Goal: Transaction & Acquisition: Purchase product/service

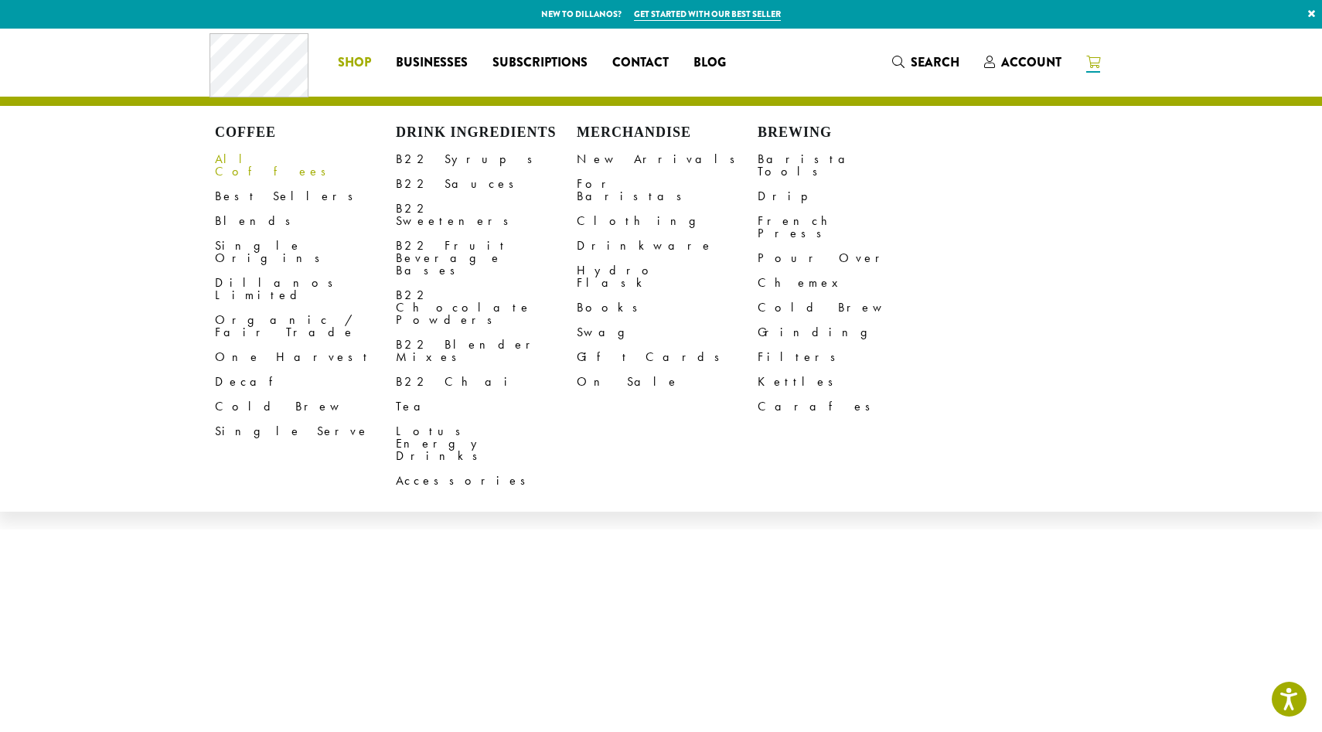
click at [244, 161] on link "All Coffees" at bounding box center [305, 165] width 181 height 37
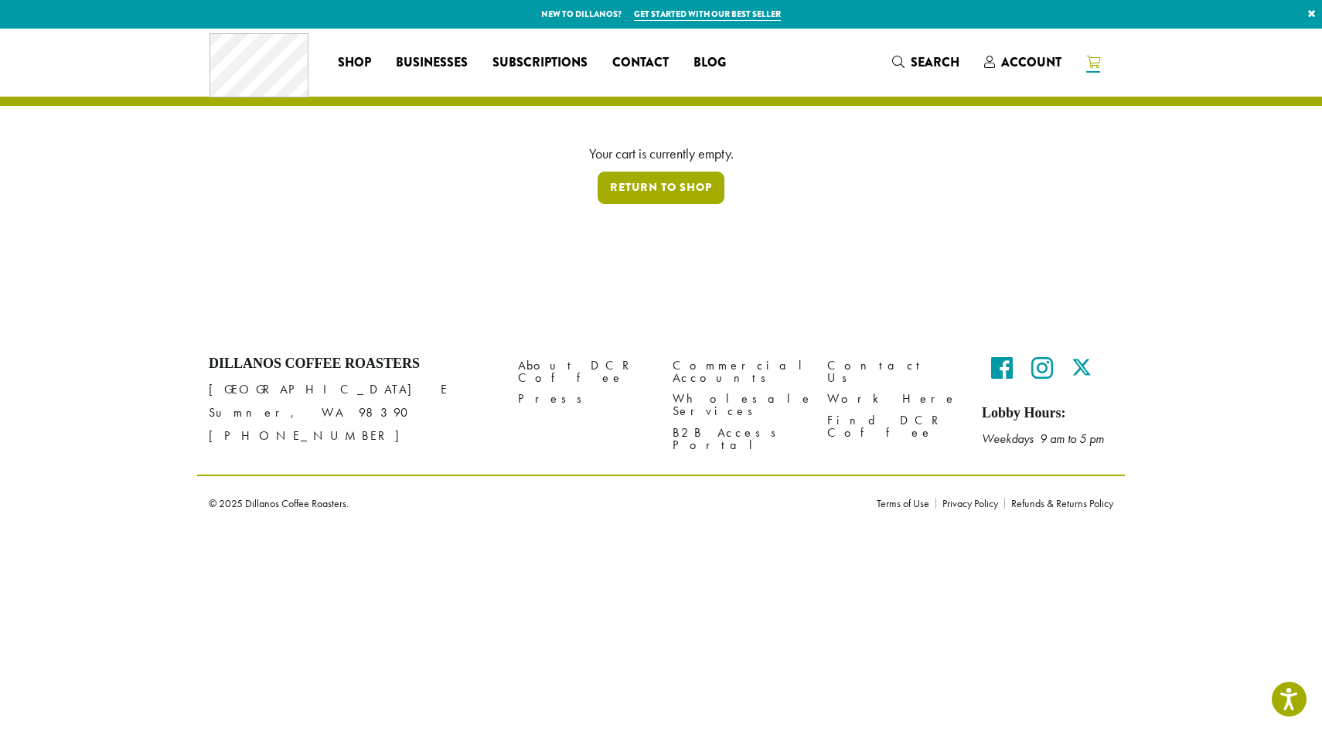
click at [627, 183] on link "Return to shop" at bounding box center [661, 188] width 127 height 32
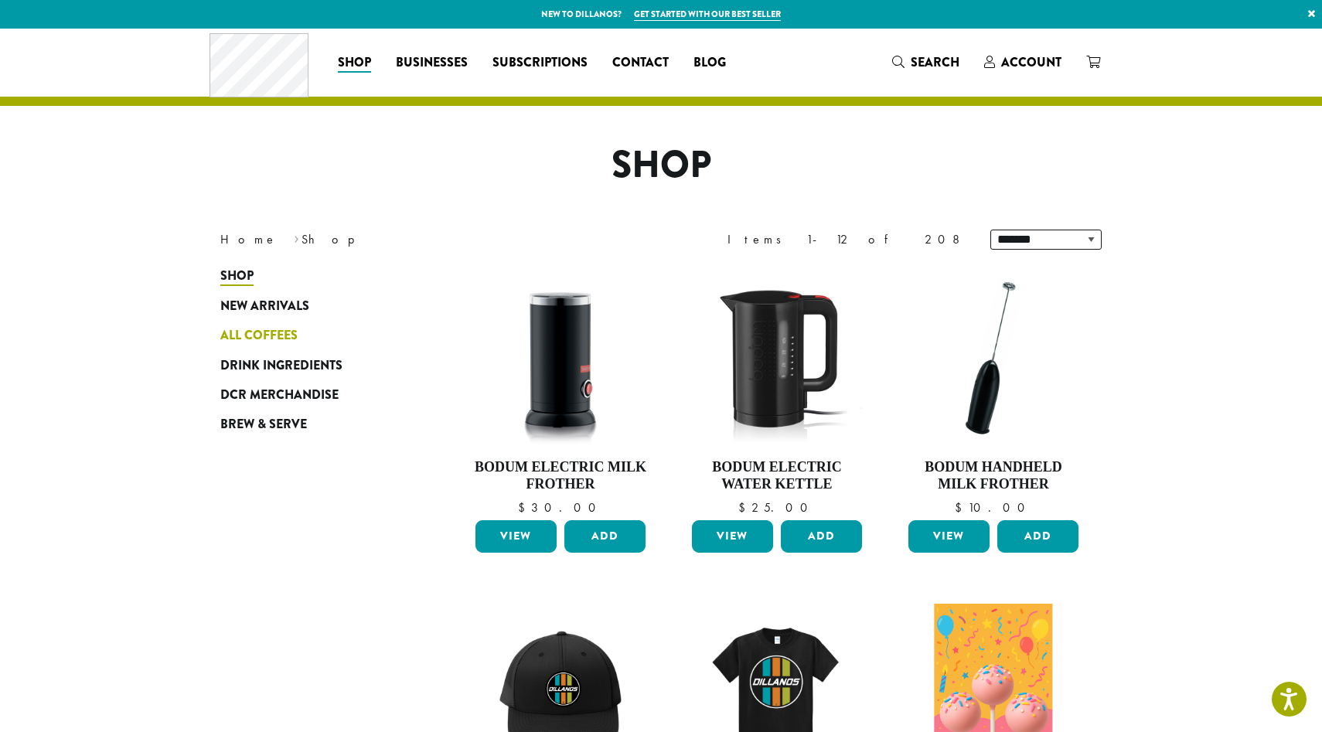
click at [271, 337] on span "All Coffees" at bounding box center [258, 335] width 77 height 19
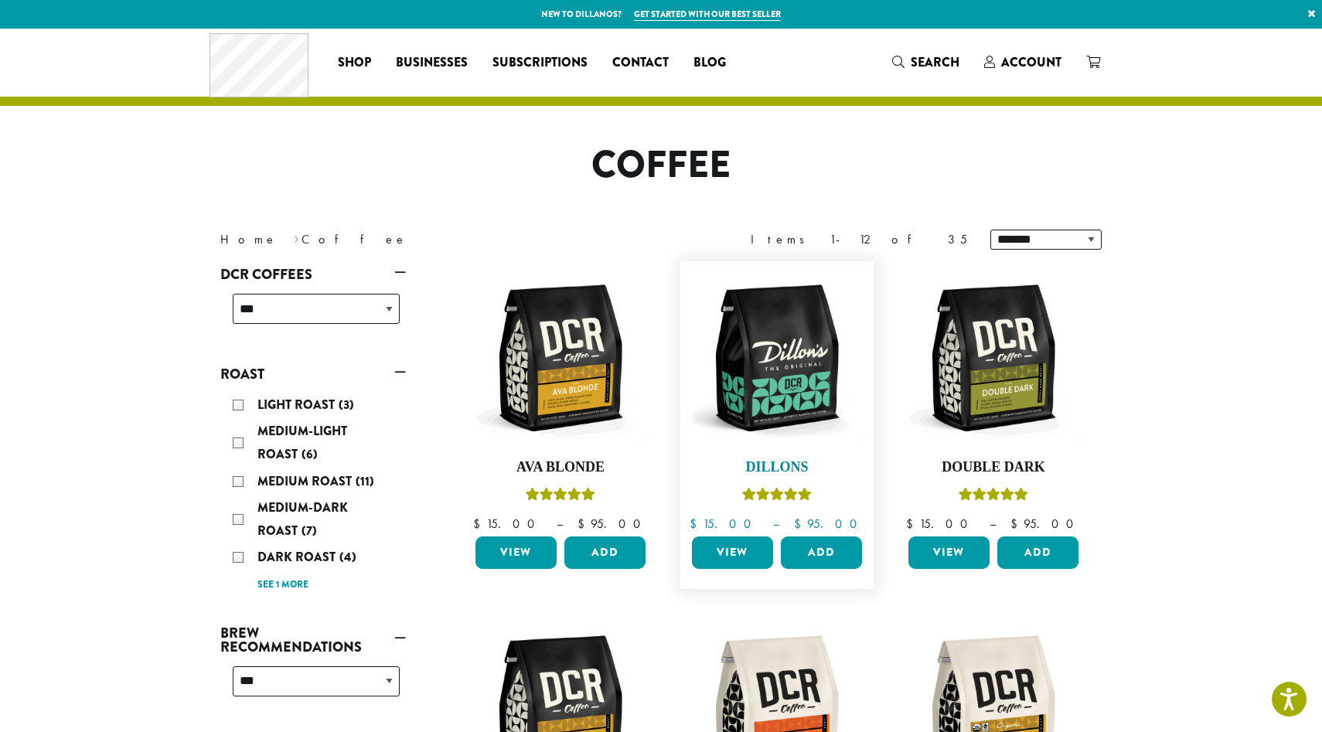
click at [763, 390] on img at bounding box center [777, 358] width 178 height 178
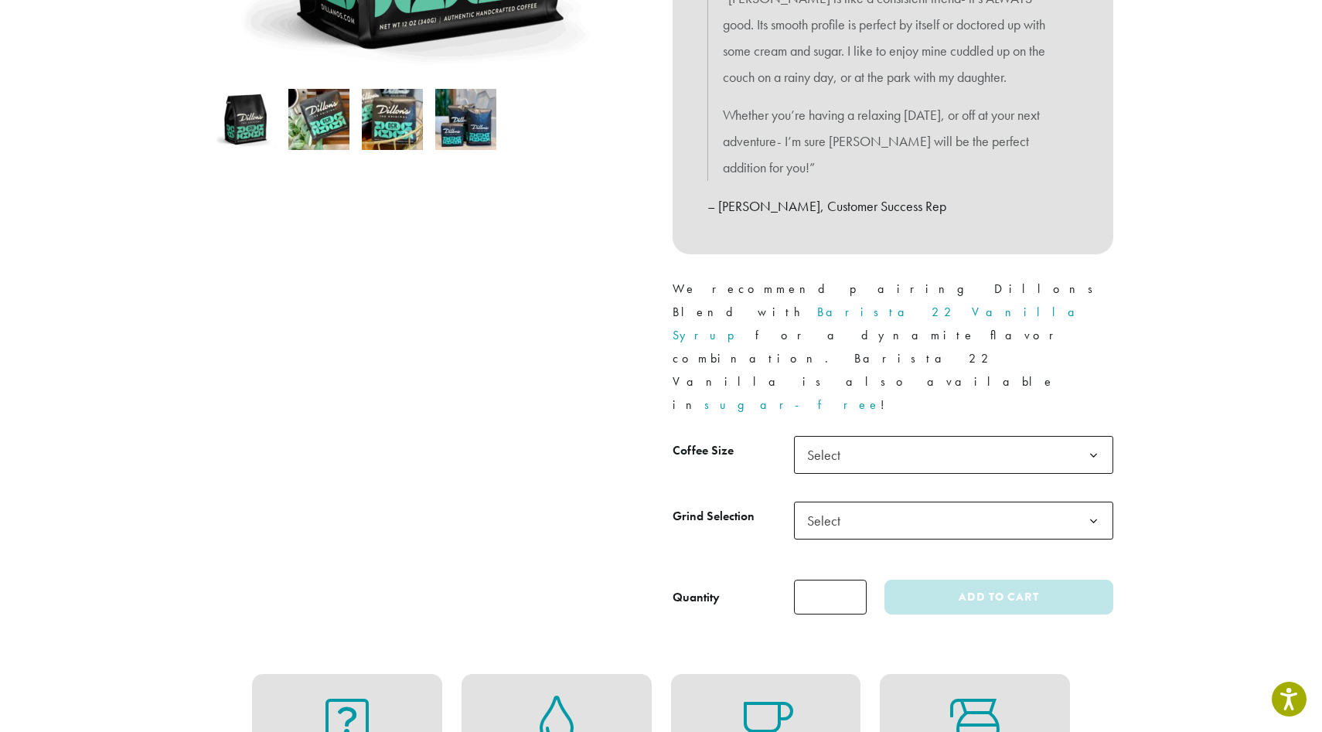
scroll to position [584, 0]
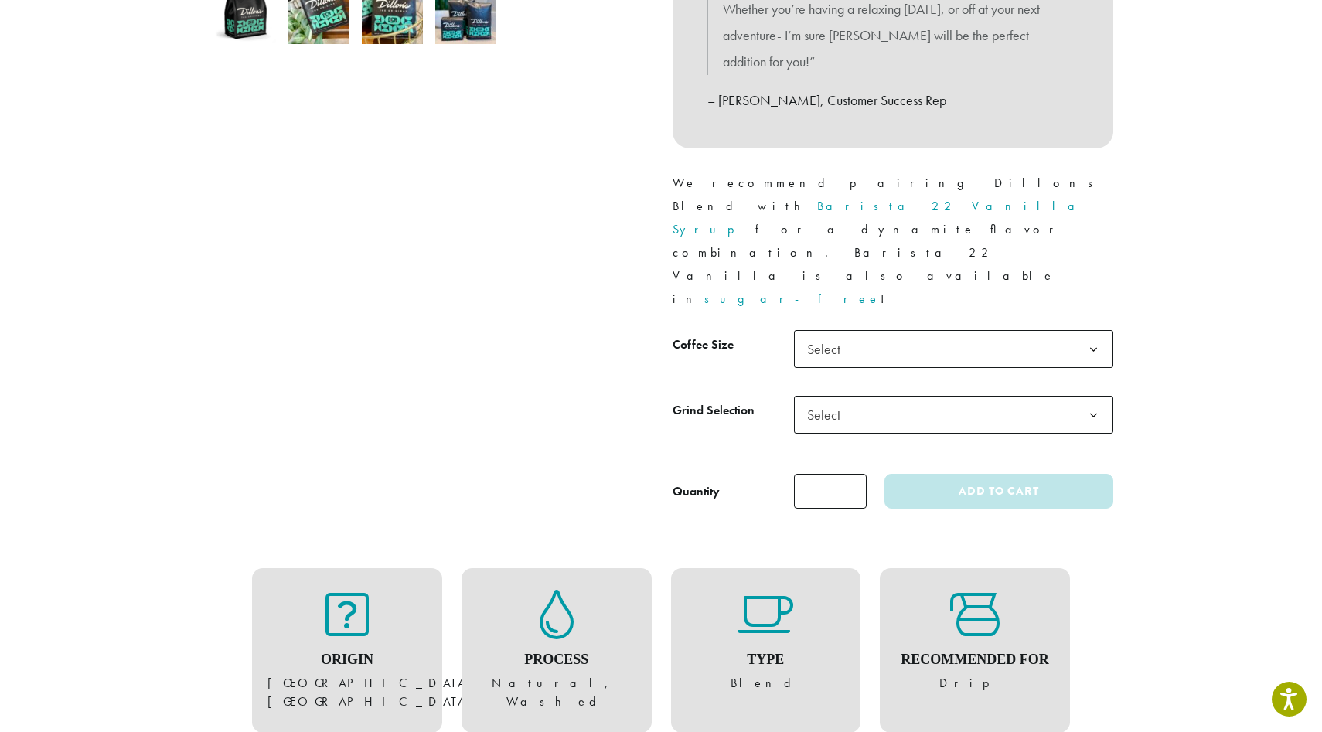
click at [841, 334] on span "Select" at bounding box center [828, 349] width 55 height 30
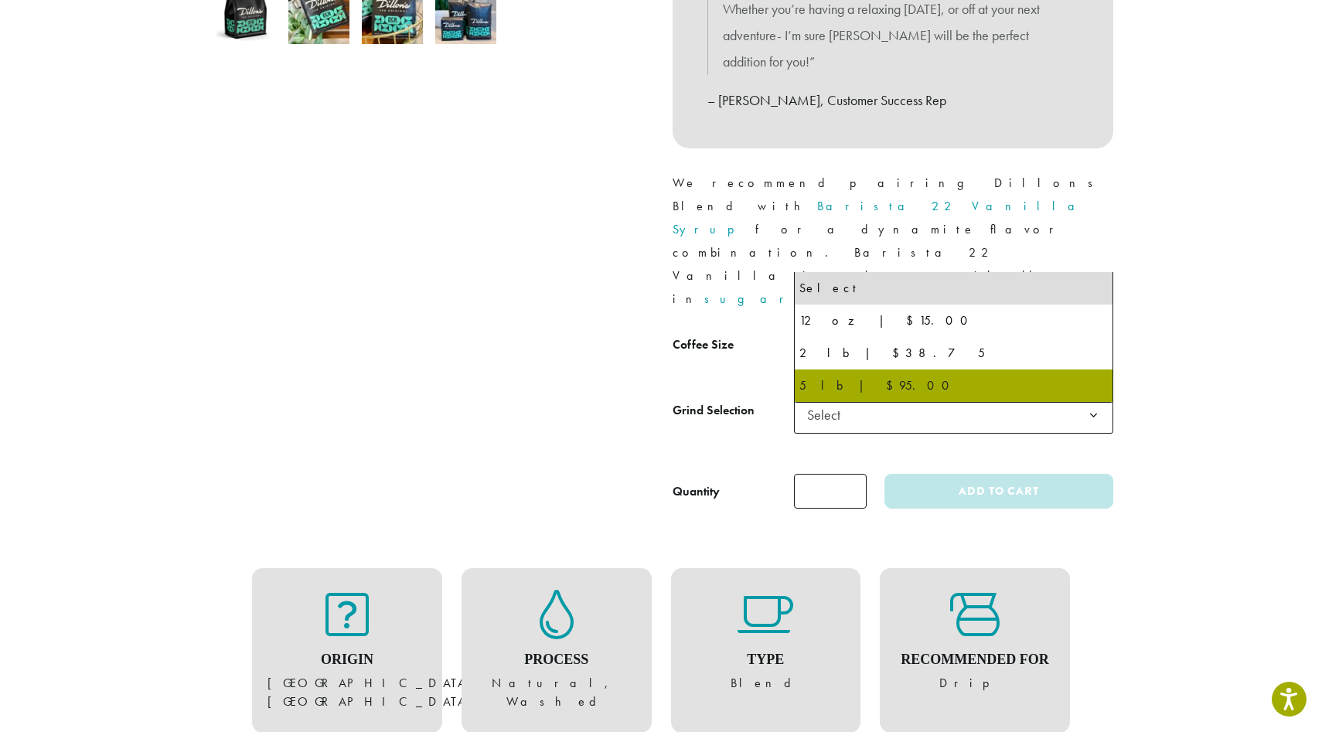
select select "**********"
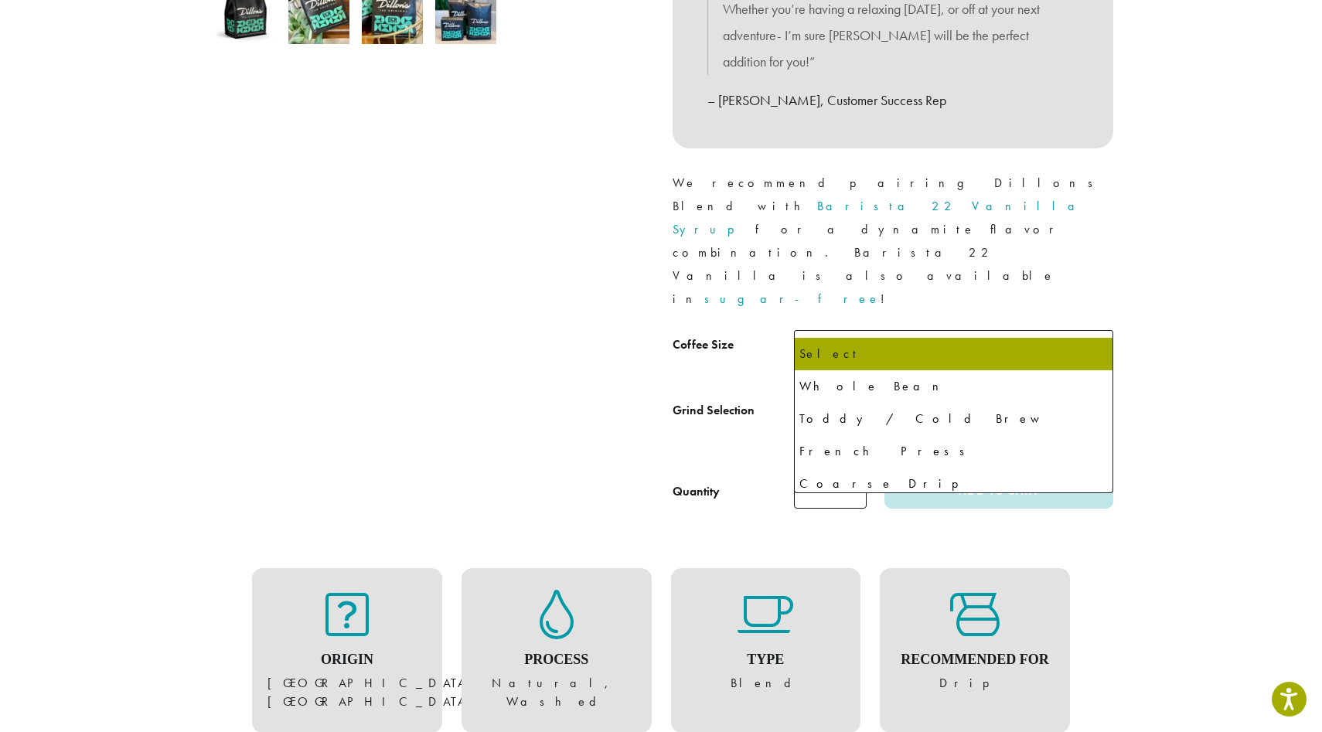
click at [849, 400] on span "Select" at bounding box center [828, 415] width 55 height 30
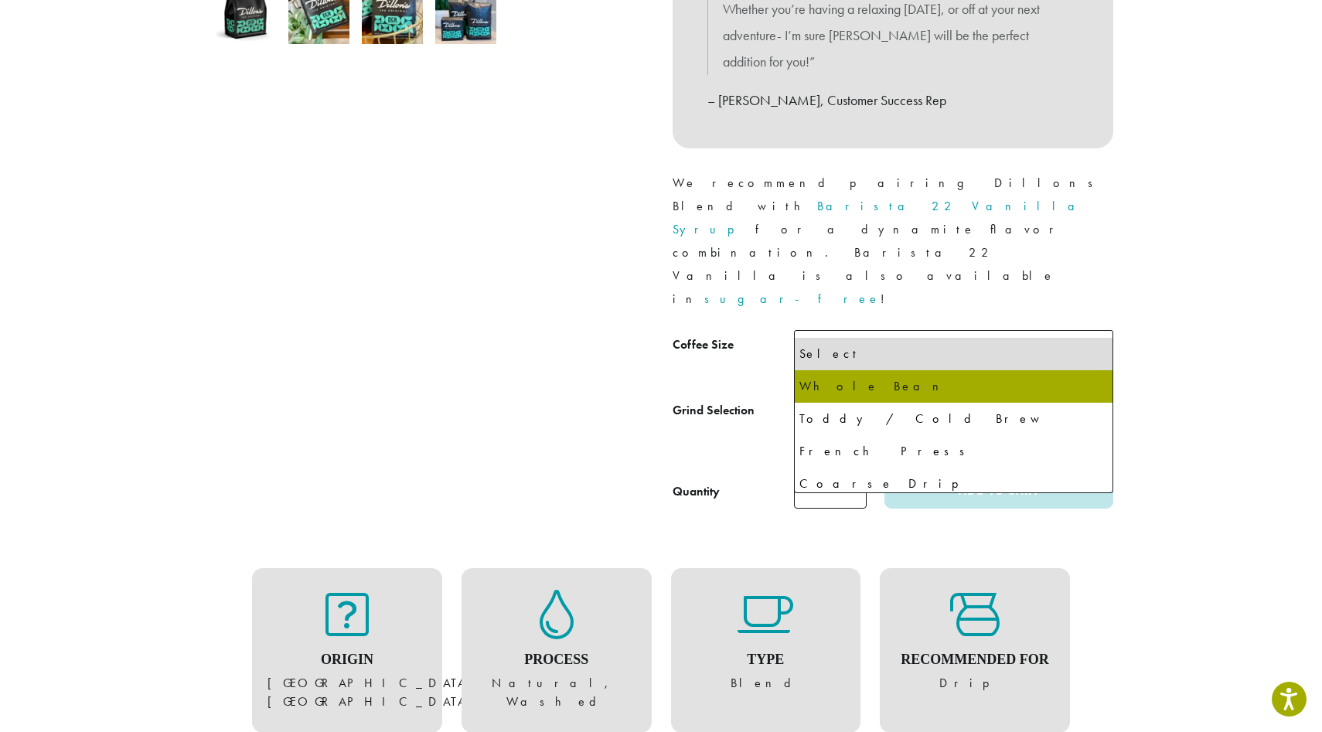
select select "**********"
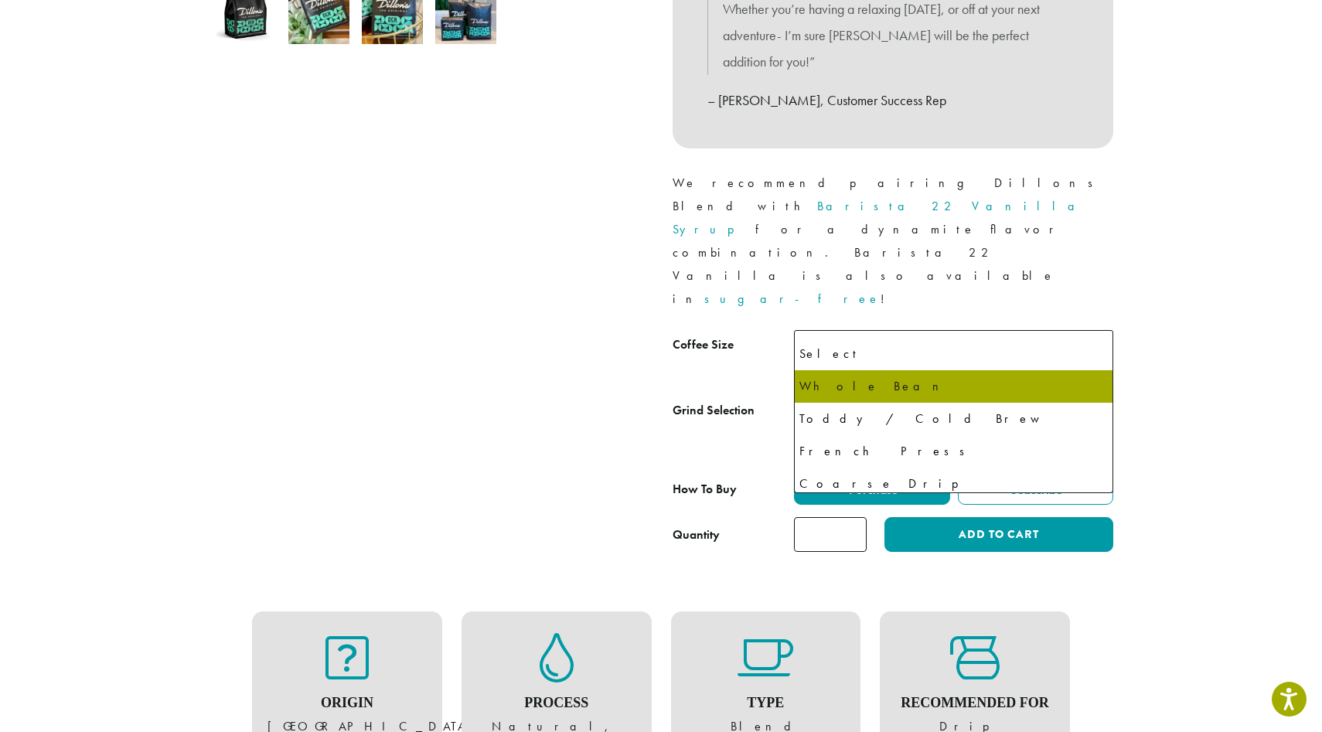
click at [858, 406] on span "Whole Bean" at bounding box center [840, 415] width 67 height 18
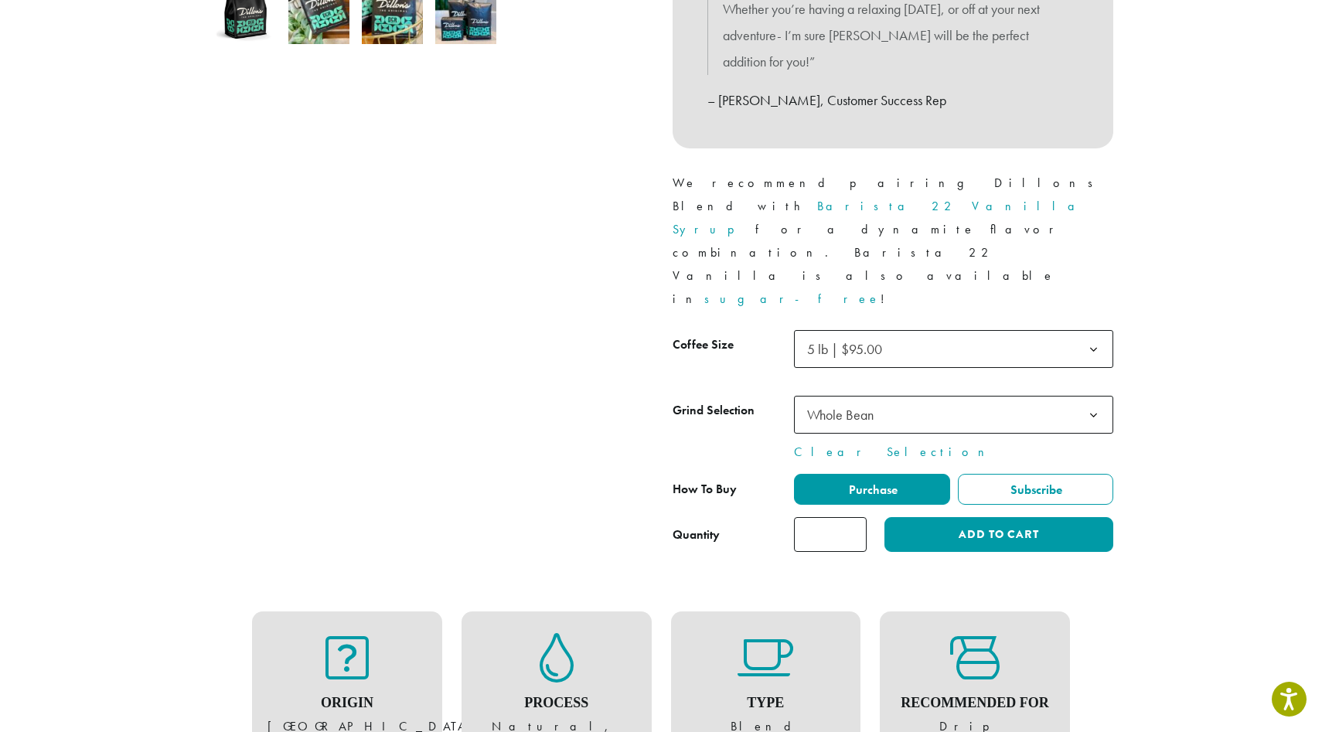
click at [594, 409] on div at bounding box center [429, 71] width 464 height 963
click at [925, 517] on button "Add to cart" at bounding box center [999, 534] width 229 height 35
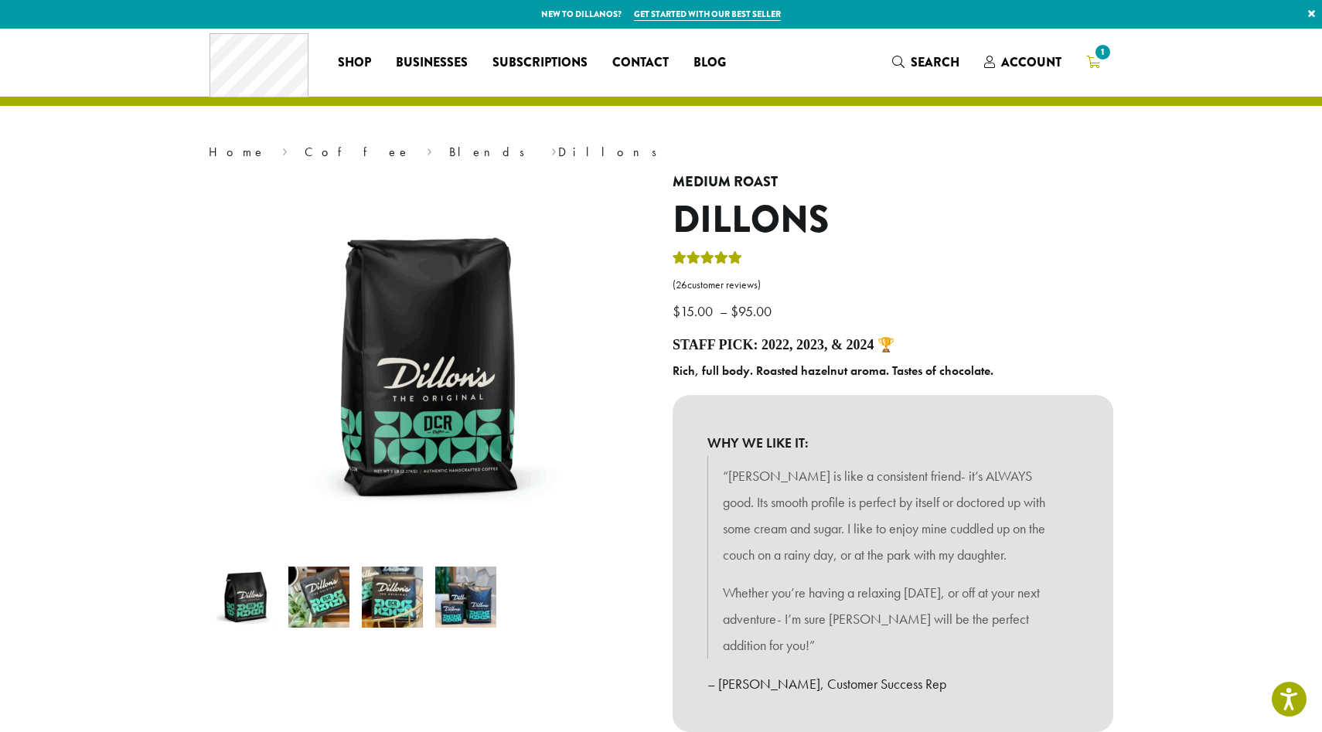
click at [1101, 64] on link "1" at bounding box center [1093, 62] width 39 height 26
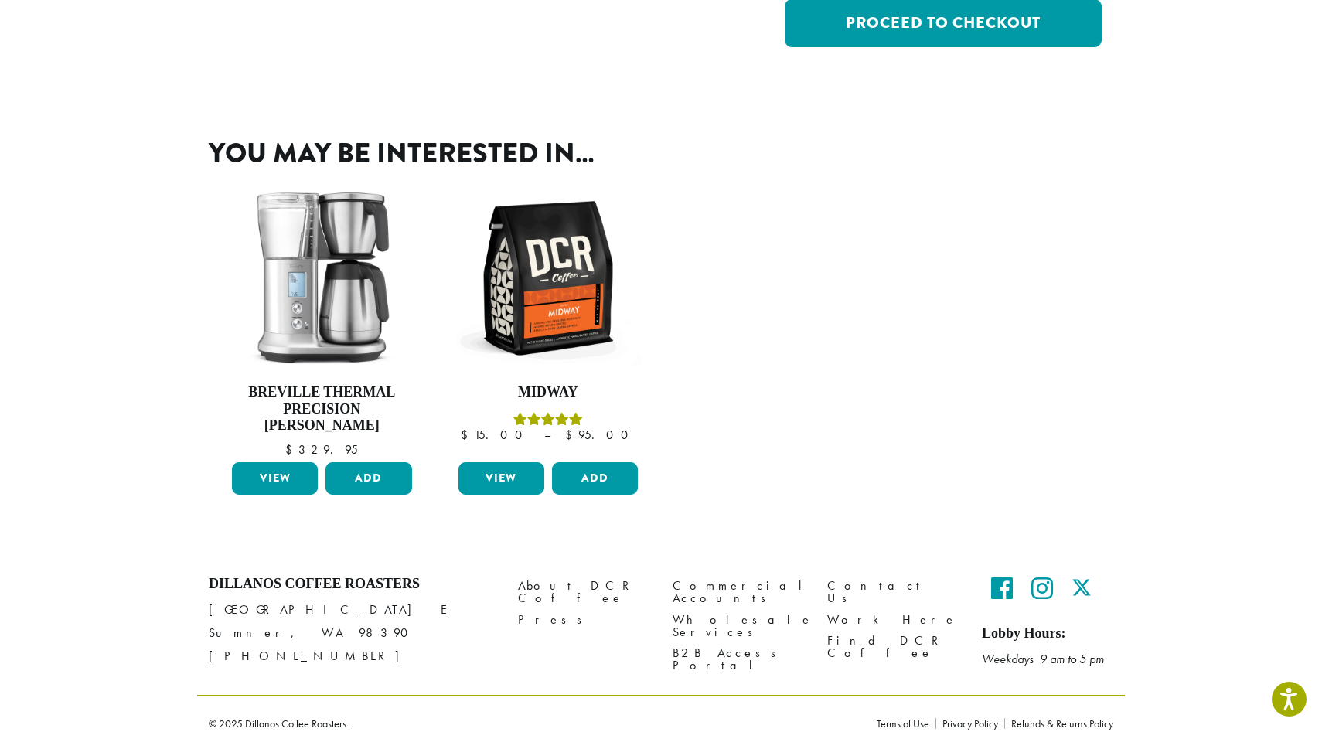
scroll to position [416, 0]
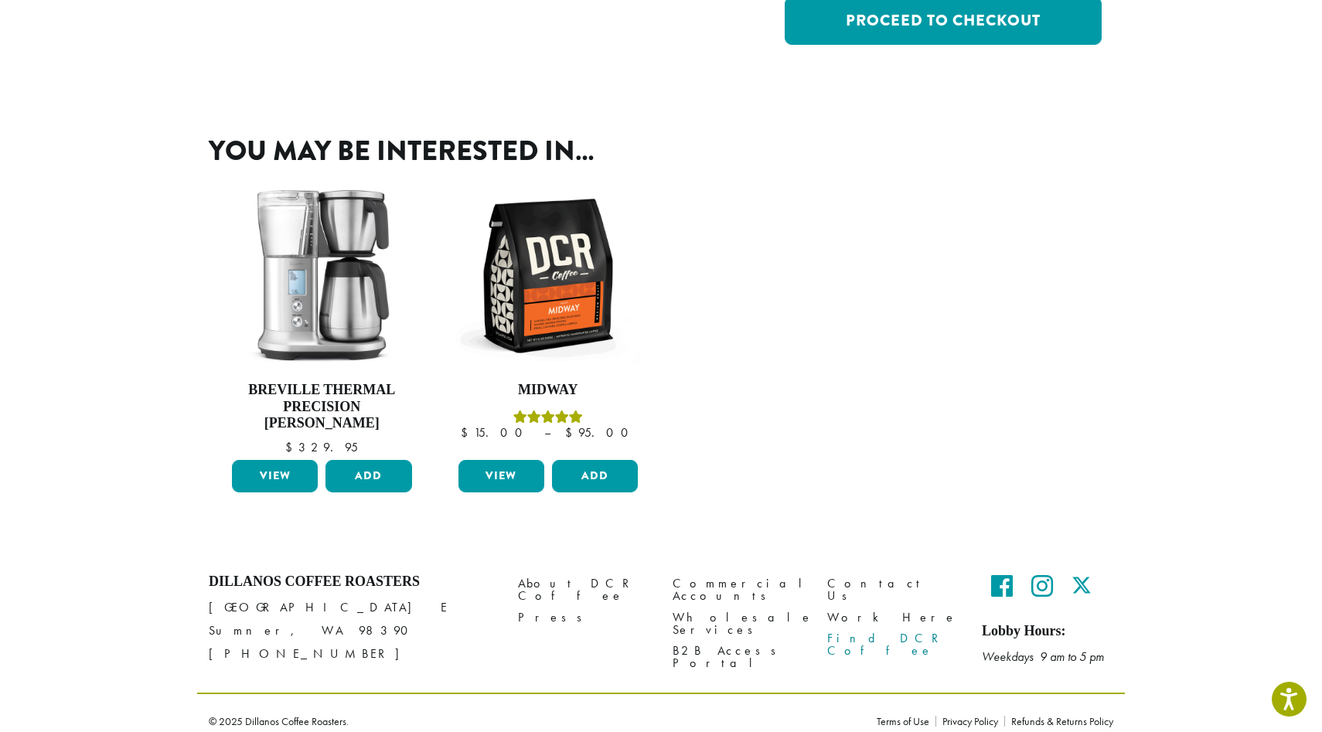
click at [862, 628] on link "Find DCR Coffee" at bounding box center [893, 644] width 131 height 33
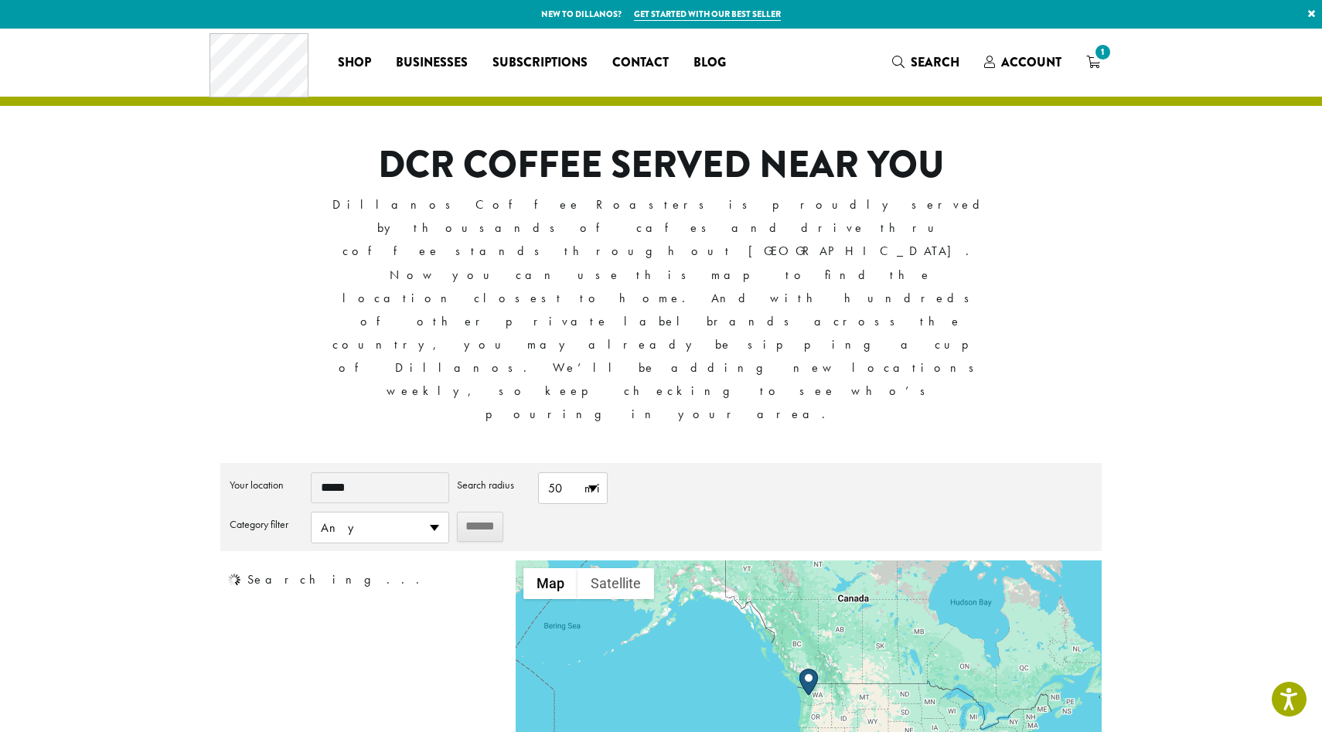
type input "*****"
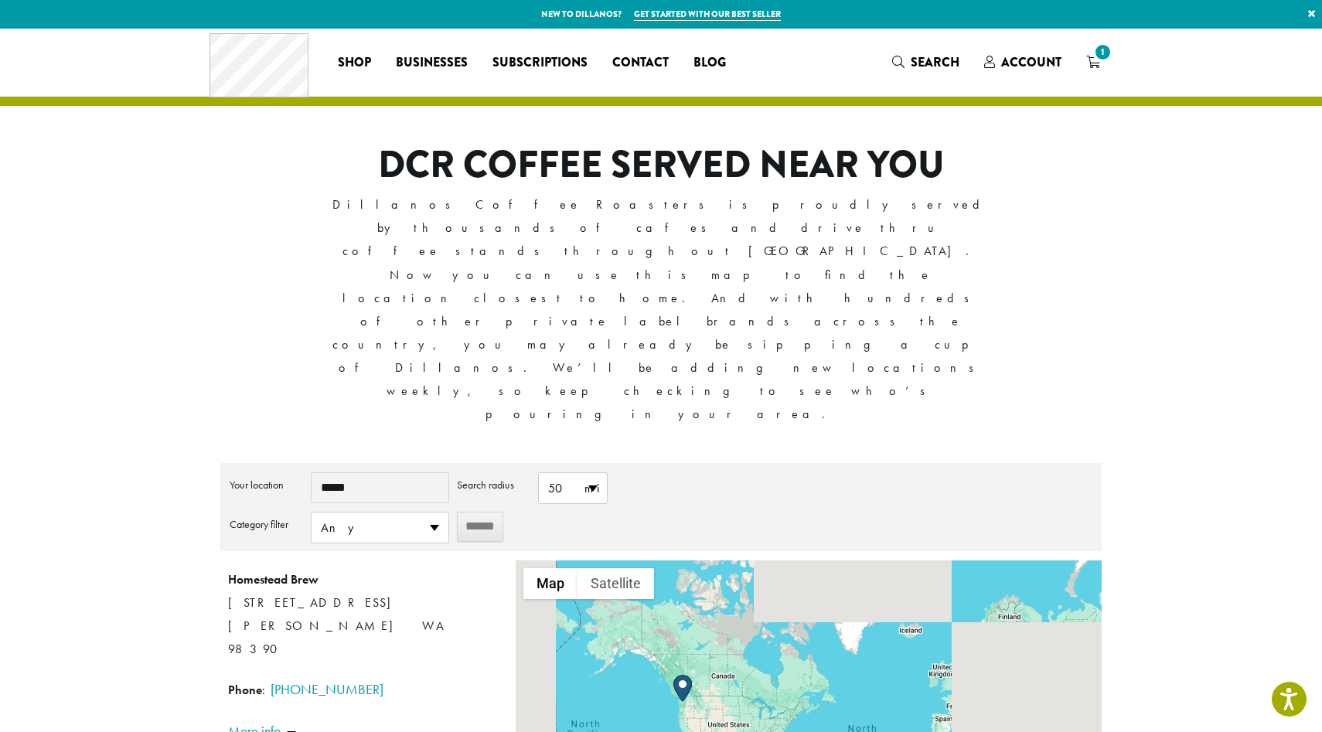
click at [807, 561] on div at bounding box center [809, 696] width 586 height 271
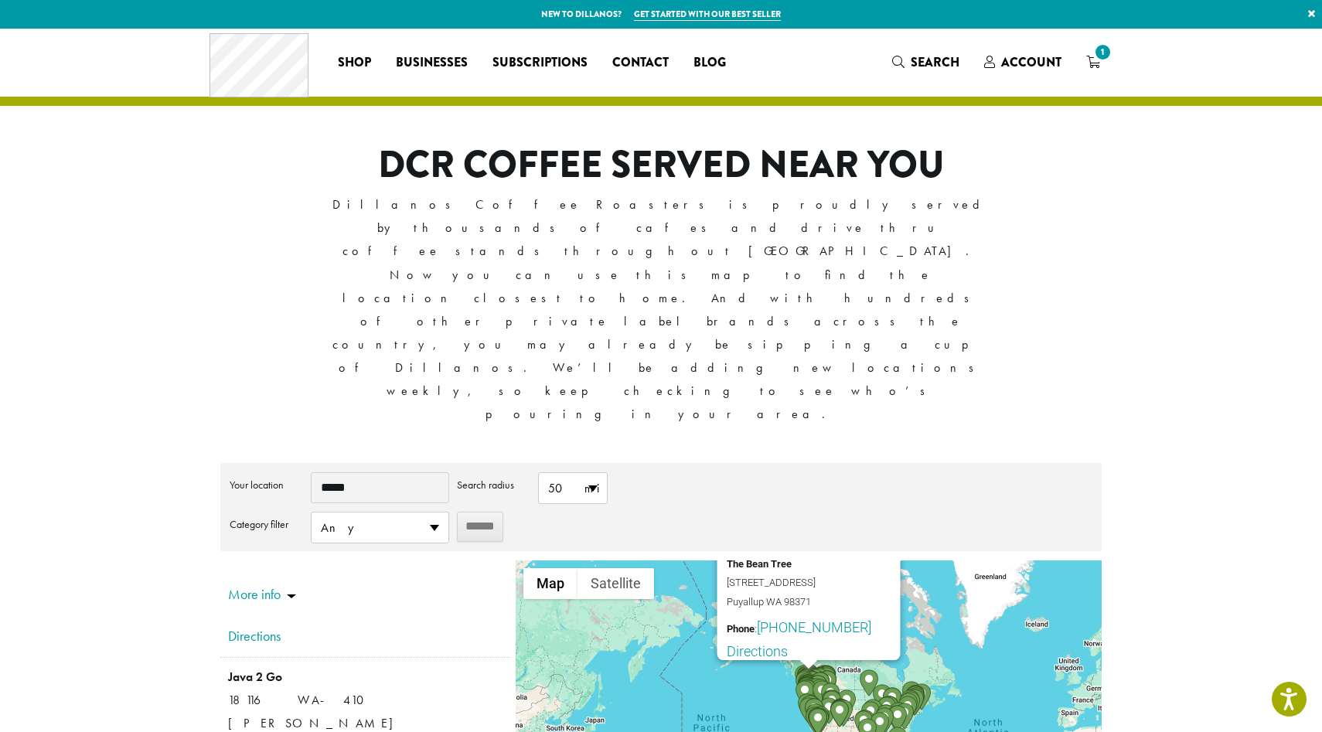
scroll to position [953, 0]
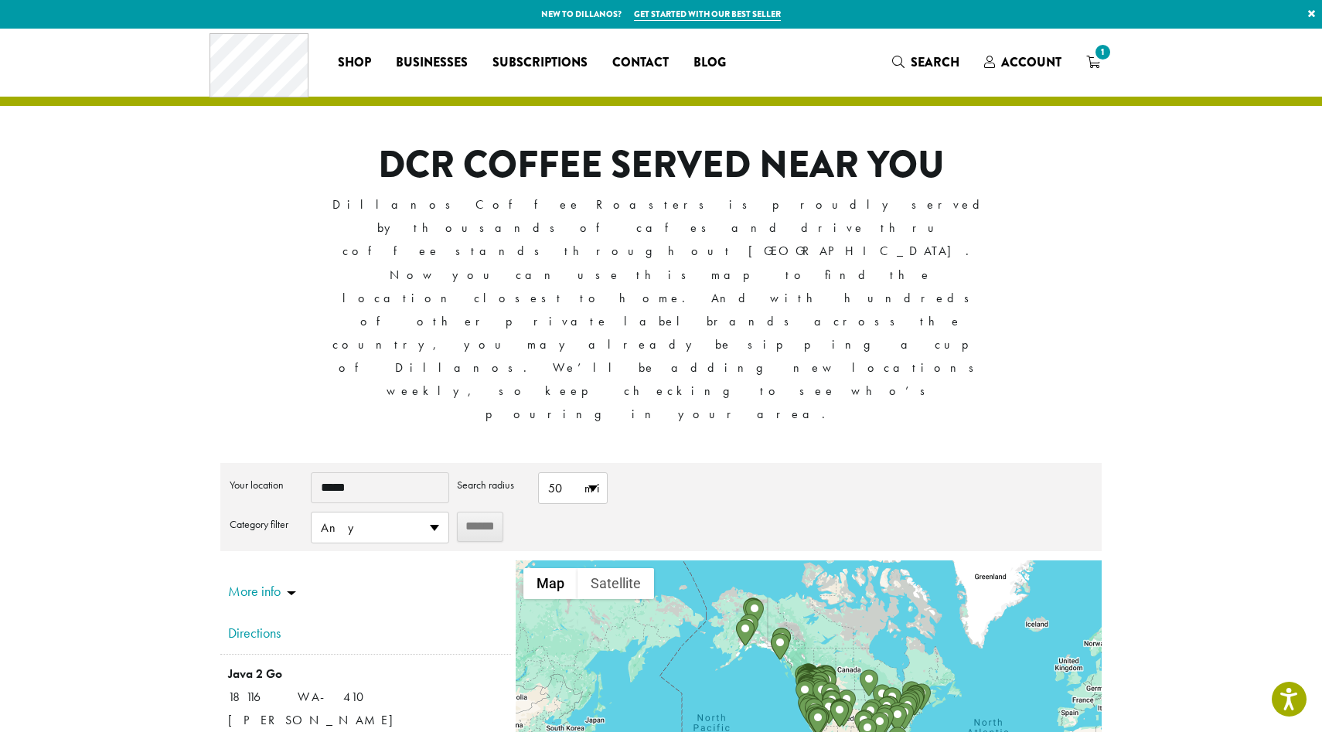
click at [186, 228] on section "**********" at bounding box center [661, 474] width 1322 height 891
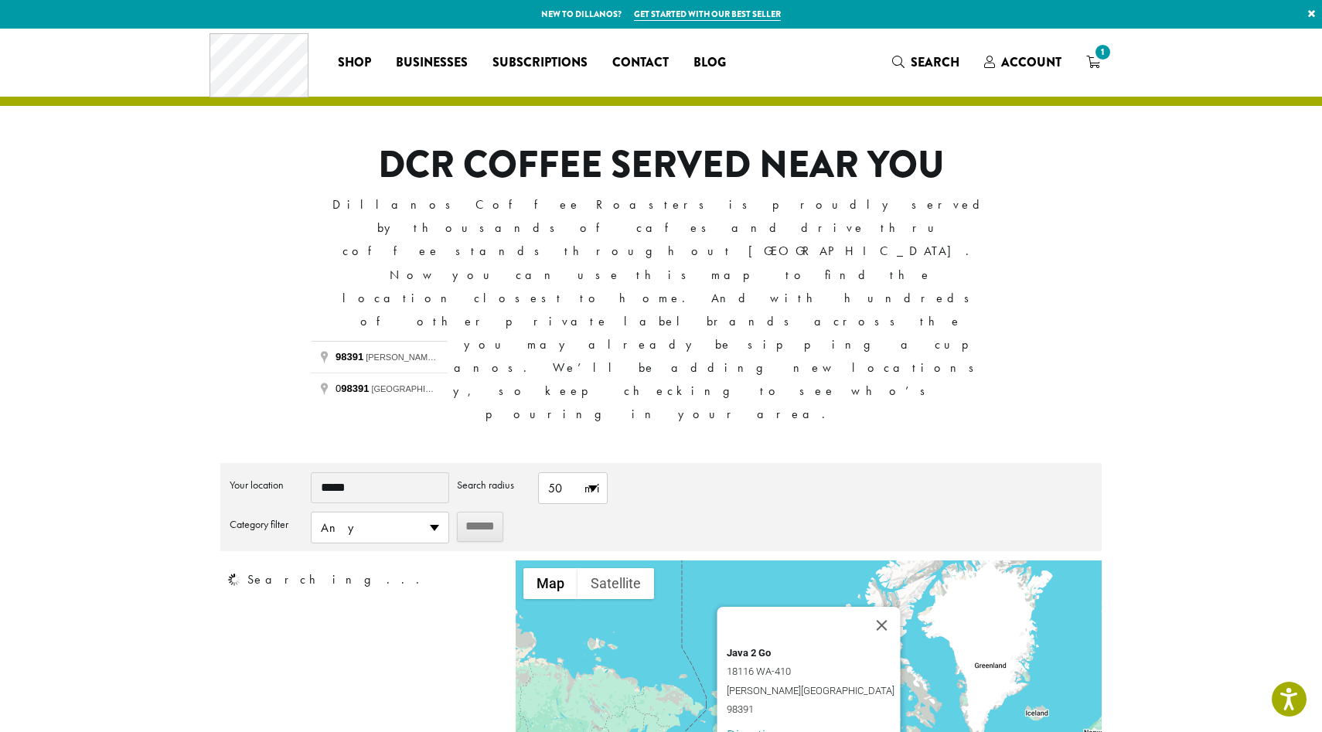
scroll to position [0, 0]
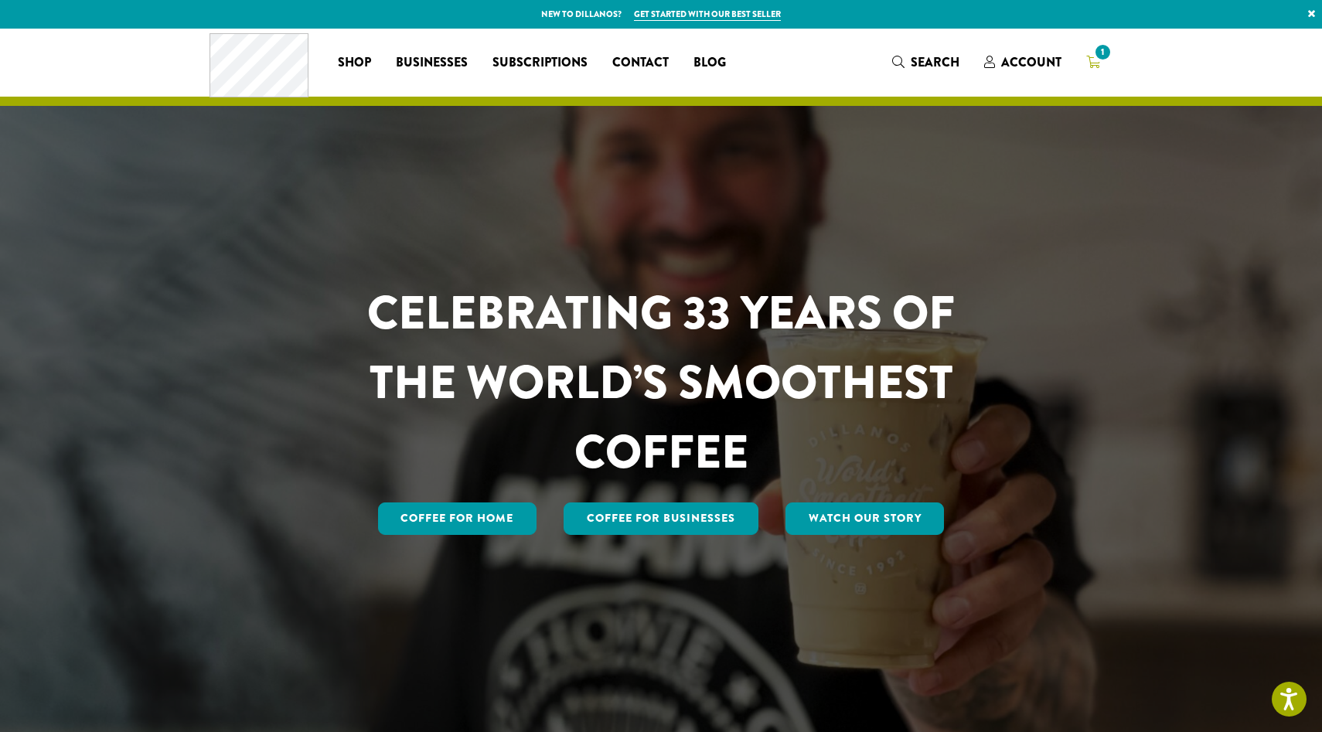
click at [1099, 56] on span "1" at bounding box center [1103, 52] width 21 height 21
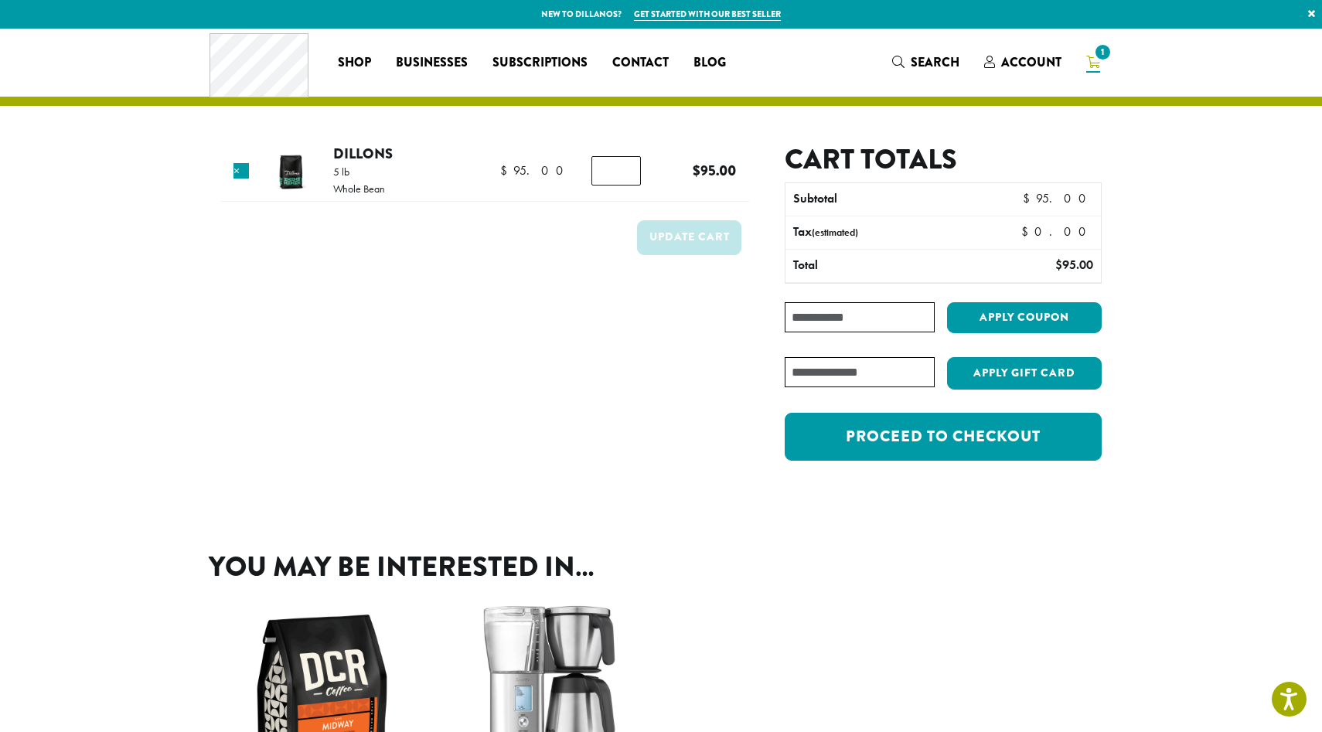
click at [822, 326] on input "Coupon:" at bounding box center [860, 317] width 150 height 30
paste input "*******"
type input "*******"
click at [1005, 321] on button "Apply coupon" at bounding box center [1024, 318] width 155 height 32
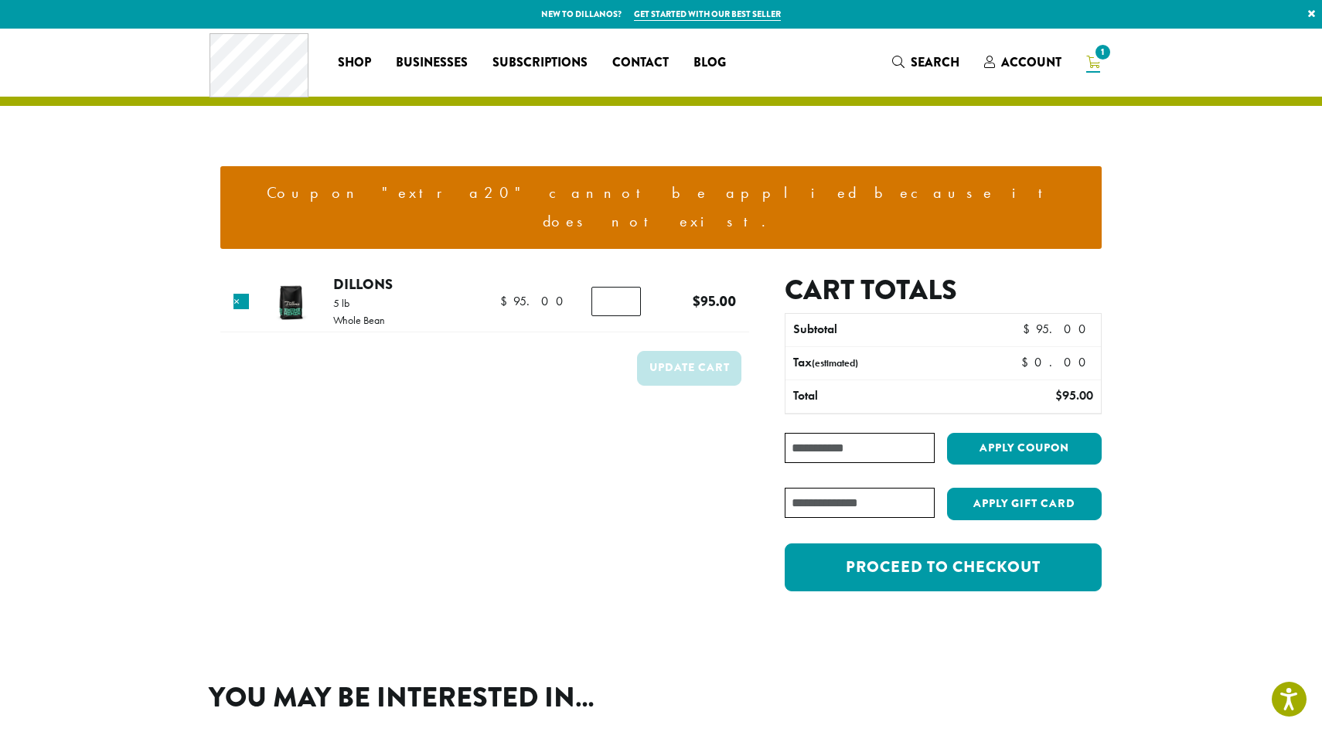
click at [841, 433] on input "Coupon:" at bounding box center [860, 448] width 150 height 30
paste input "********"
type input "********"
click at [967, 433] on button "Apply coupon" at bounding box center [1024, 449] width 155 height 32
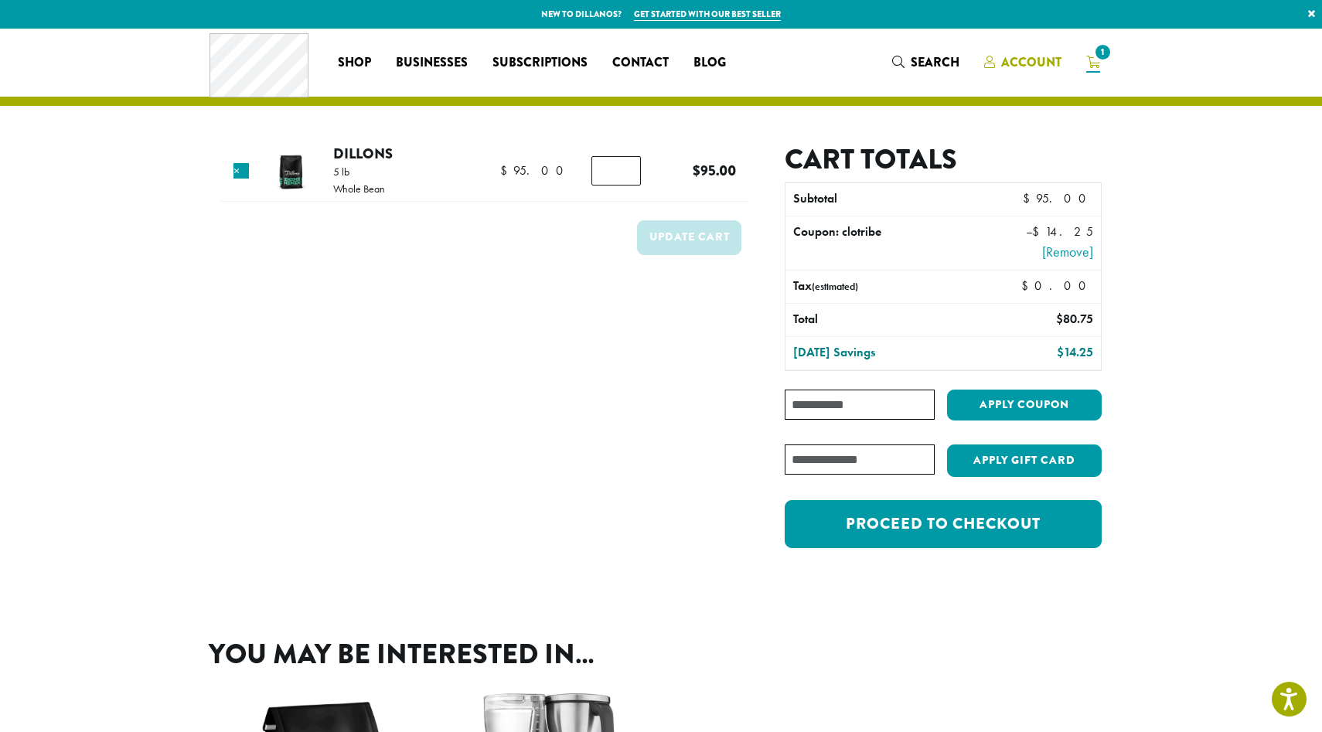
click at [1010, 59] on span "Account" at bounding box center [1032, 62] width 60 height 18
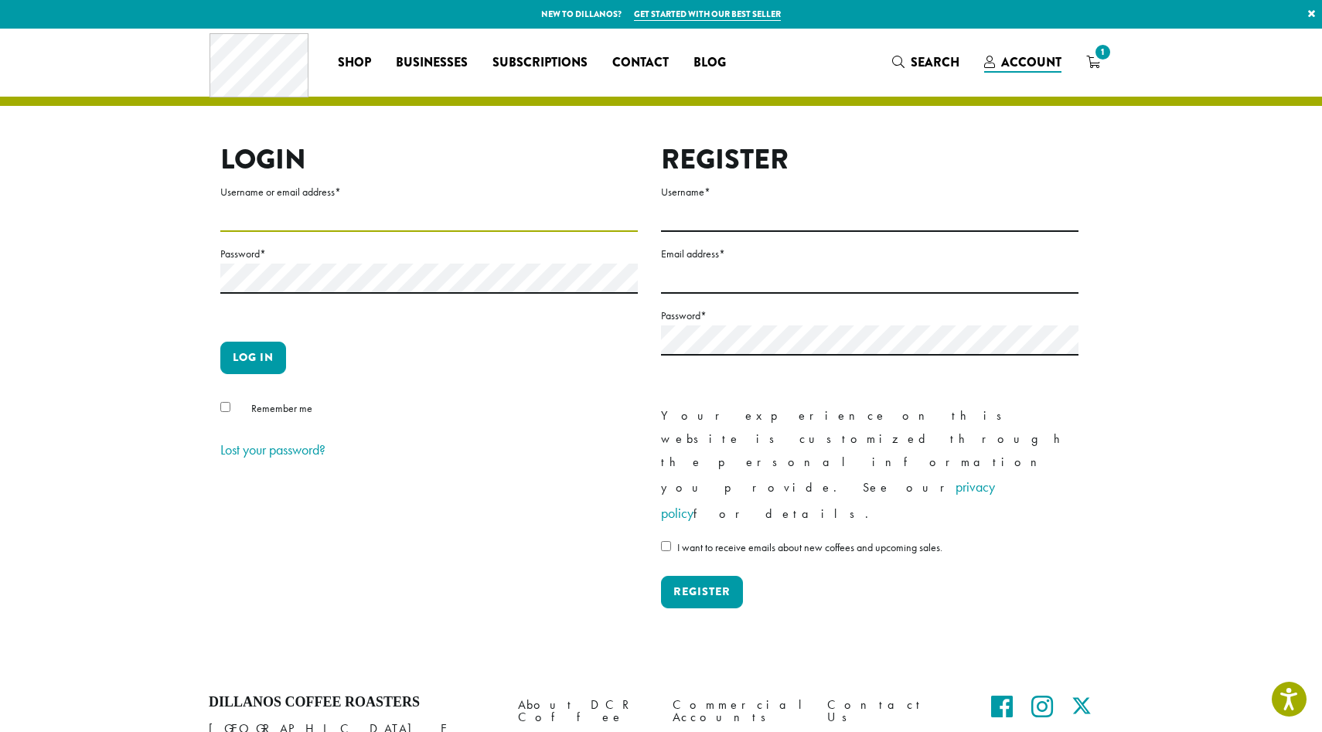
click at [479, 220] on input "Username or email address *" at bounding box center [429, 217] width 418 height 30
type input "**********"
click at [258, 353] on button "Log in" at bounding box center [253, 358] width 66 height 32
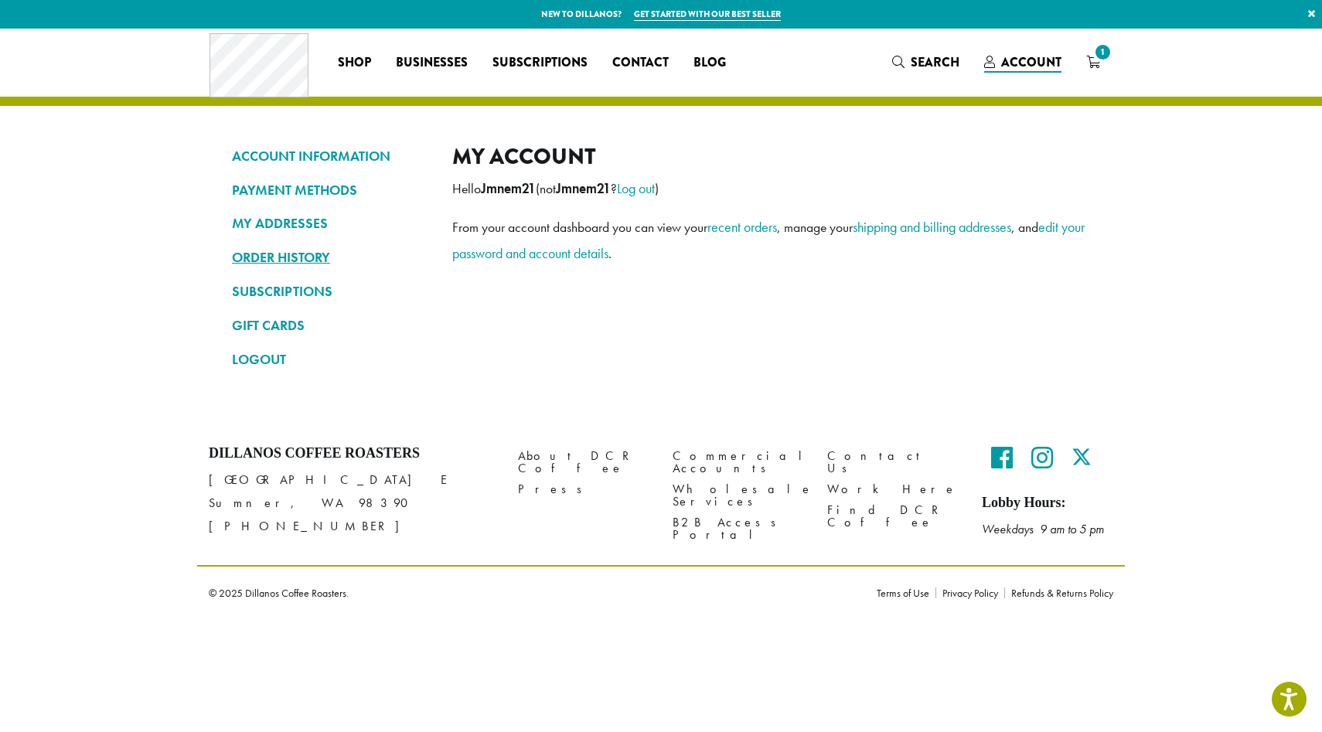
click at [283, 252] on link "ORDER HISTORY" at bounding box center [330, 257] width 197 height 26
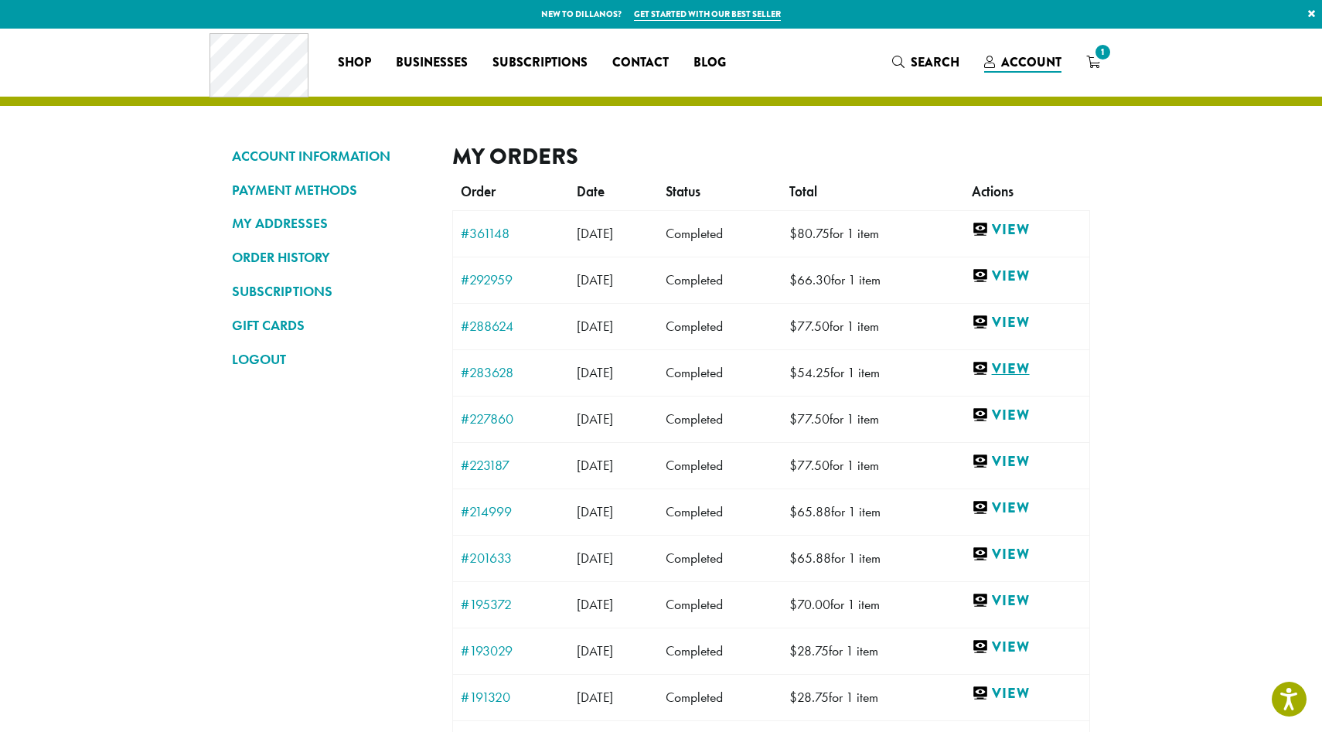
click at [1029, 366] on link "View" at bounding box center [1027, 369] width 110 height 19
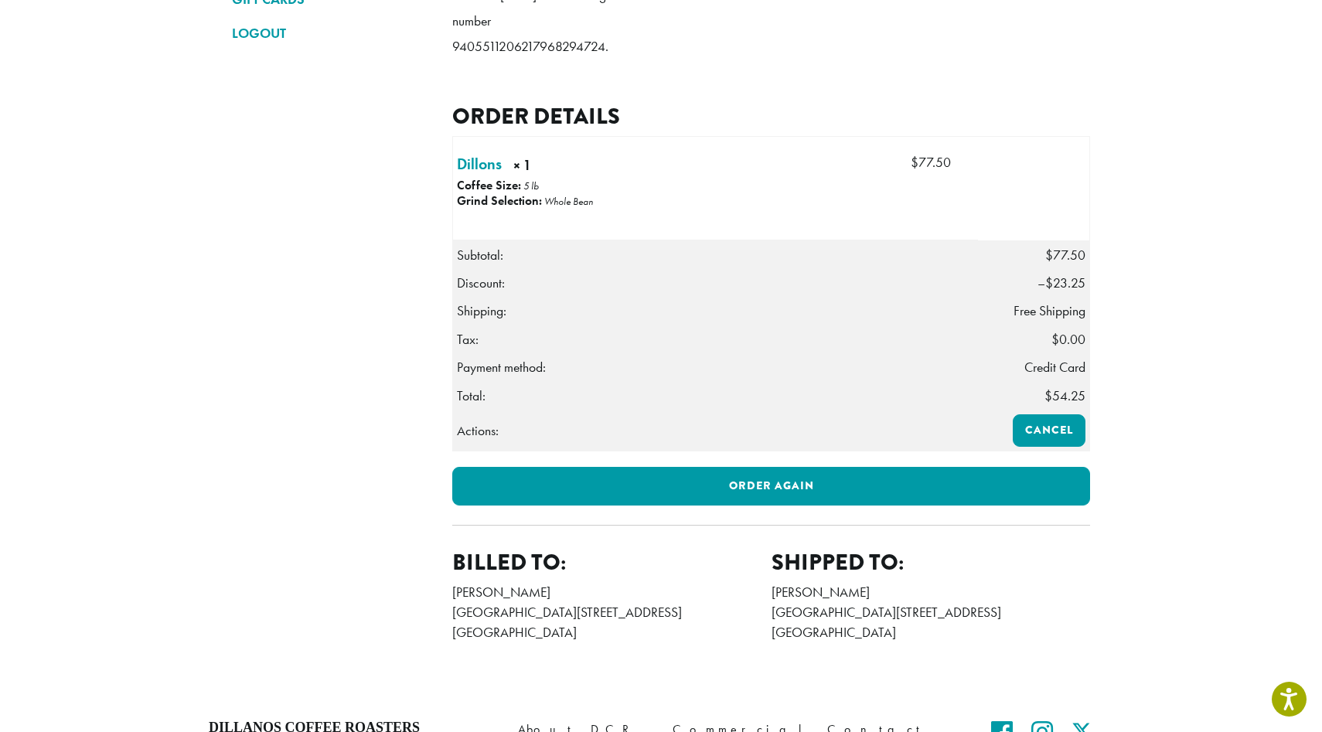
scroll to position [327, 0]
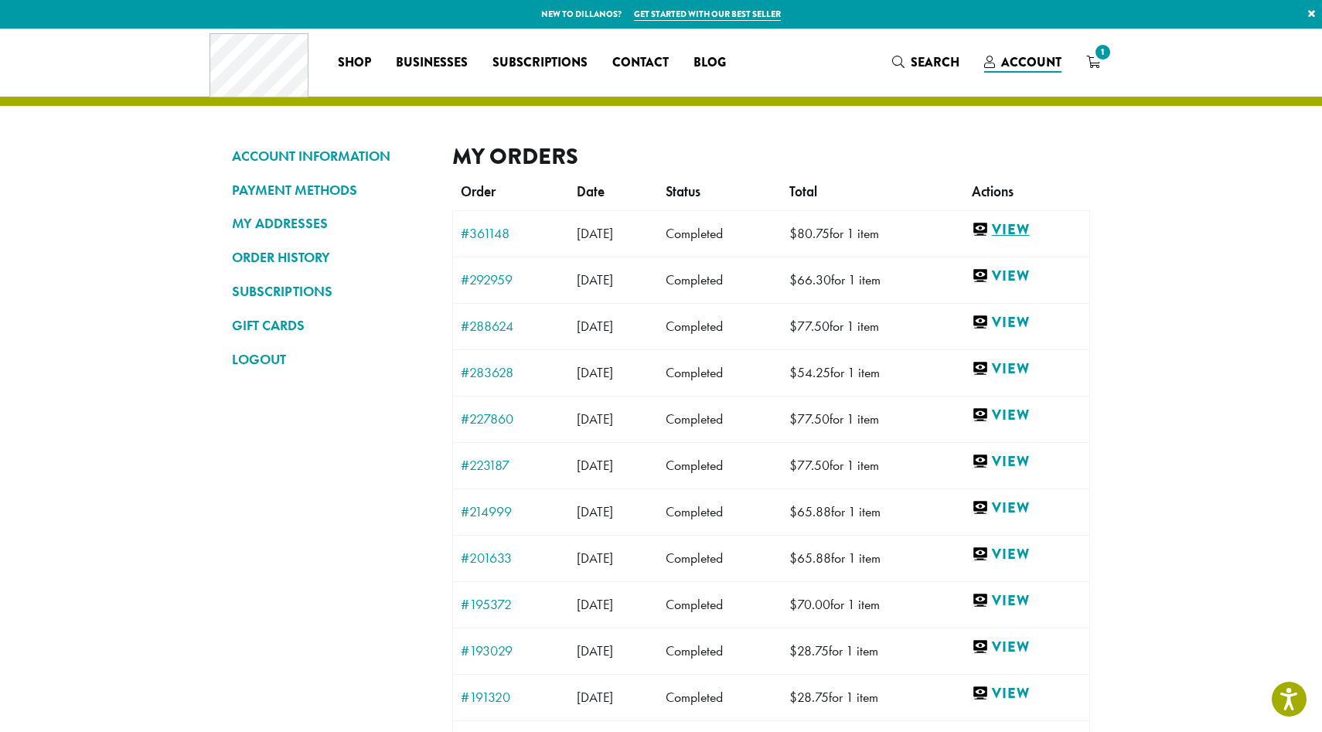
click at [1028, 234] on link "View" at bounding box center [1027, 229] width 110 height 19
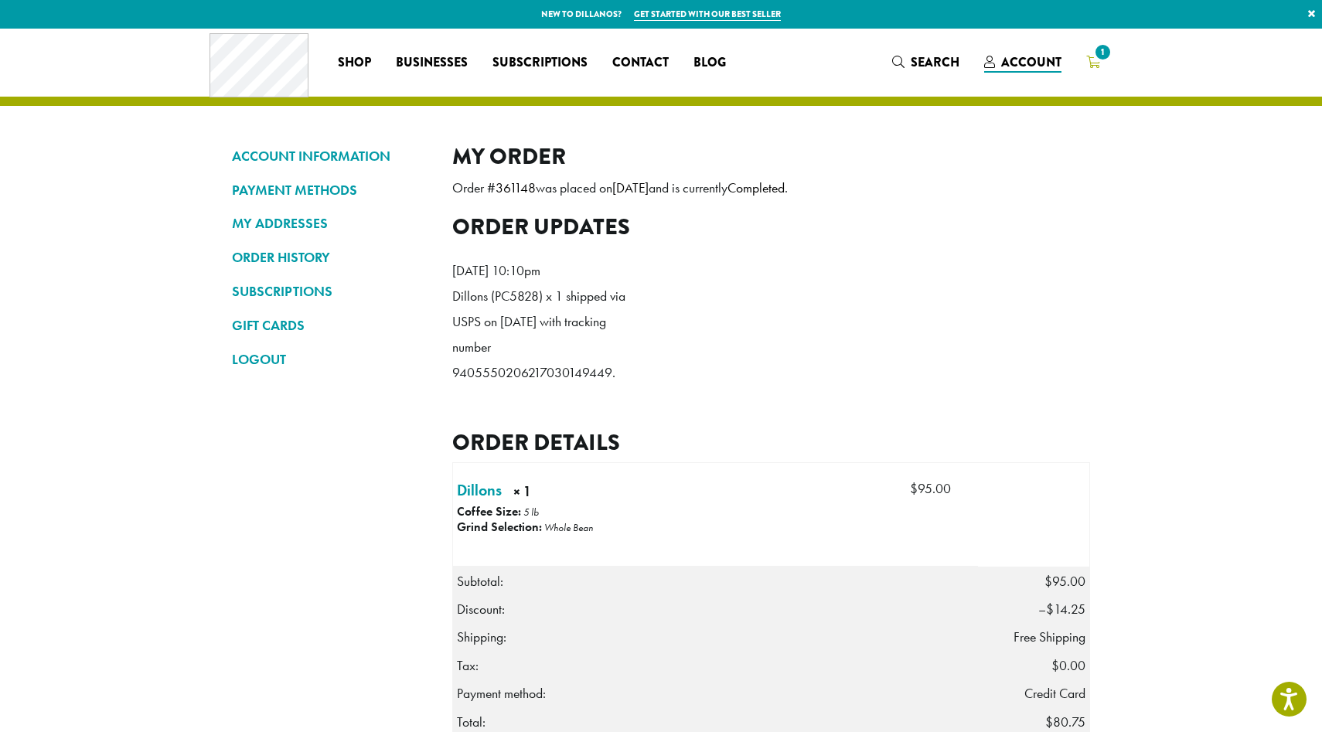
click at [1094, 59] on span "1" at bounding box center [1103, 52] width 21 height 21
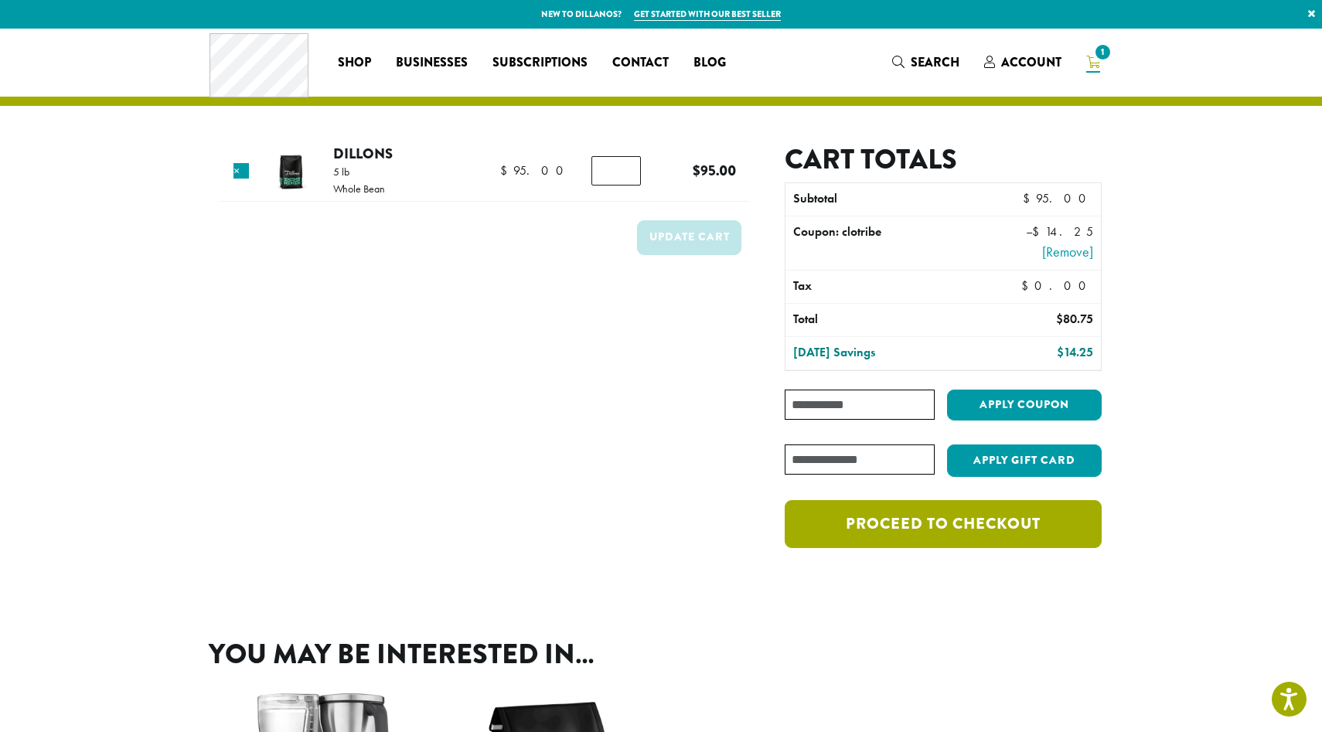
click at [954, 525] on link "Proceed to checkout" at bounding box center [943, 524] width 317 height 48
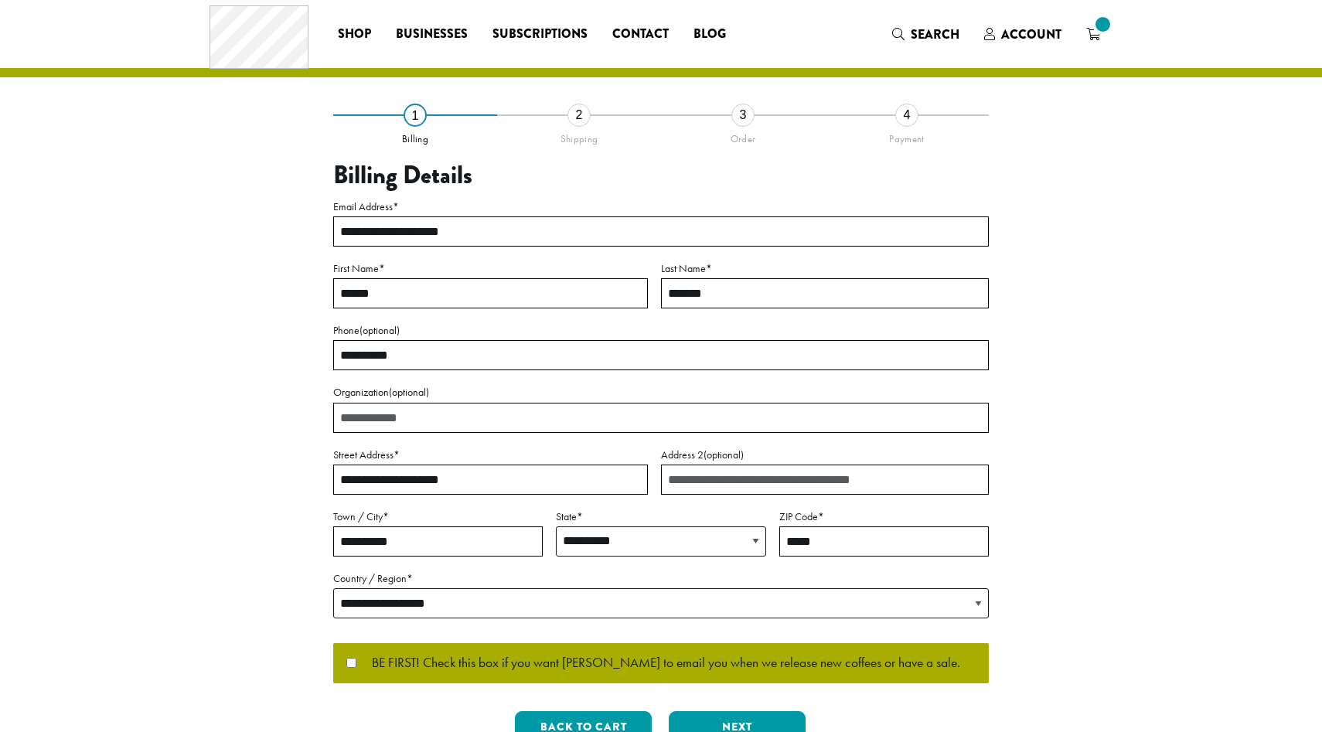
select select "**"
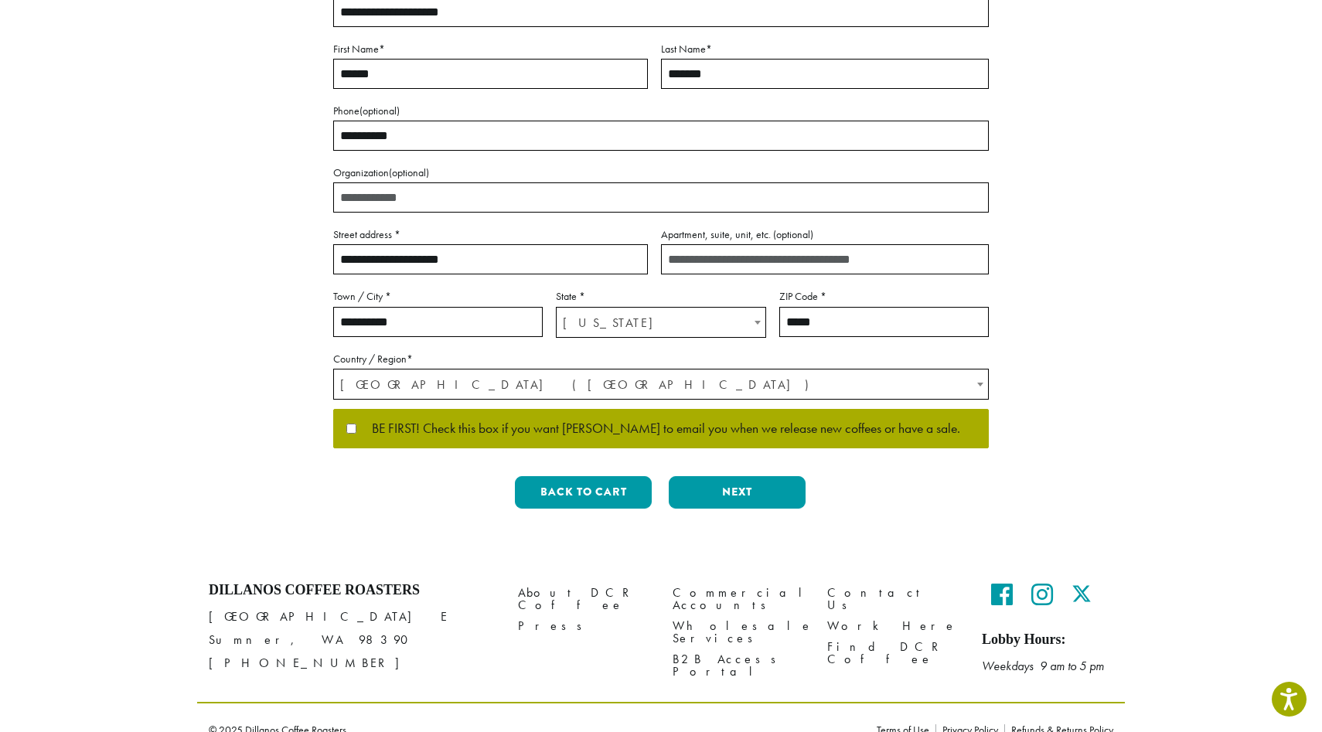
scroll to position [272, 0]
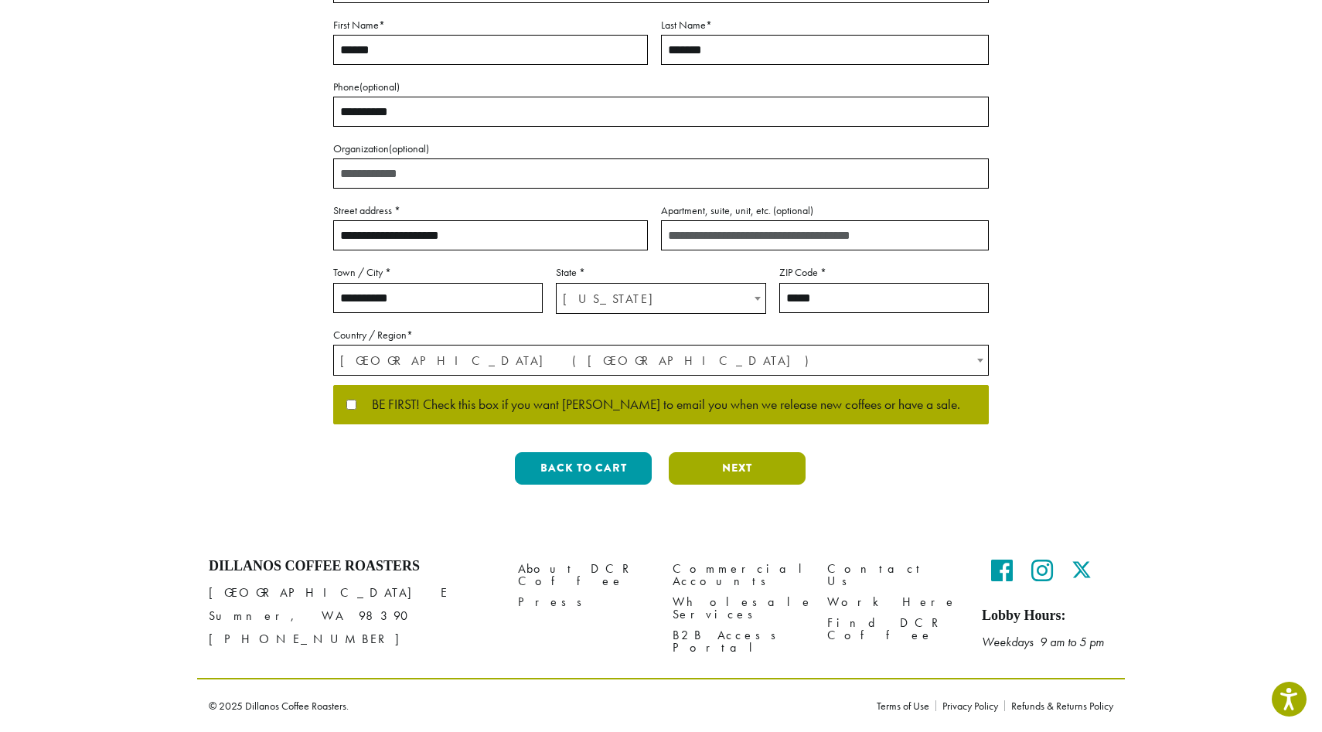
click at [735, 473] on button "Next" at bounding box center [737, 468] width 137 height 32
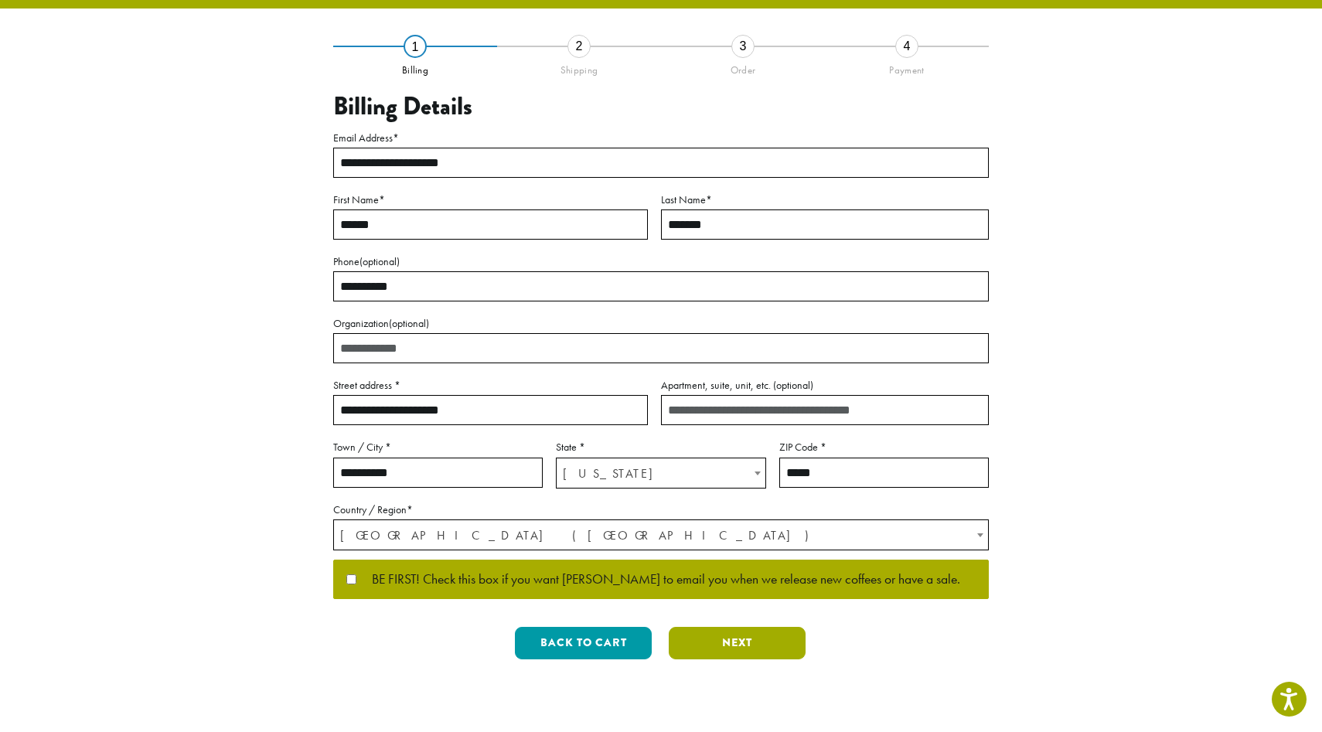
scroll to position [0, 0]
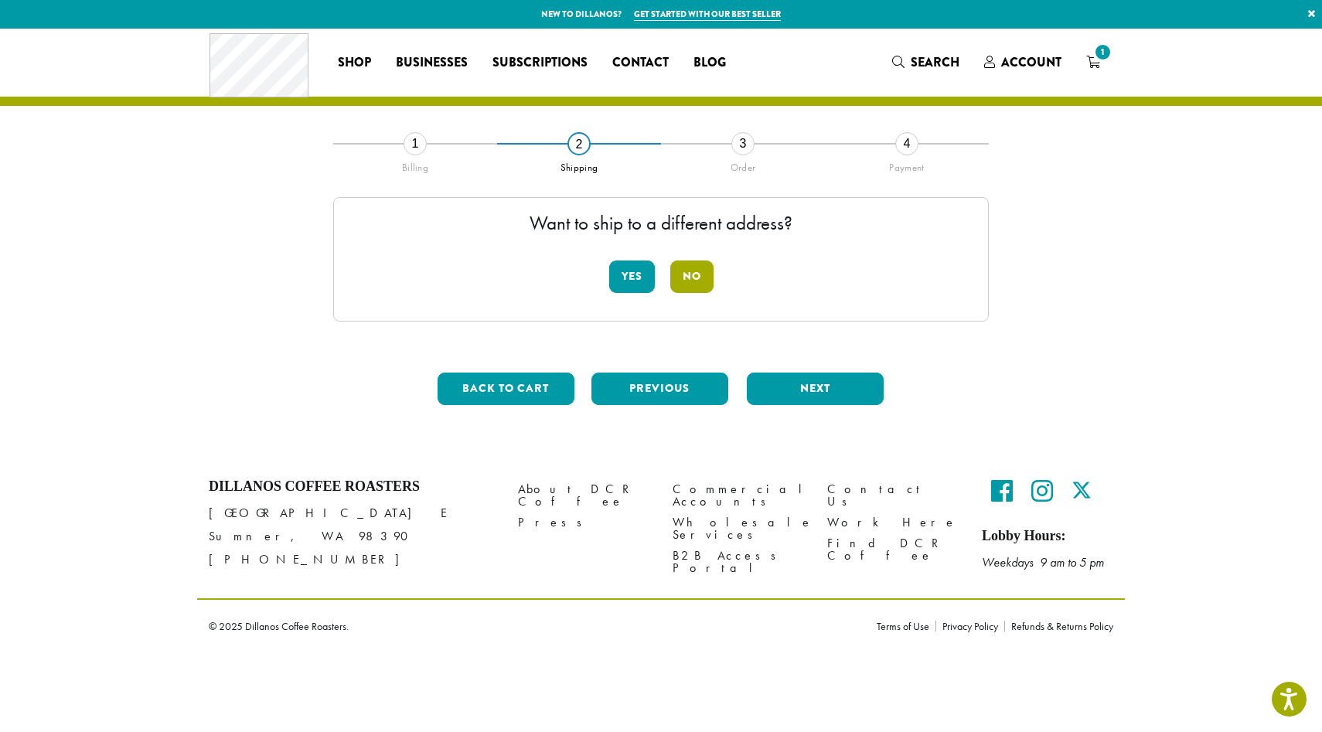
click at [694, 284] on button "No" at bounding box center [692, 277] width 43 height 32
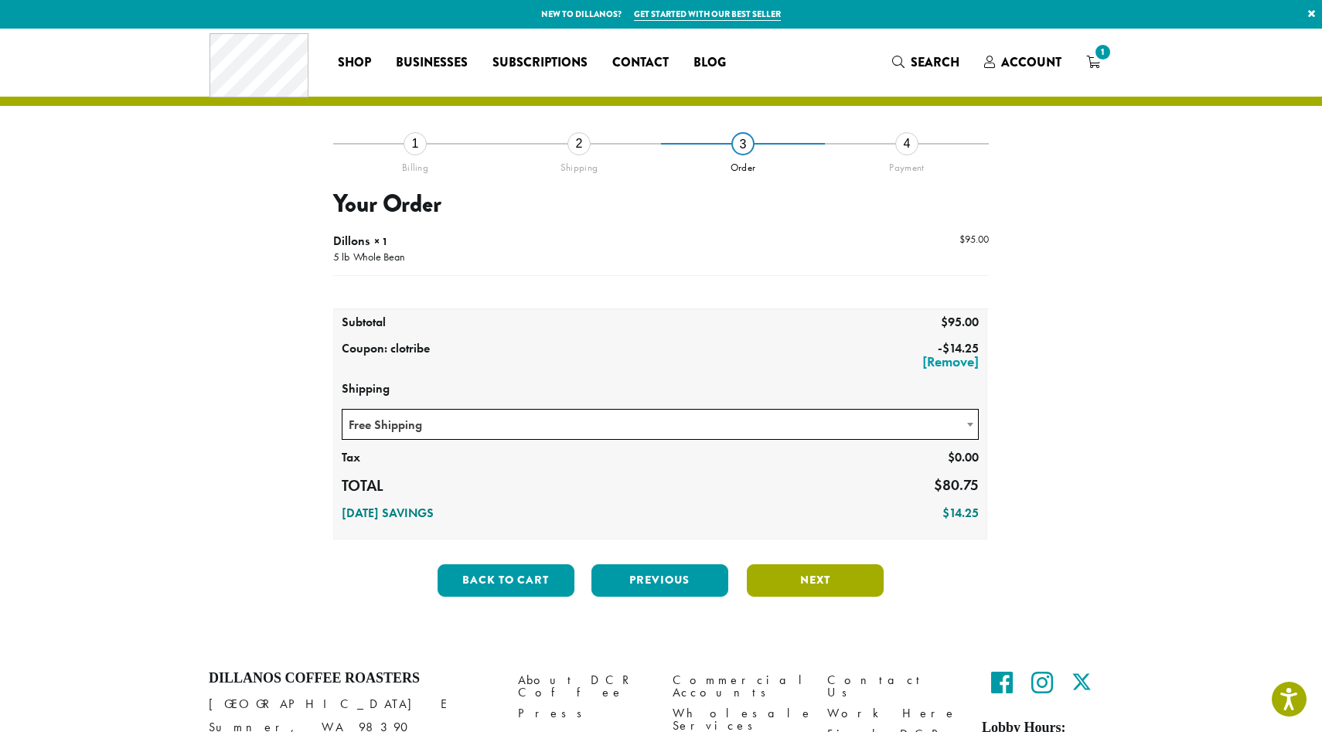
click at [804, 575] on button "Next" at bounding box center [815, 581] width 137 height 32
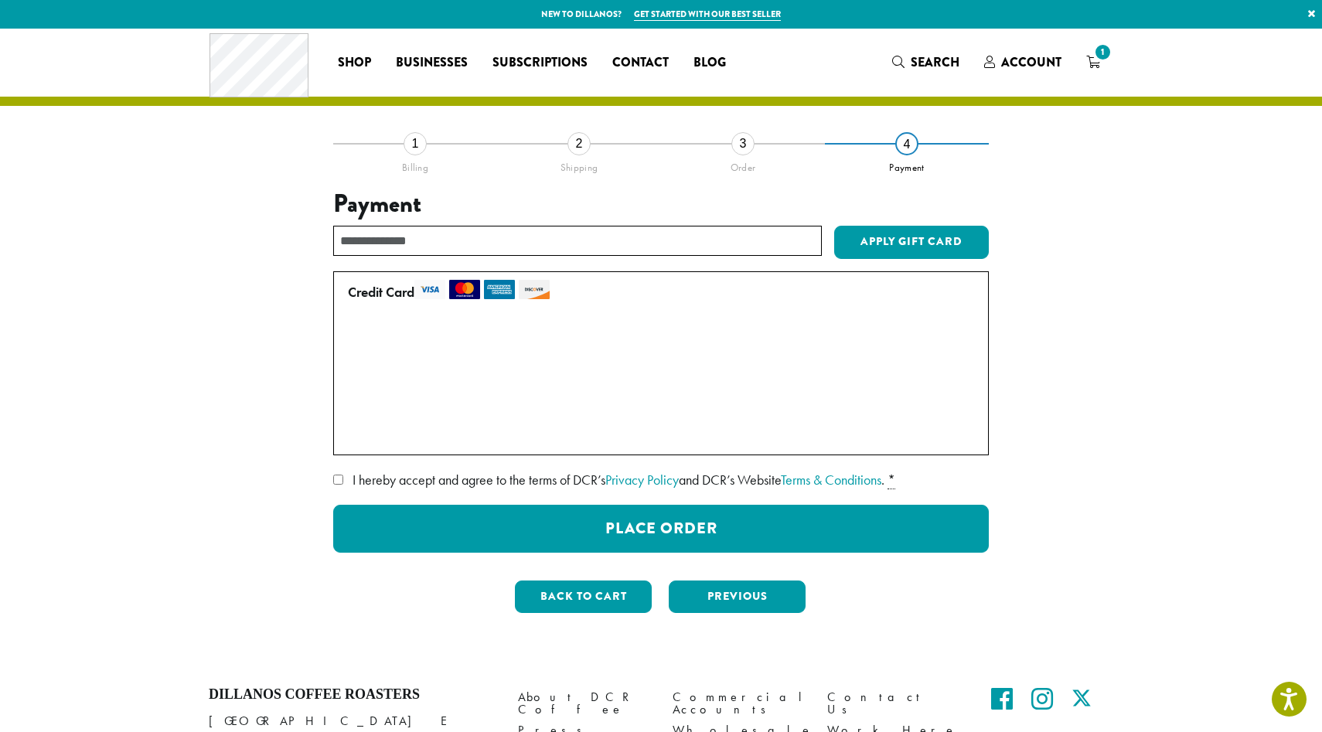
click at [457, 480] on span "I hereby accept and agree to the terms of DCR’s Privacy Policy and DCR’s Websit…" at bounding box center [619, 480] width 532 height 18
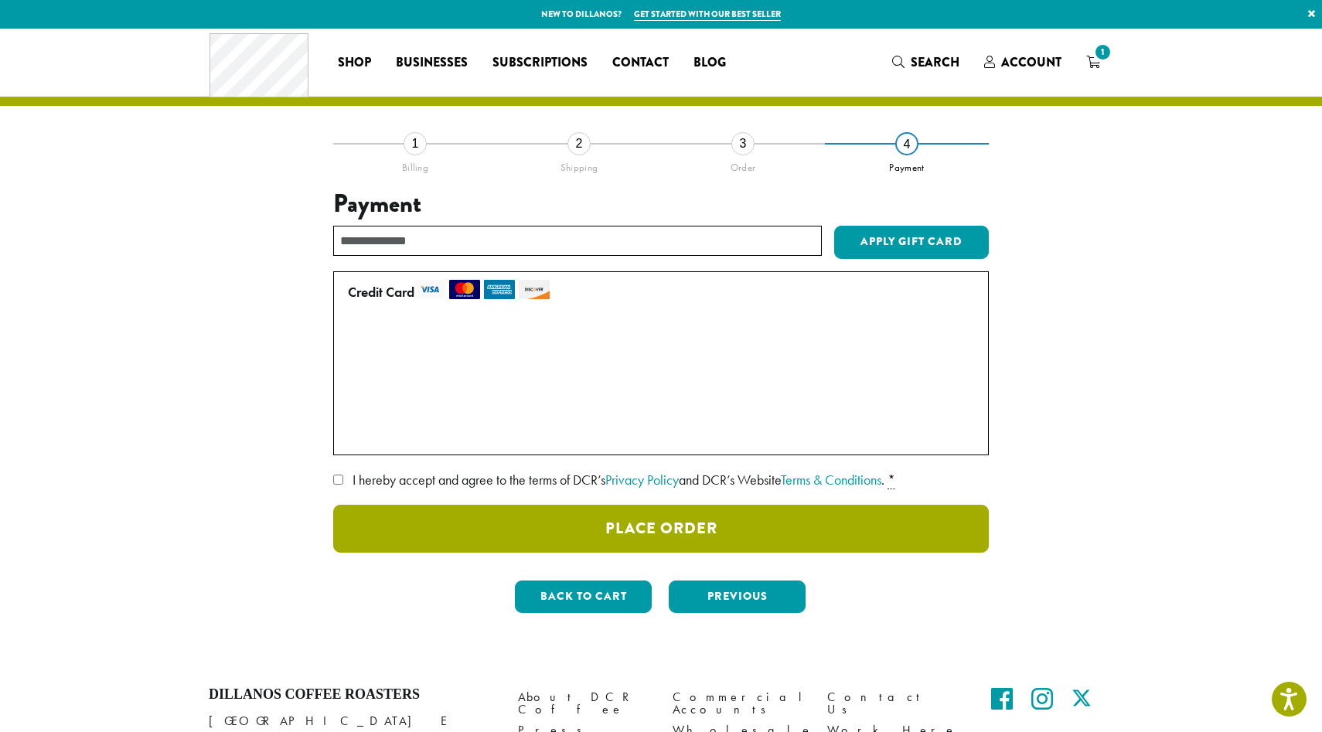
click at [485, 527] on button "Place Order" at bounding box center [661, 529] width 656 height 48
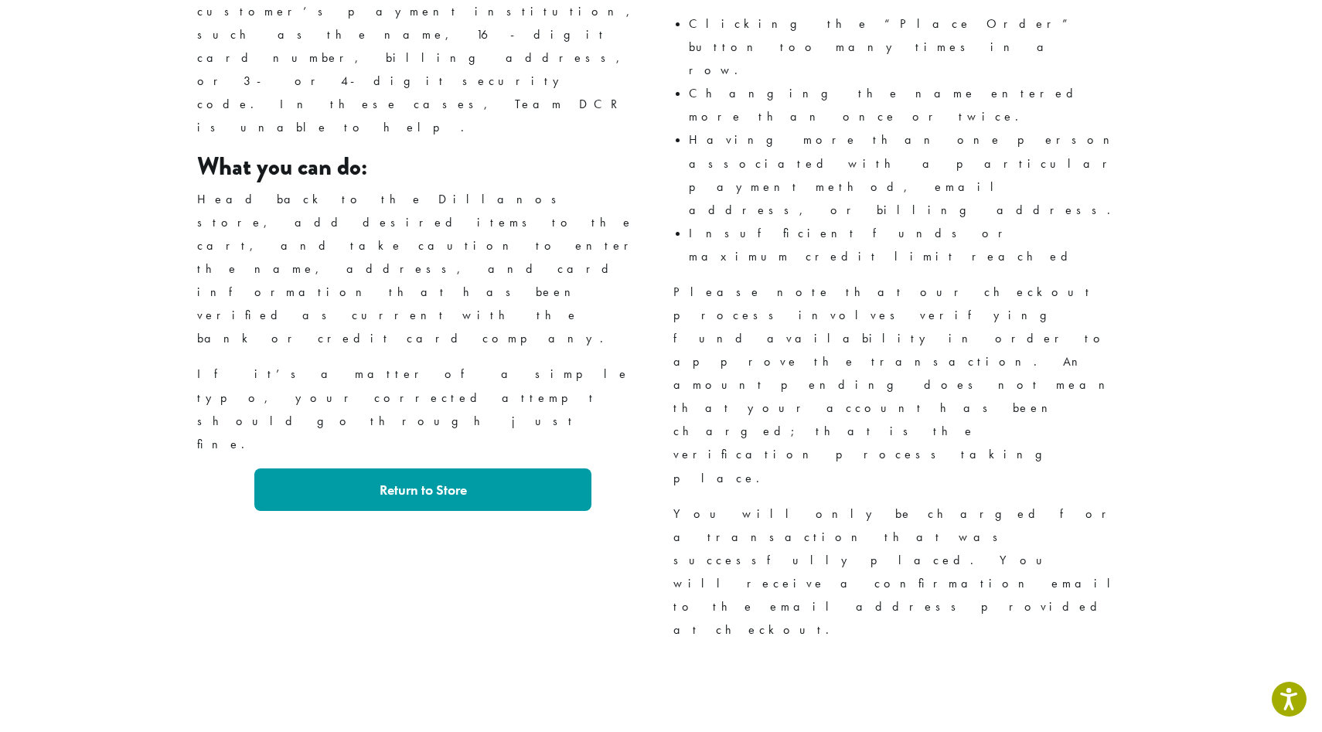
scroll to position [1103, 0]
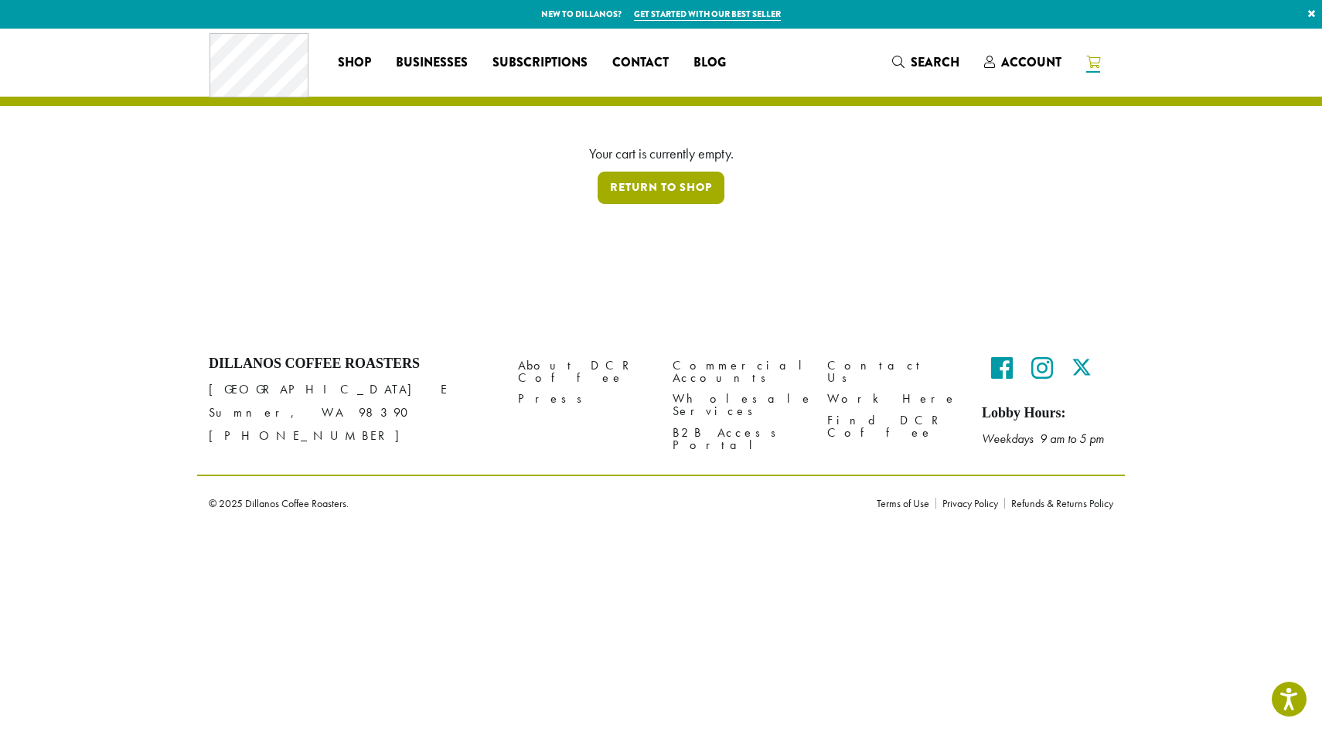
click at [660, 172] on link "Return to shop" at bounding box center [661, 188] width 127 height 32
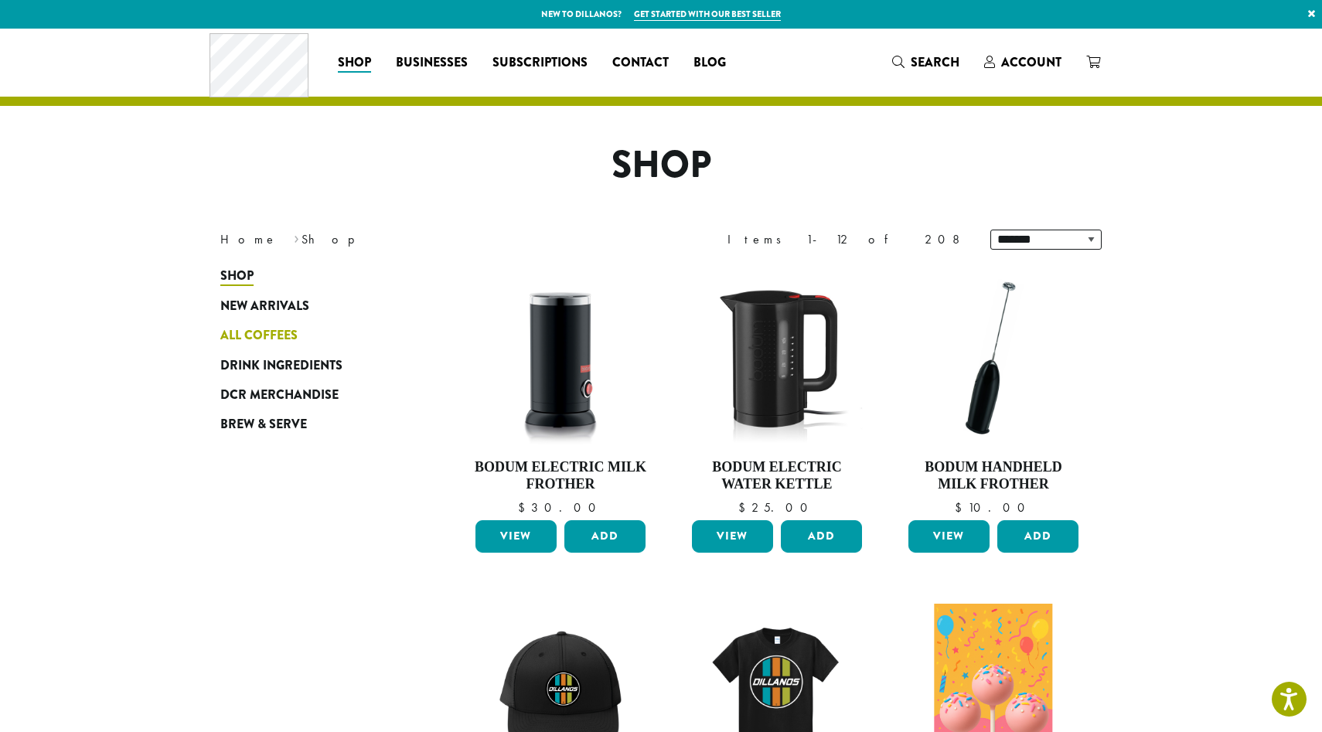
click at [254, 332] on span "All Coffees" at bounding box center [258, 335] width 77 height 19
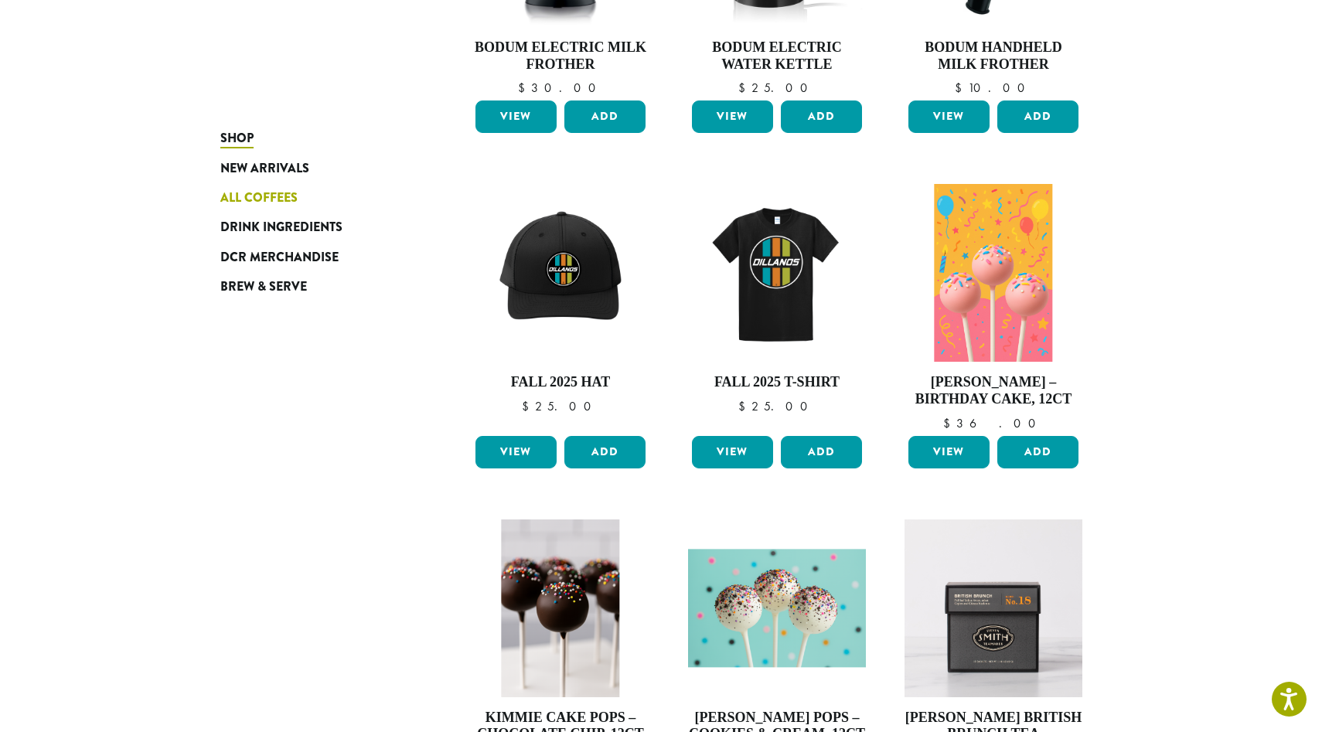
scroll to position [421, 0]
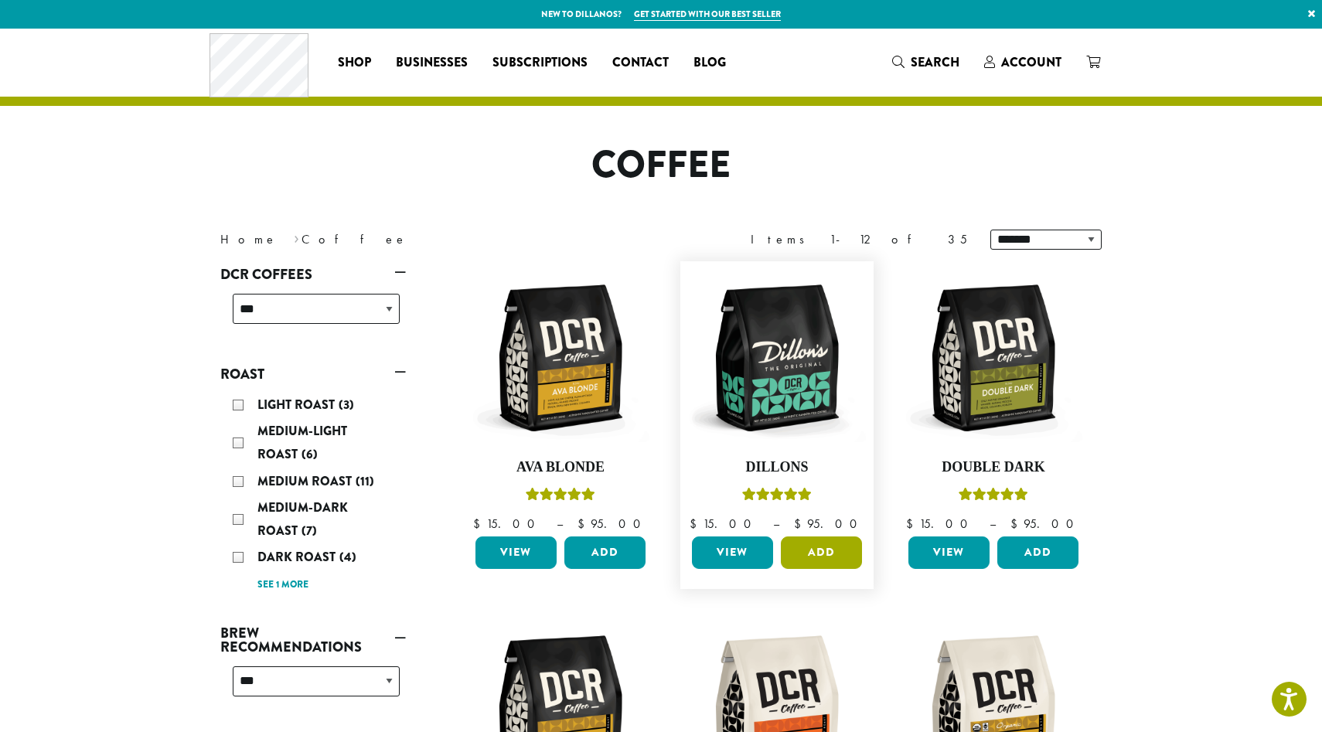
click at [822, 558] on button "Add" at bounding box center [821, 553] width 81 height 32
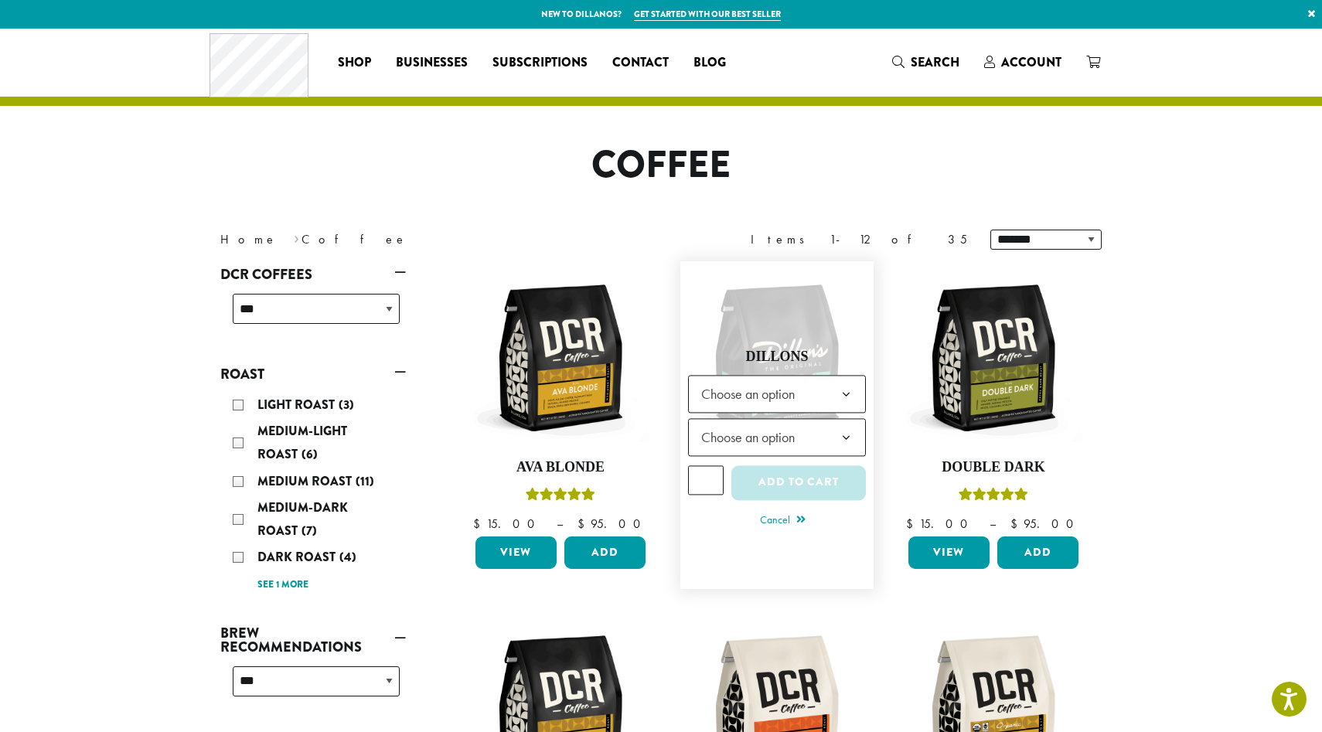
click at [816, 398] on span "Choose an option" at bounding box center [777, 394] width 178 height 38
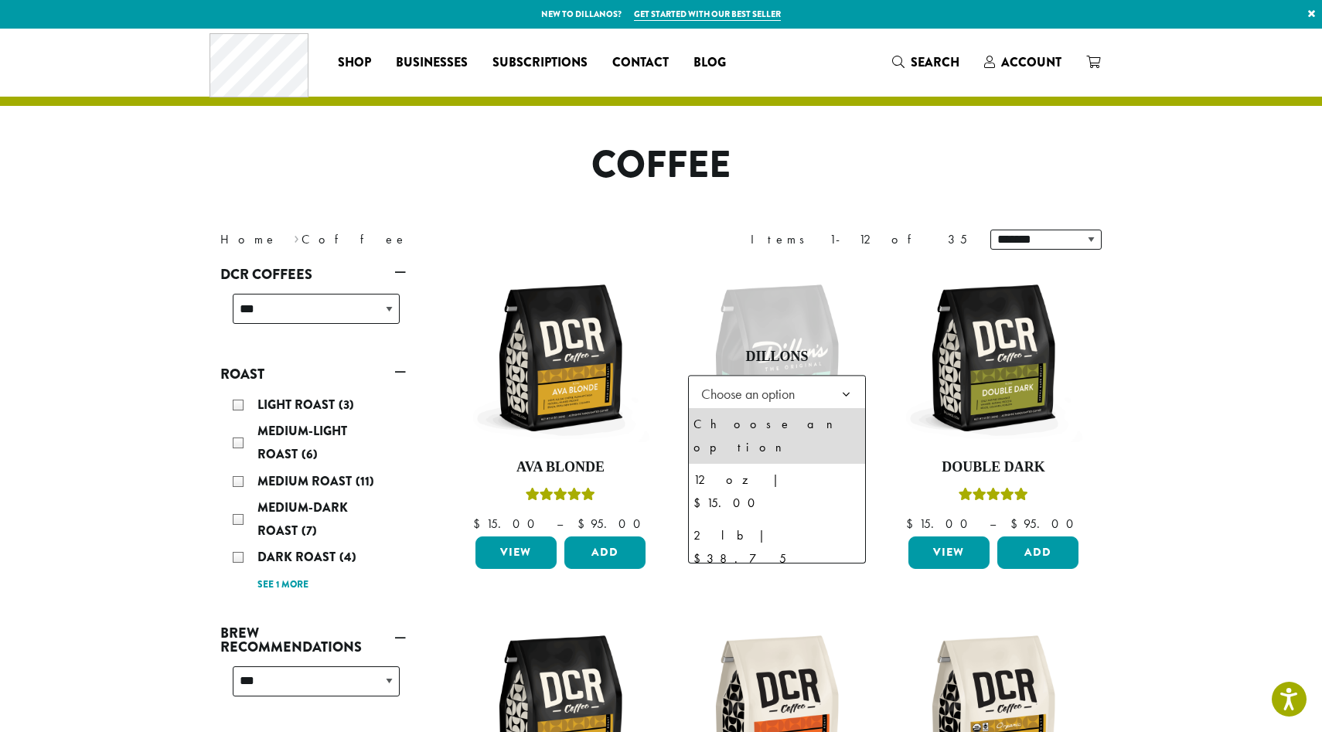
select select "**********"
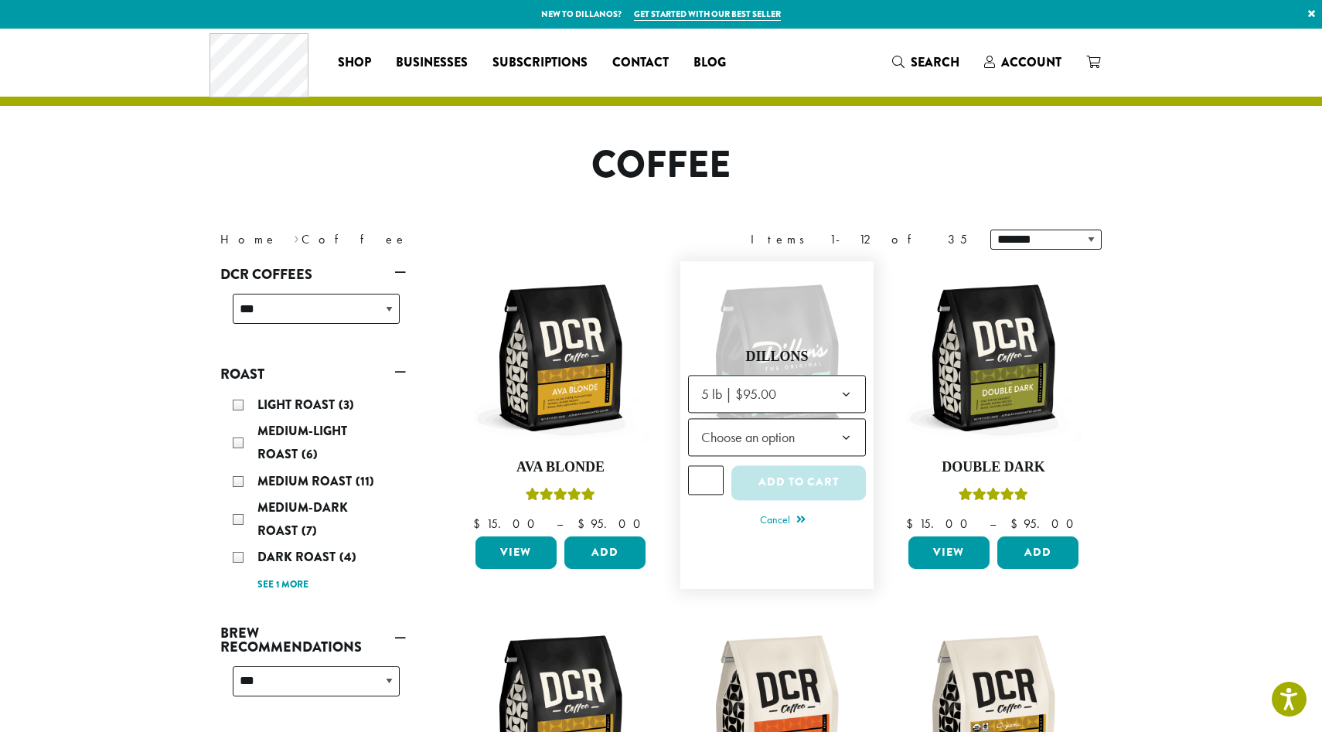
click at [787, 437] on span "Choose an option" at bounding box center [752, 437] width 115 height 30
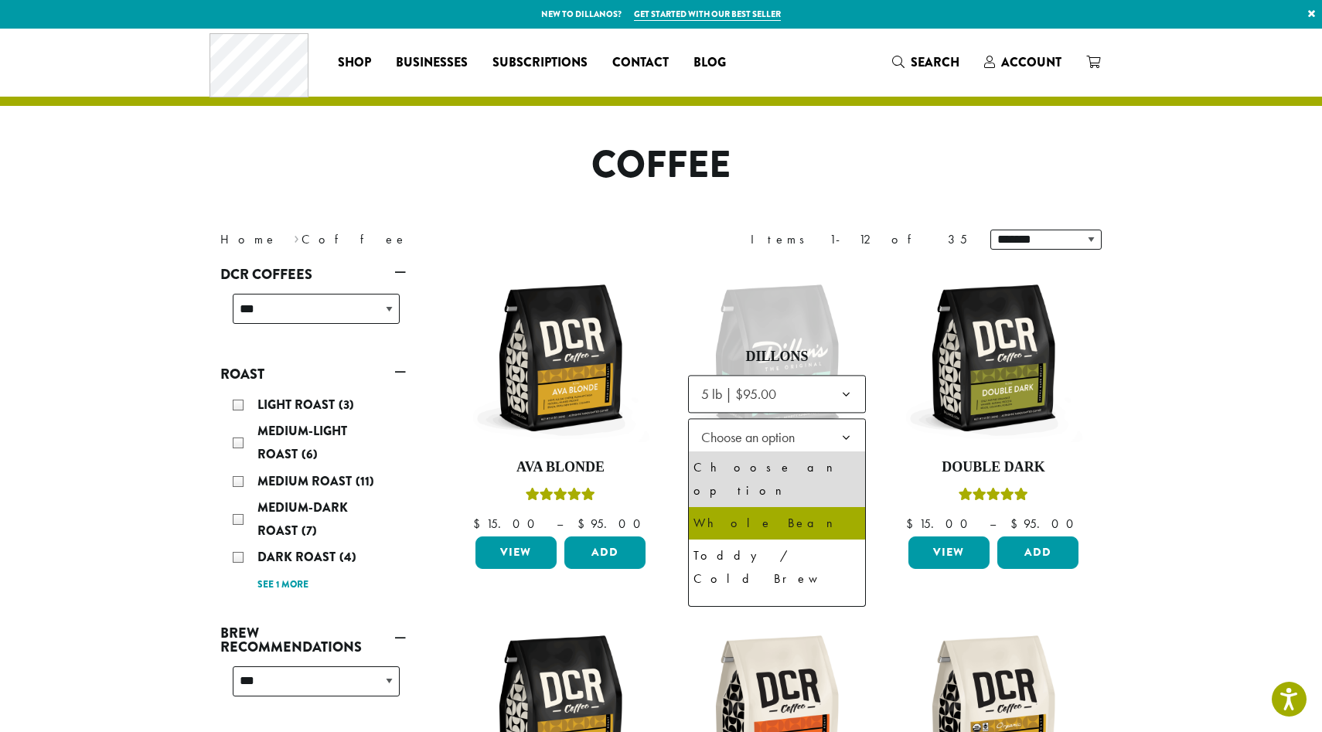
select select "**********"
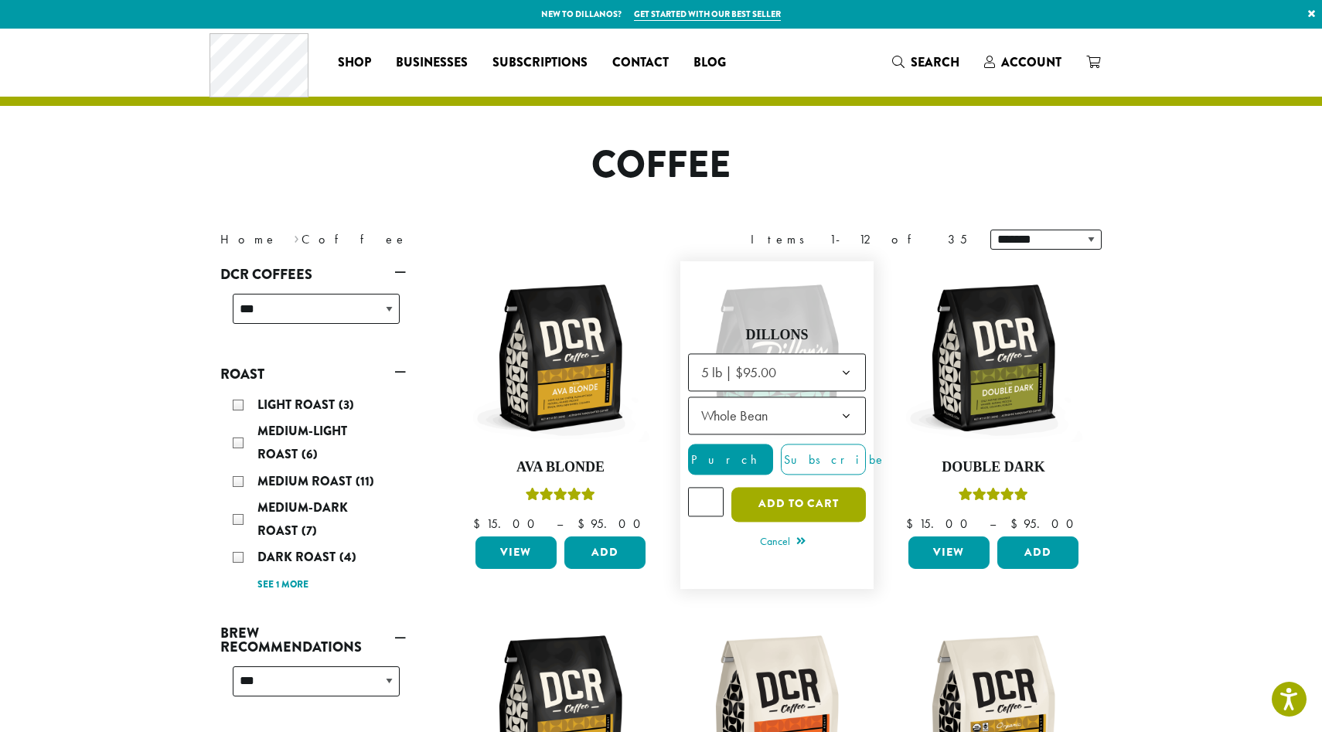
click at [772, 503] on button "Add to cart" at bounding box center [799, 504] width 135 height 35
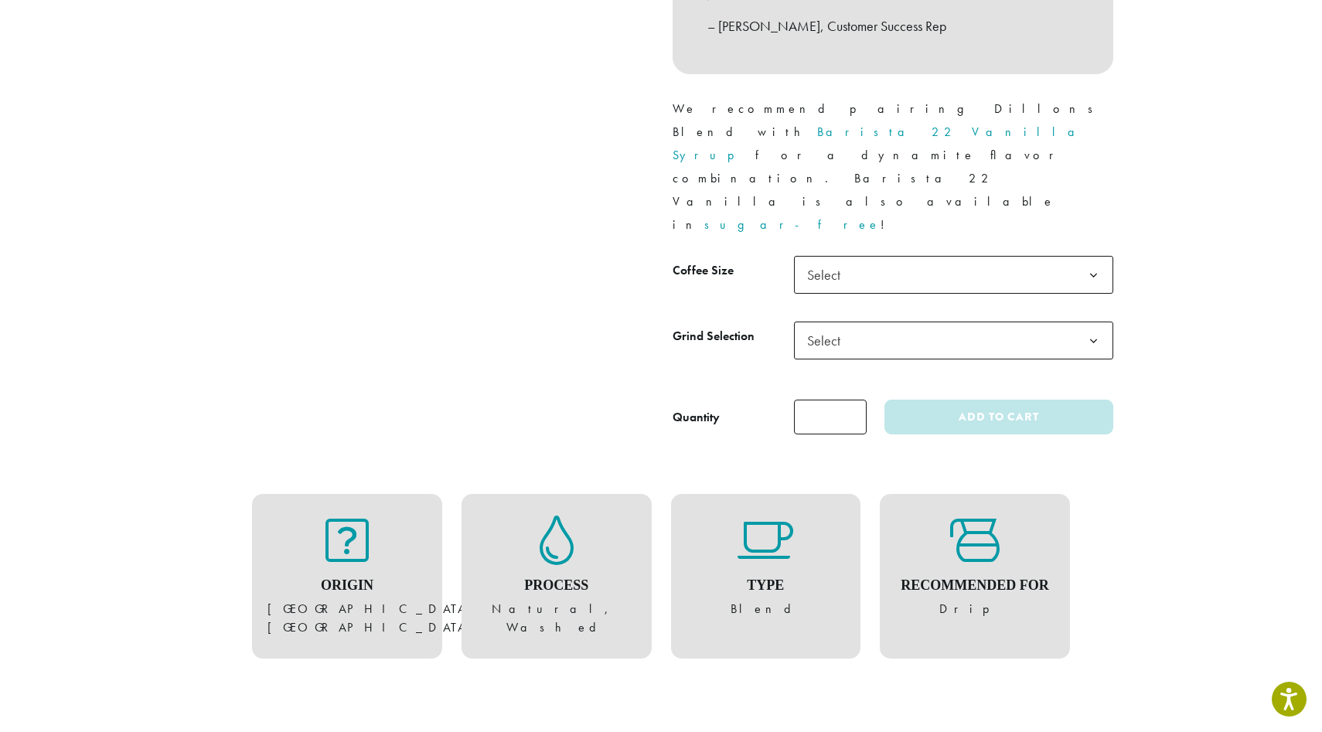
scroll to position [661, 0]
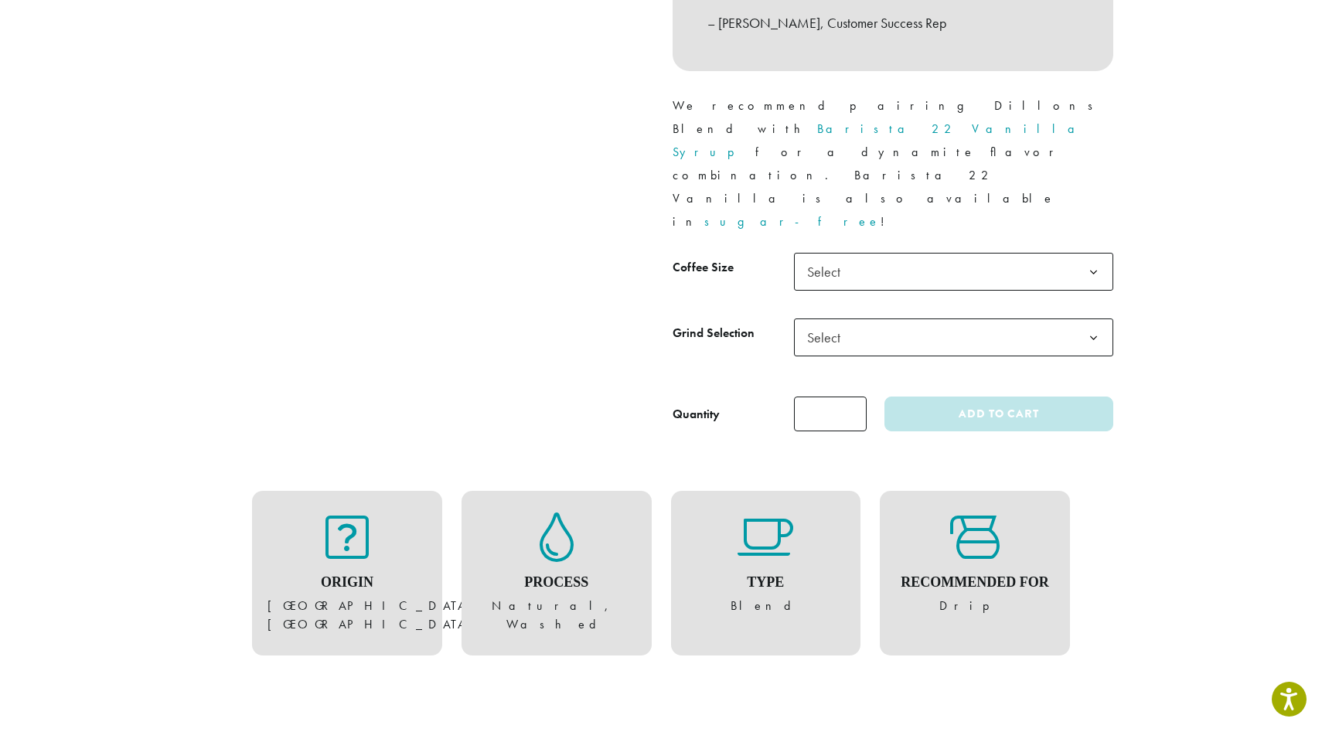
click at [854, 257] on span "Select" at bounding box center [828, 272] width 55 height 30
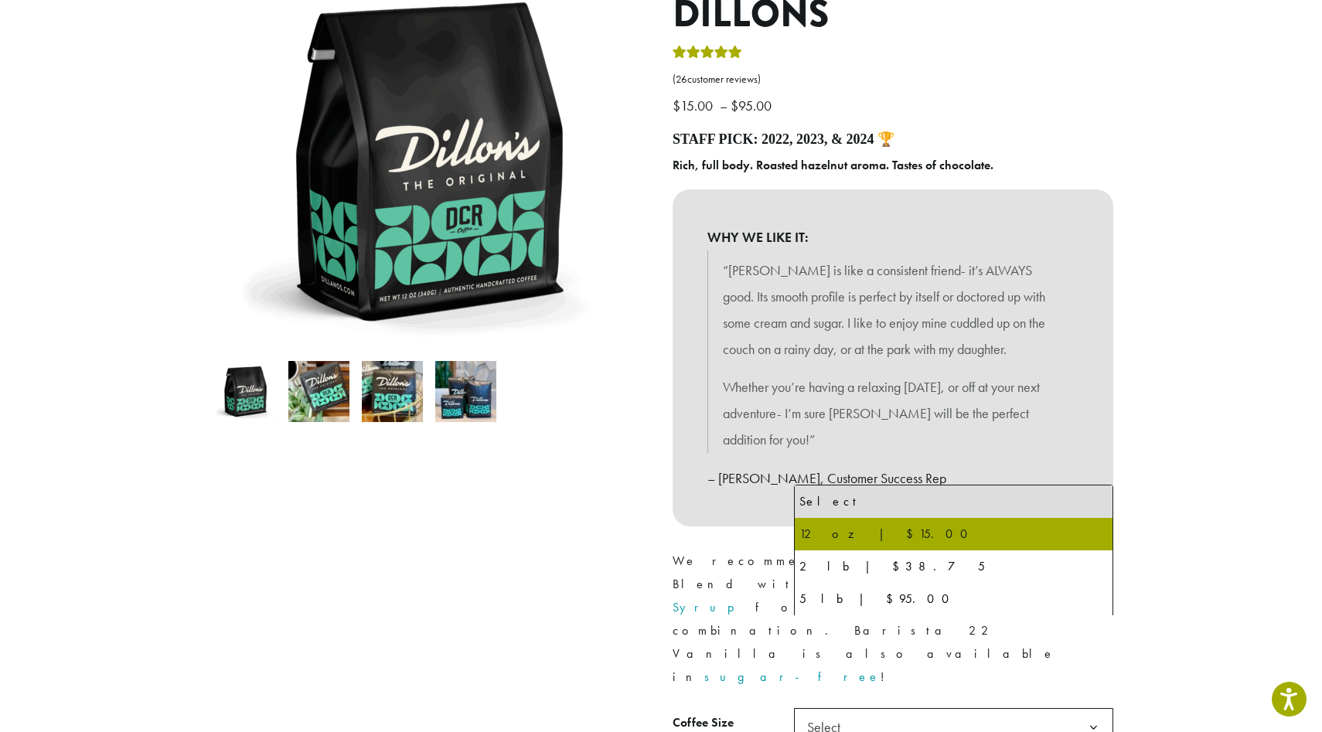
scroll to position [0, 0]
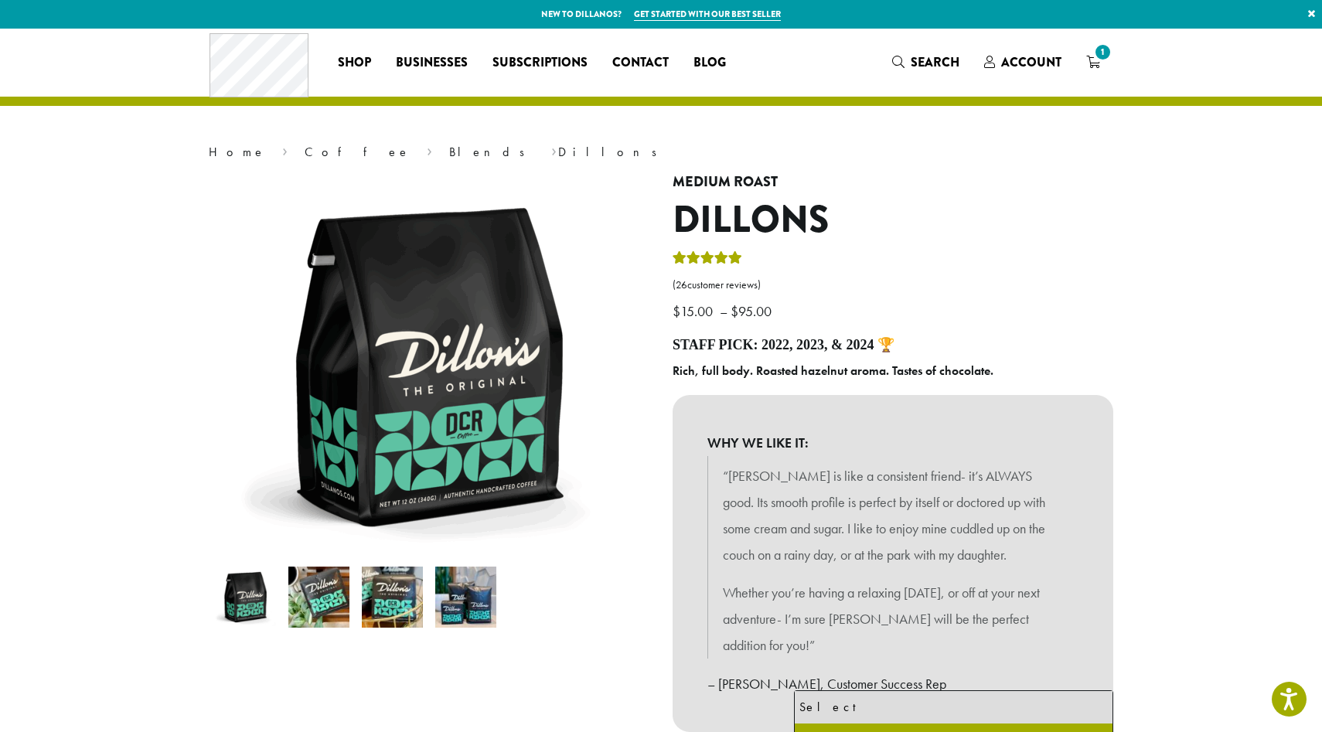
click at [1091, 65] on icon "1" at bounding box center [1094, 62] width 14 height 12
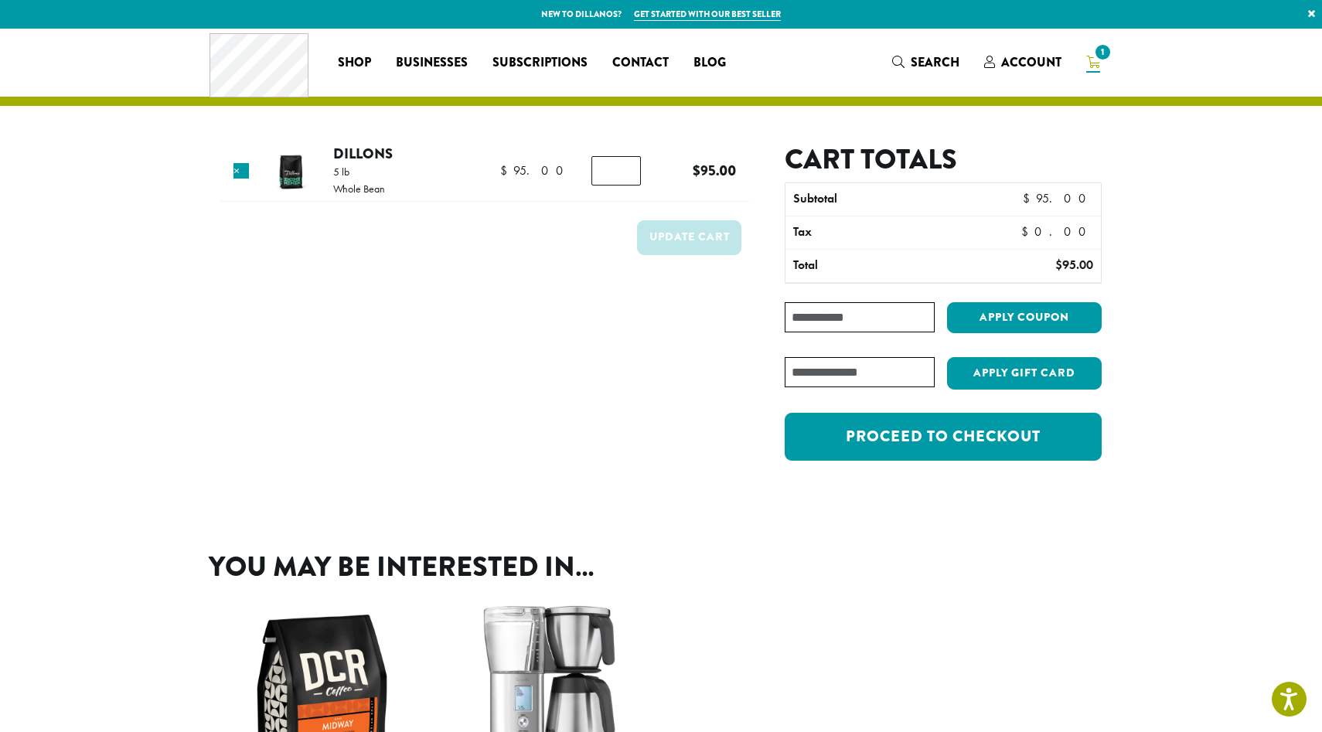
click at [845, 318] on input "Coupon:" at bounding box center [860, 317] width 150 height 30
paste input "********"
type input "********"
click at [1015, 307] on button "Apply coupon" at bounding box center [1024, 318] width 155 height 32
click at [1008, 320] on button "Apply coupon" at bounding box center [1024, 318] width 155 height 32
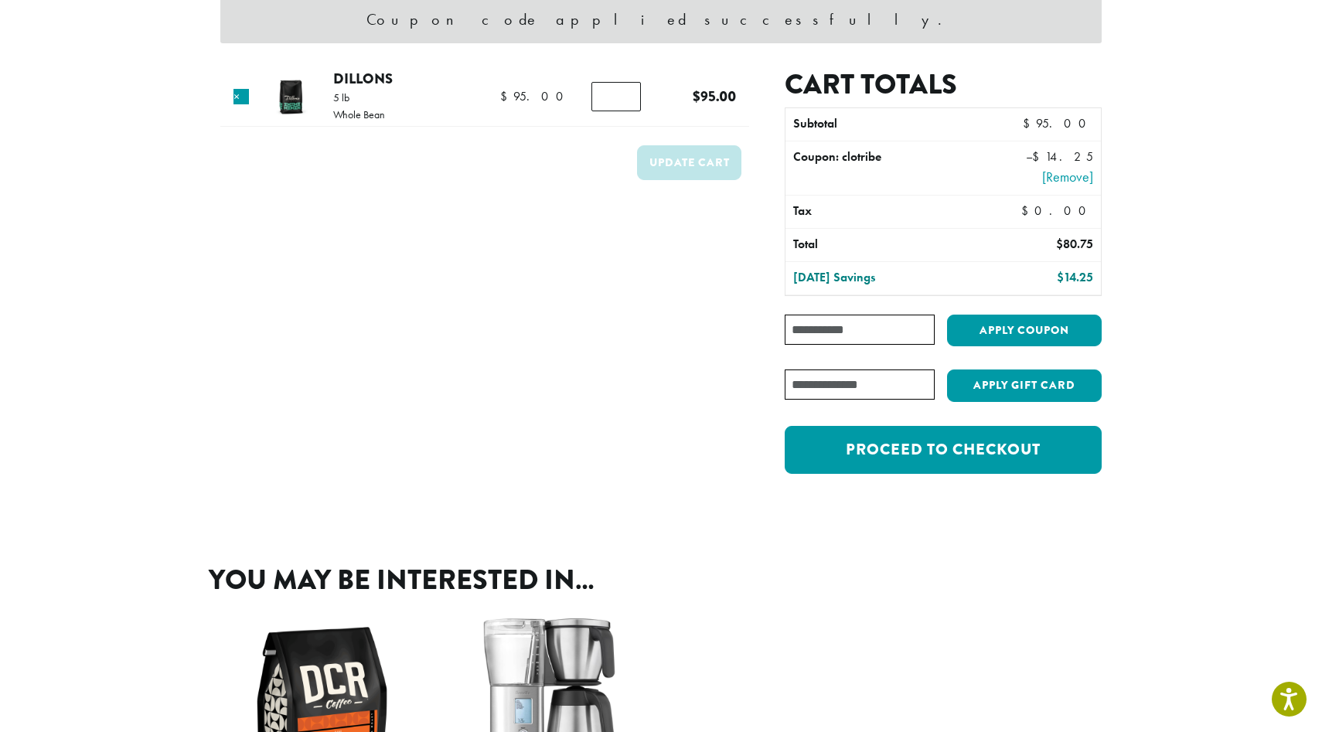
scroll to position [278, 0]
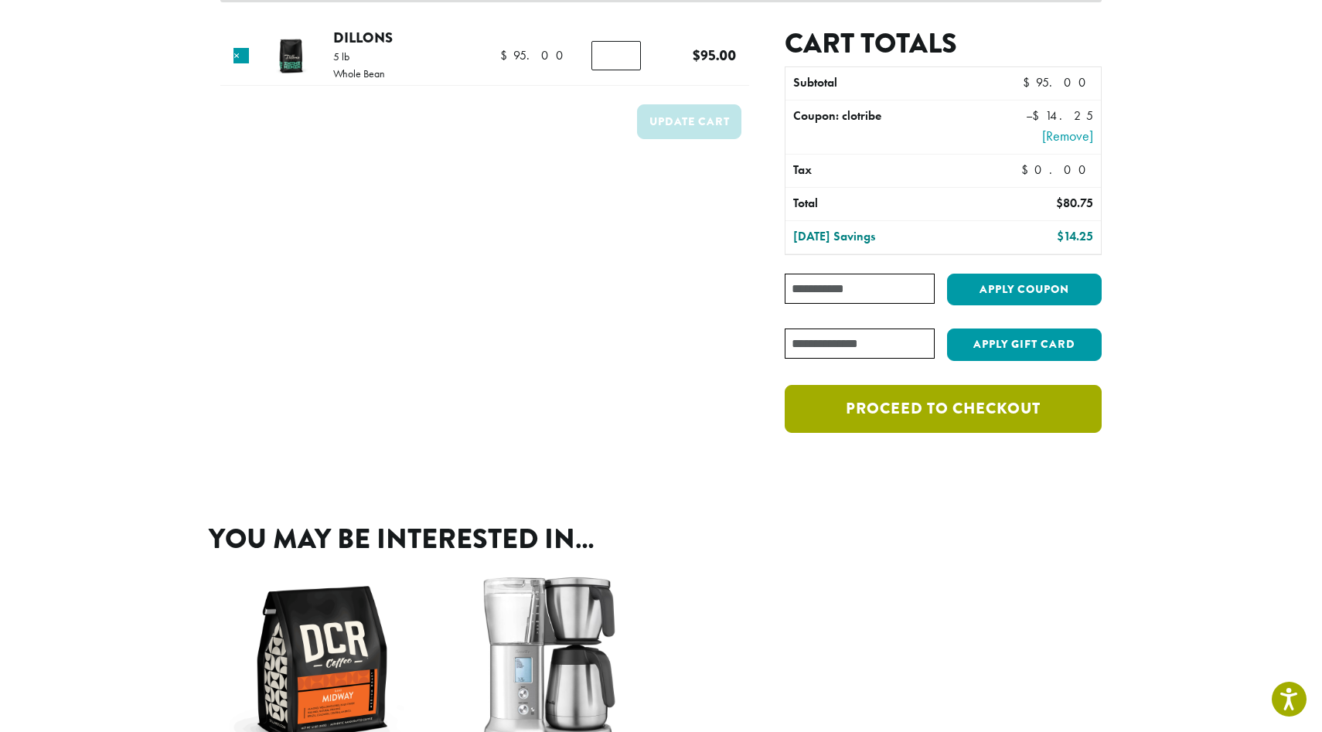
click at [947, 413] on link "Proceed to checkout" at bounding box center [943, 409] width 317 height 48
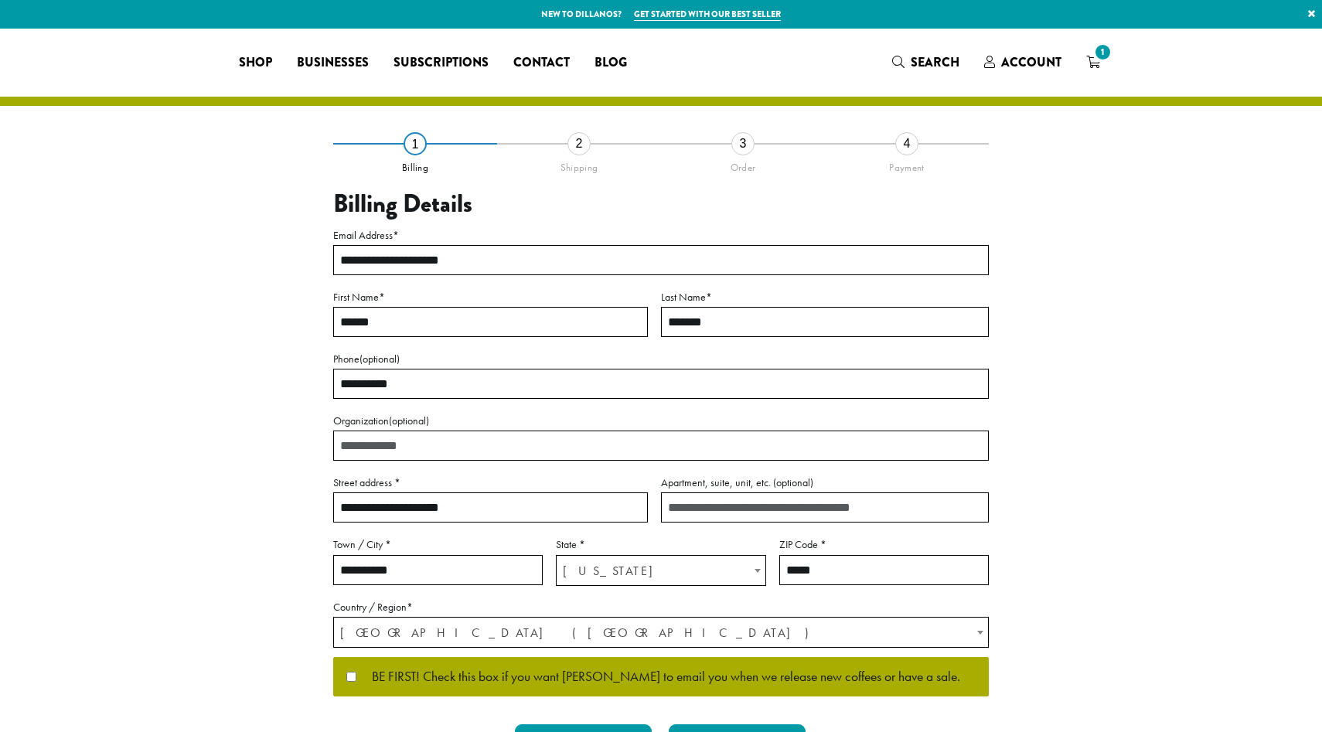
select select "**"
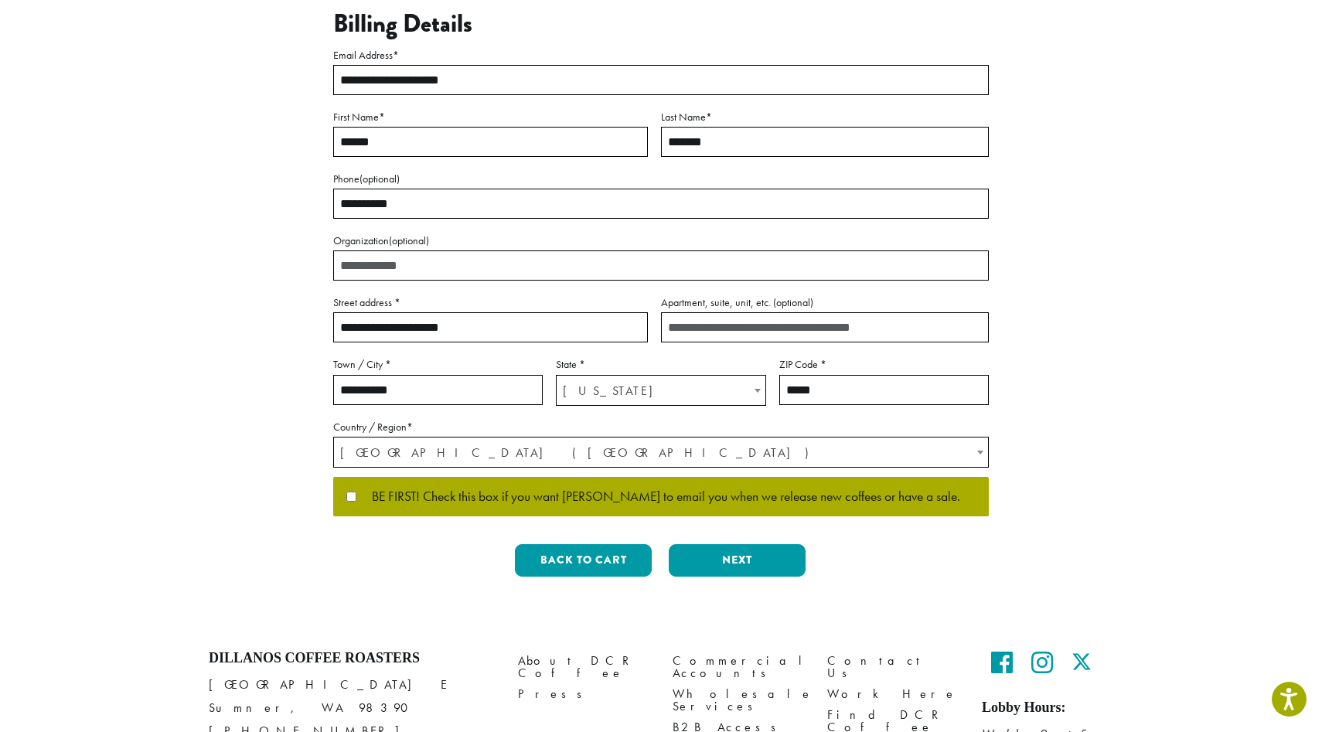
scroll to position [231, 0]
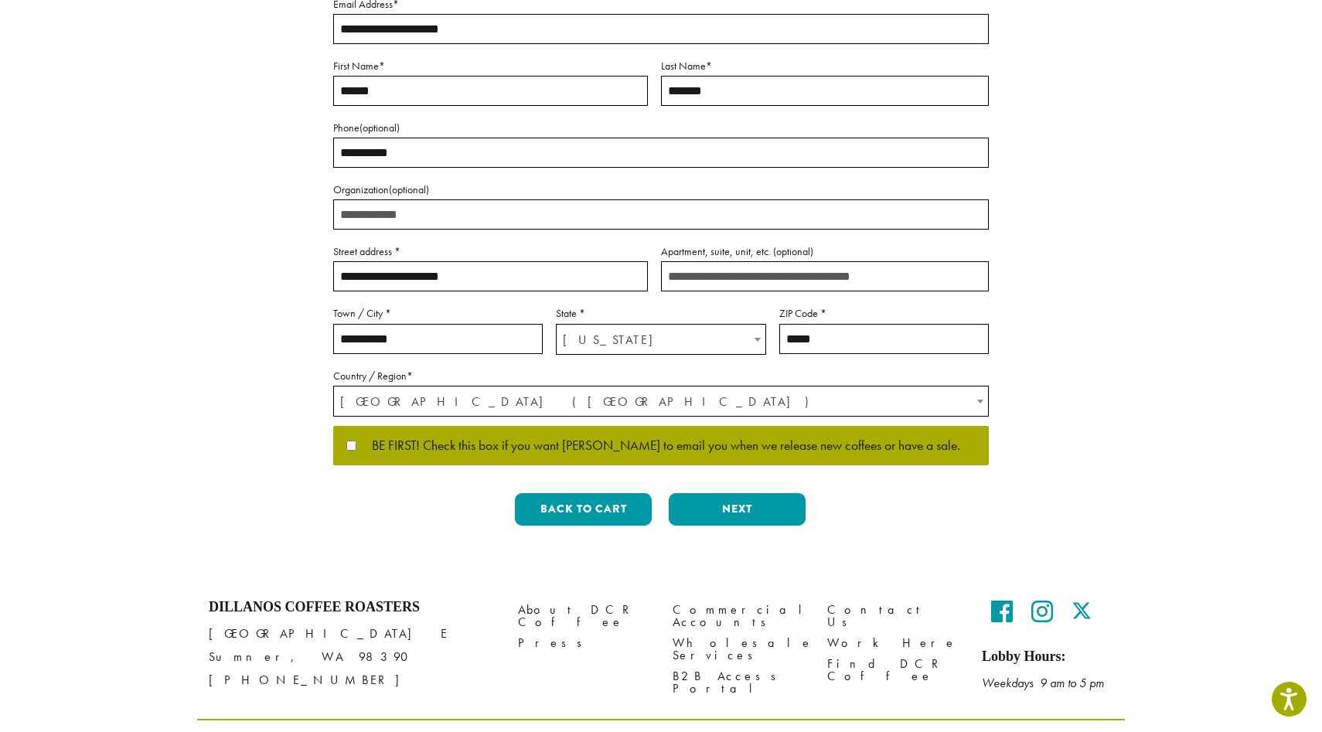
click at [353, 451] on label "BE FIRST! Check this box if you want [PERSON_NAME] to email you when we release…" at bounding box center [661, 446] width 630 height 14
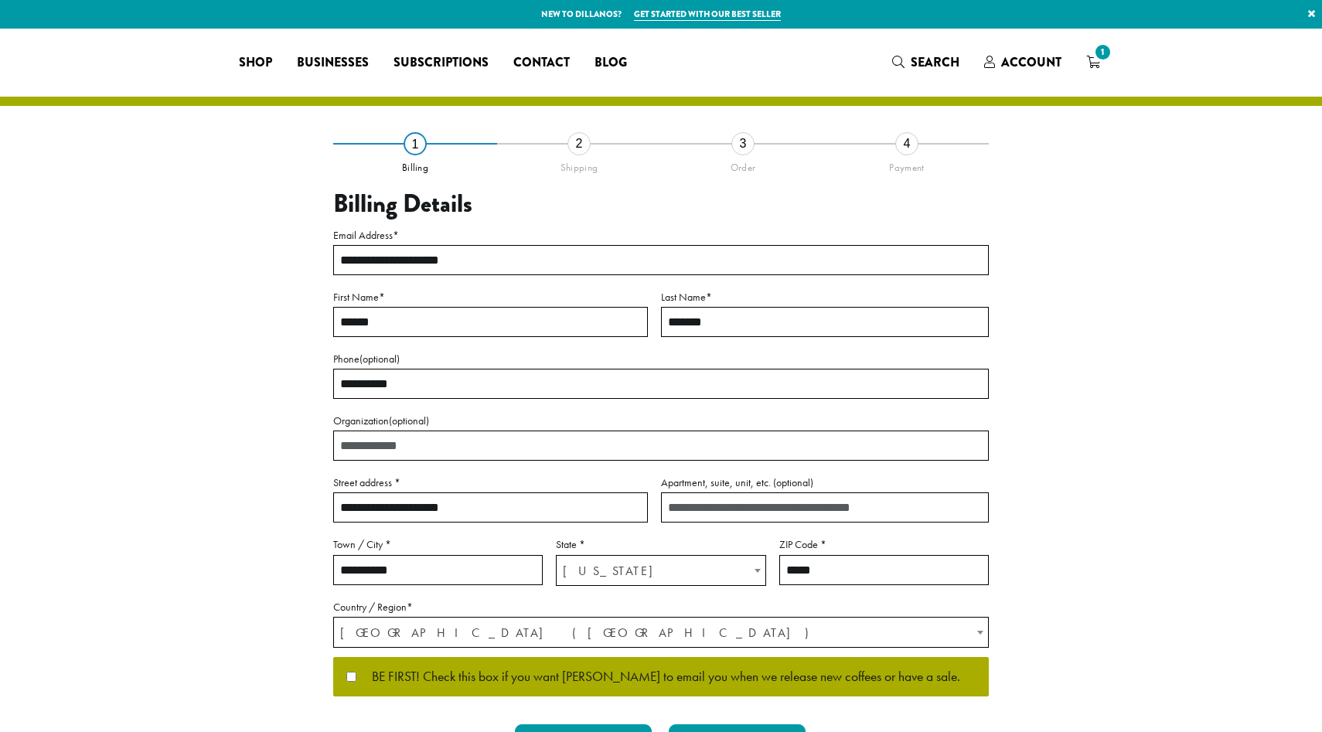
select select "**"
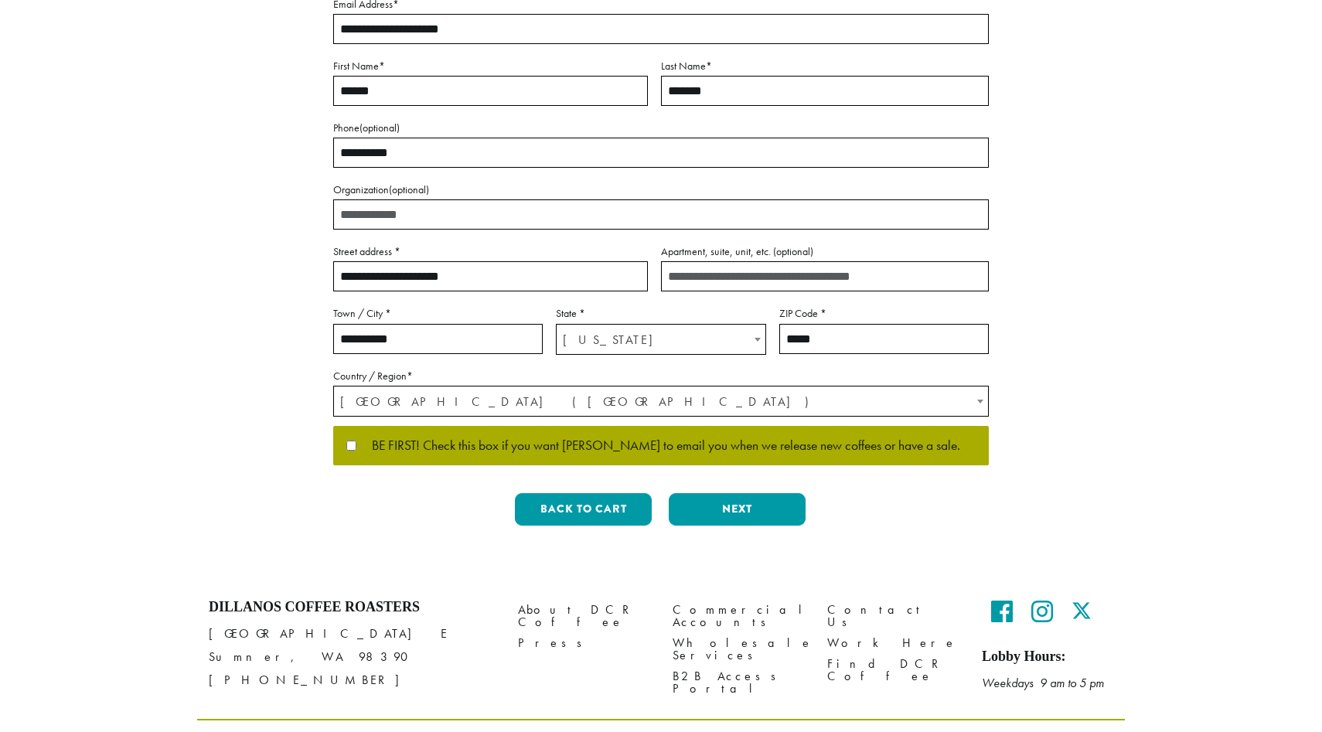
click at [740, 506] on button "Next" at bounding box center [737, 509] width 137 height 32
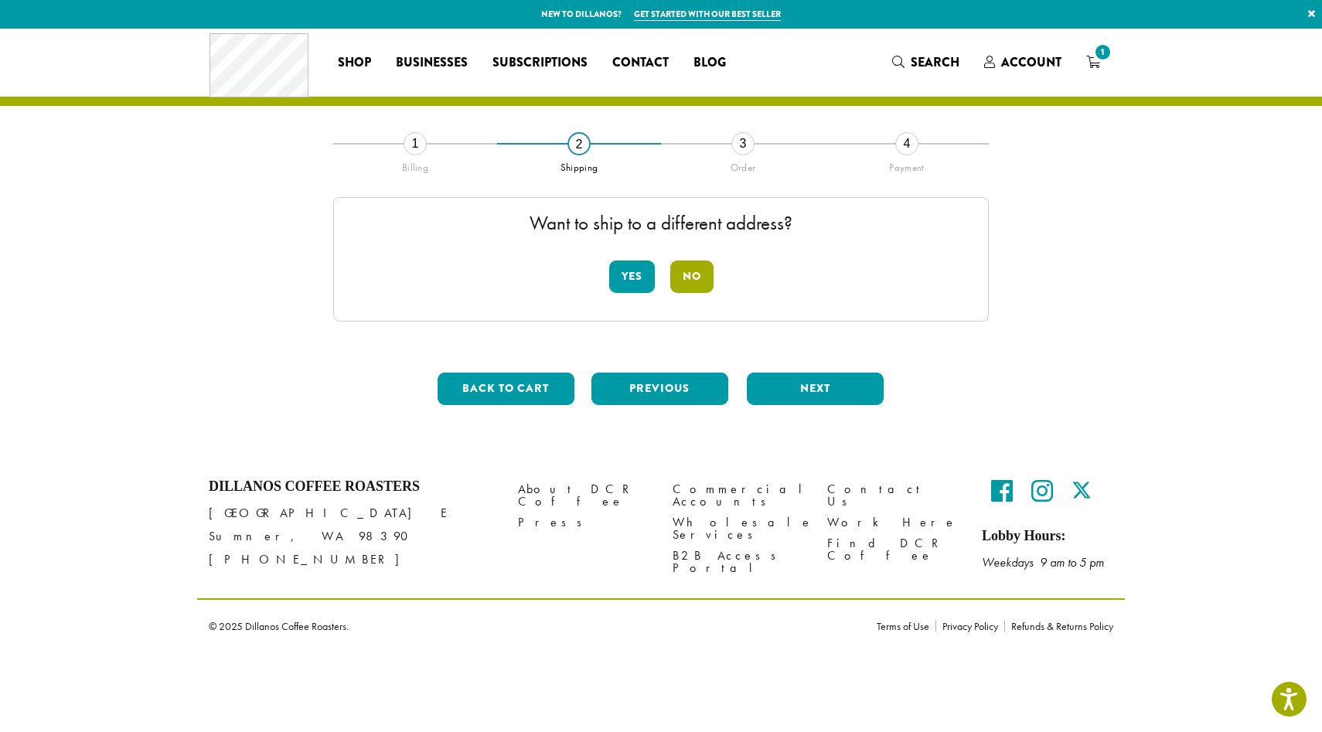
click at [699, 292] on button "No" at bounding box center [692, 277] width 43 height 32
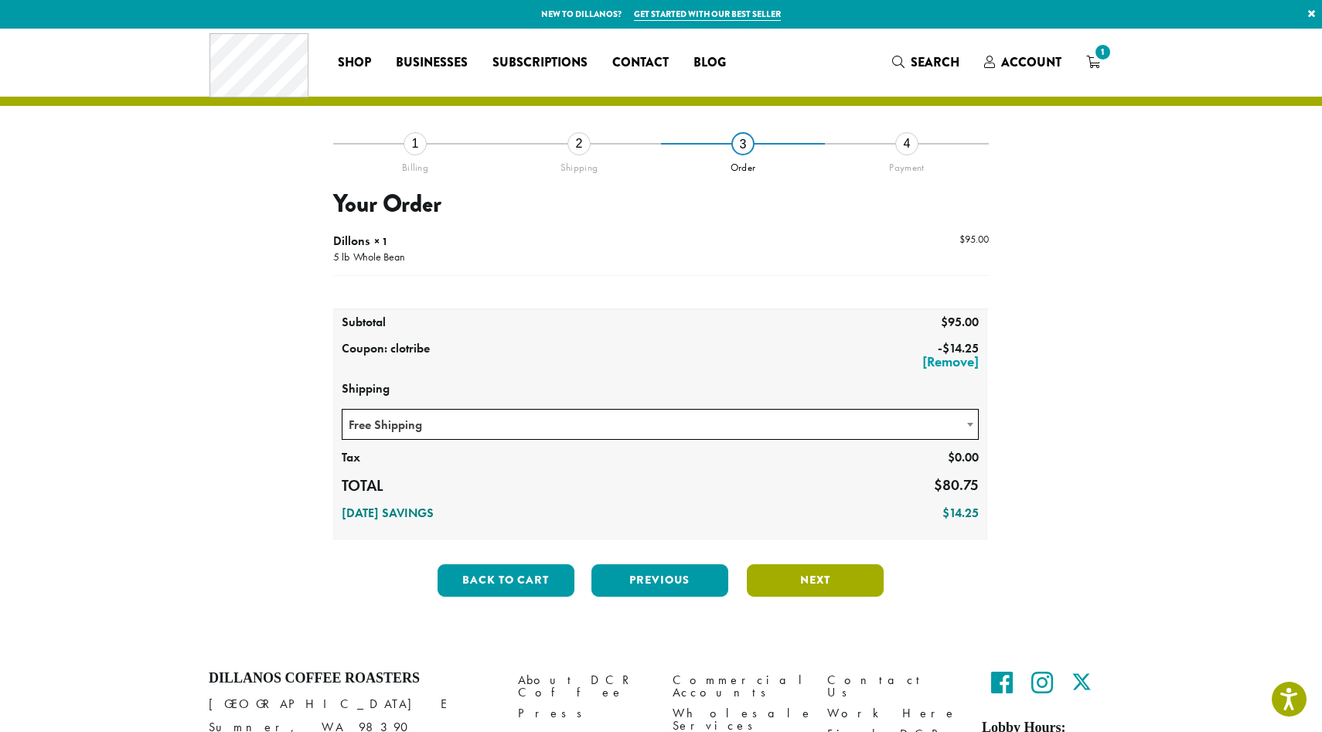
click at [807, 577] on button "Next" at bounding box center [815, 581] width 137 height 32
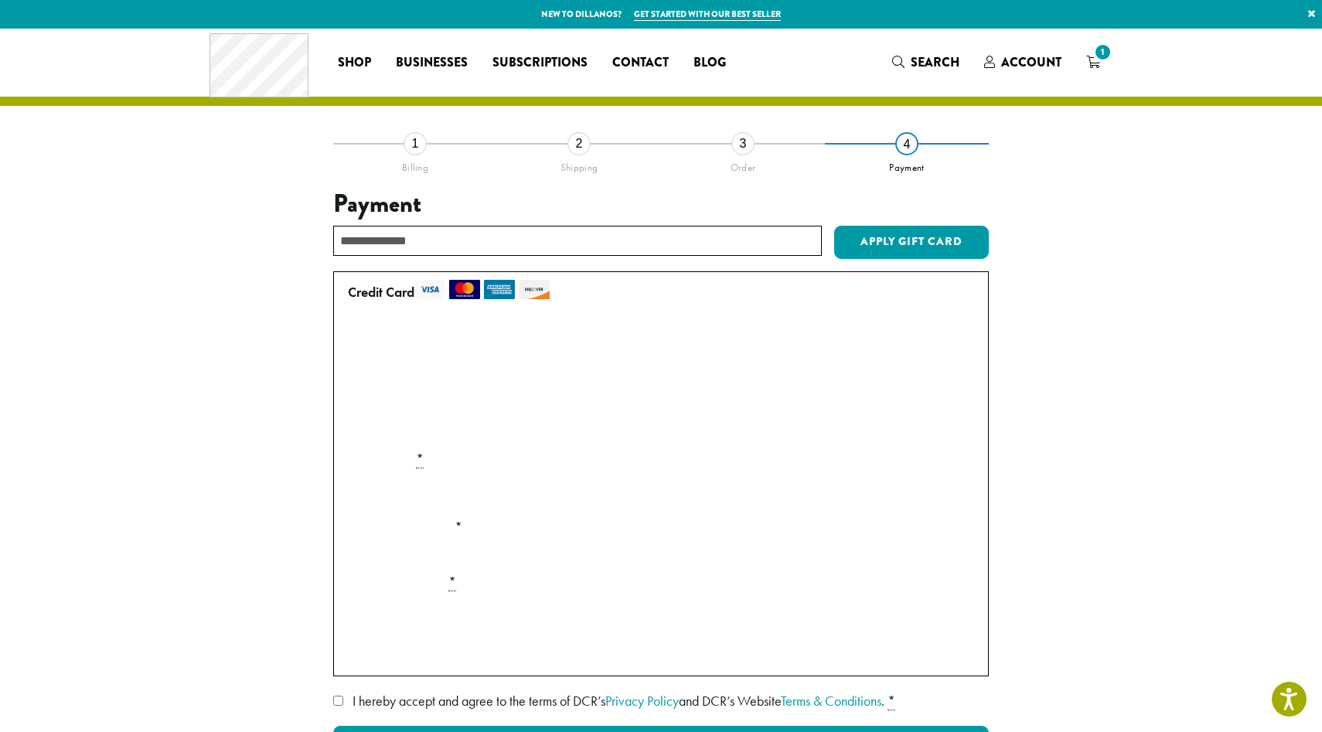
click at [354, 433] on label "Use a new card" at bounding box center [658, 433] width 620 height 25
click at [398, 496] on div "Payment Info" at bounding box center [661, 493] width 639 height 43
click at [415, 497] on div "Payment Info" at bounding box center [661, 493] width 639 height 43
click at [400, 493] on div "Payment Info" at bounding box center [661, 493] width 639 height 43
click at [373, 473] on div "Payment Info" at bounding box center [661, 493] width 639 height 43
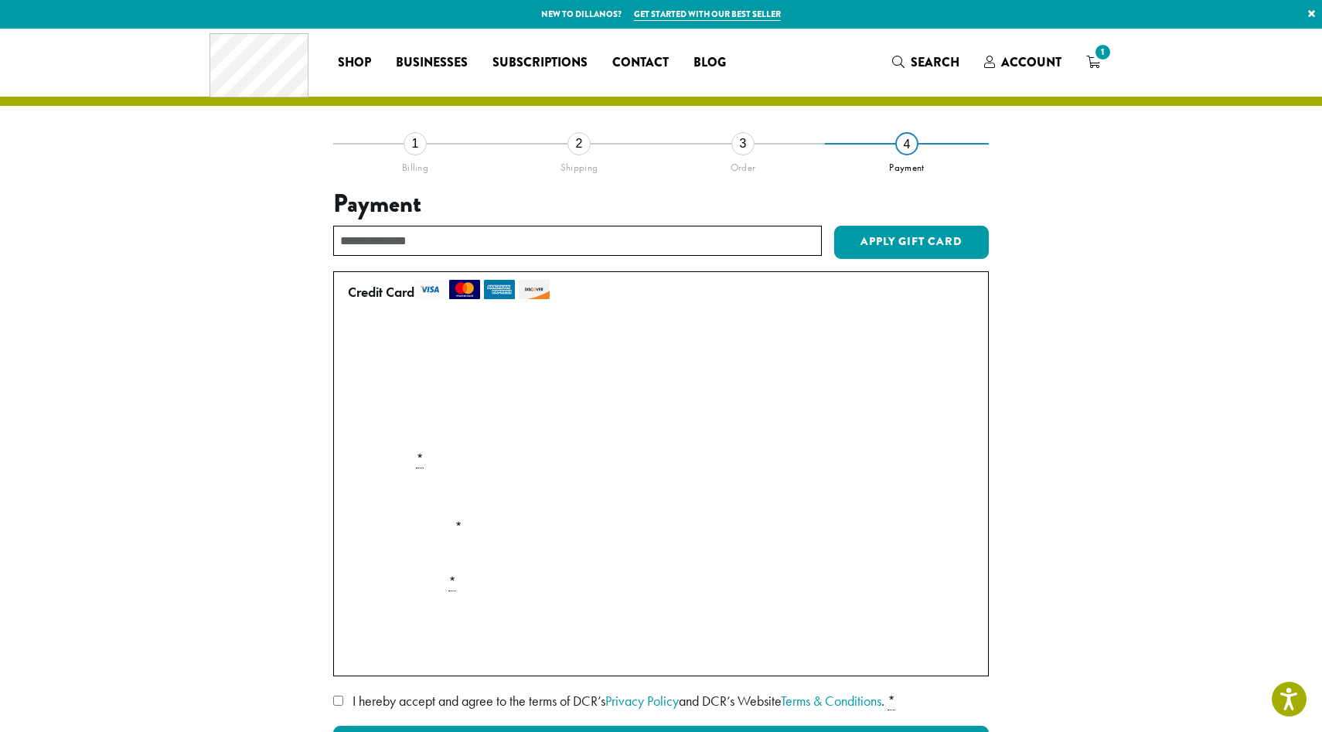
click at [370, 500] on div "Payment Info" at bounding box center [661, 493] width 639 height 43
click at [435, 488] on div "Payment Info" at bounding box center [661, 493] width 639 height 43
click at [443, 462] on label "Card Number *" at bounding box center [661, 459] width 639 height 25
click at [954, 487] on div "Payment Info" at bounding box center [661, 493] width 639 height 43
click at [824, 482] on div "Payment Info" at bounding box center [661, 493] width 639 height 43
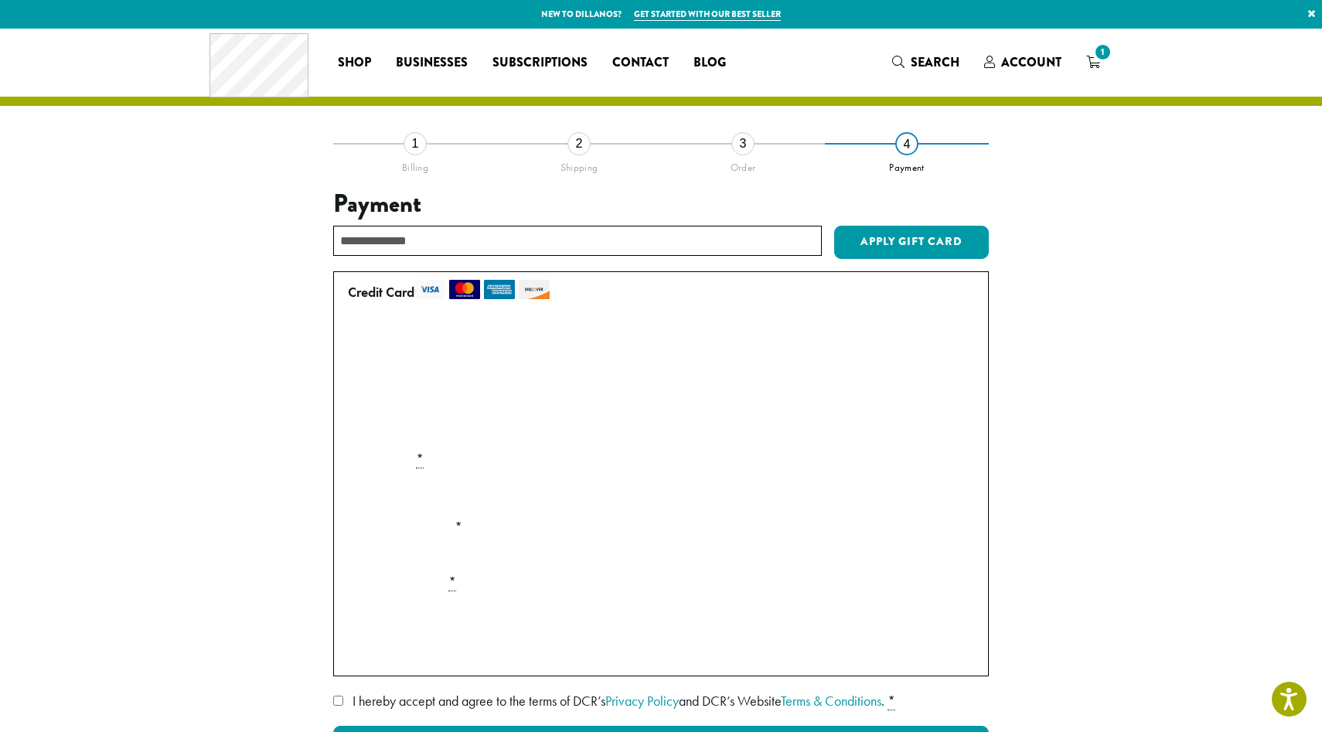
click at [824, 482] on div "Payment Info" at bounding box center [661, 493] width 639 height 43
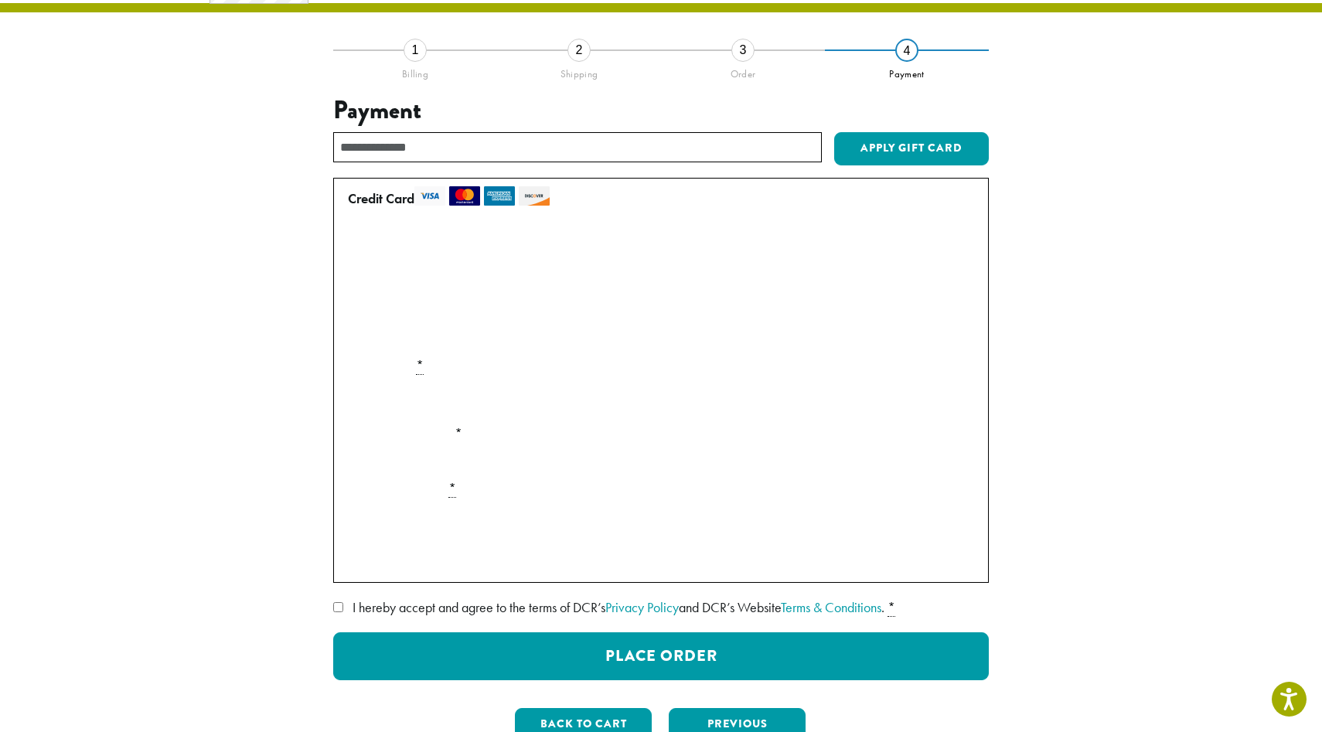
scroll to position [22, 0]
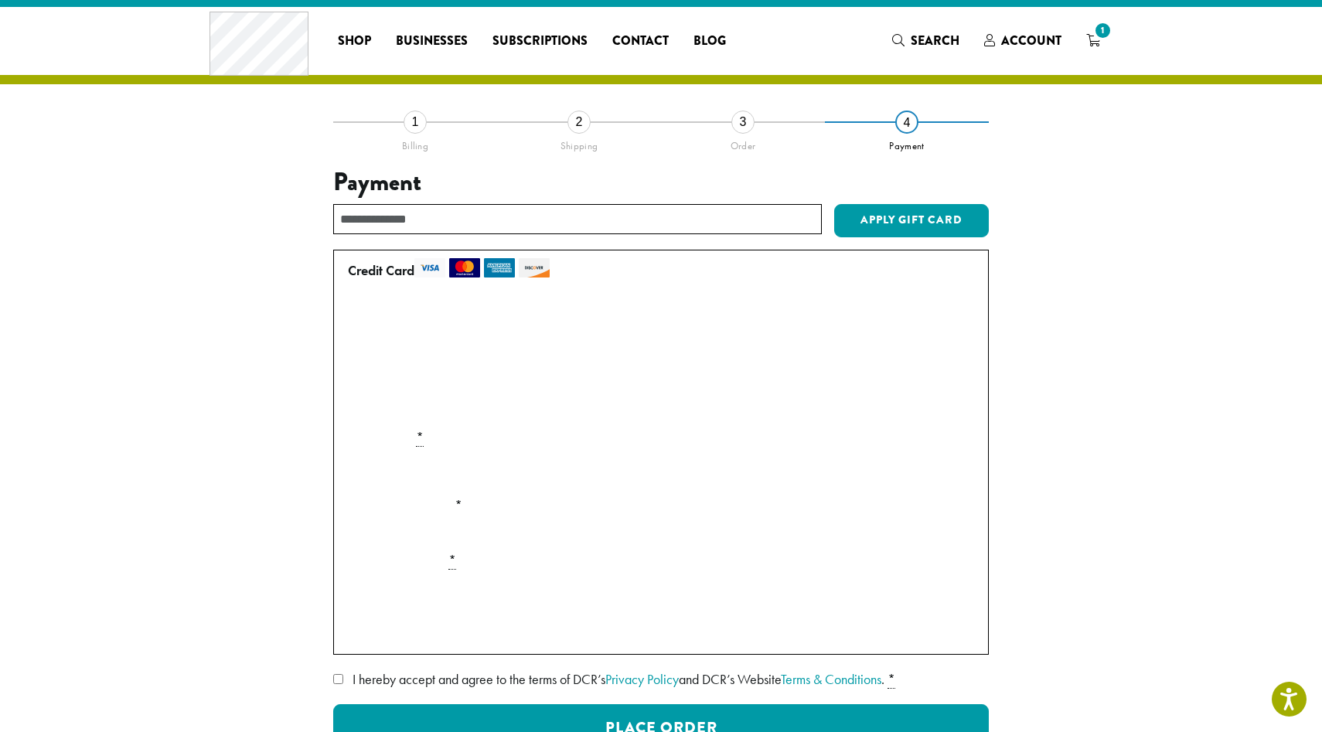
click at [431, 480] on div "Payment Info" at bounding box center [661, 471] width 639 height 43
click at [435, 411] on label "Use a new card" at bounding box center [658, 412] width 620 height 25
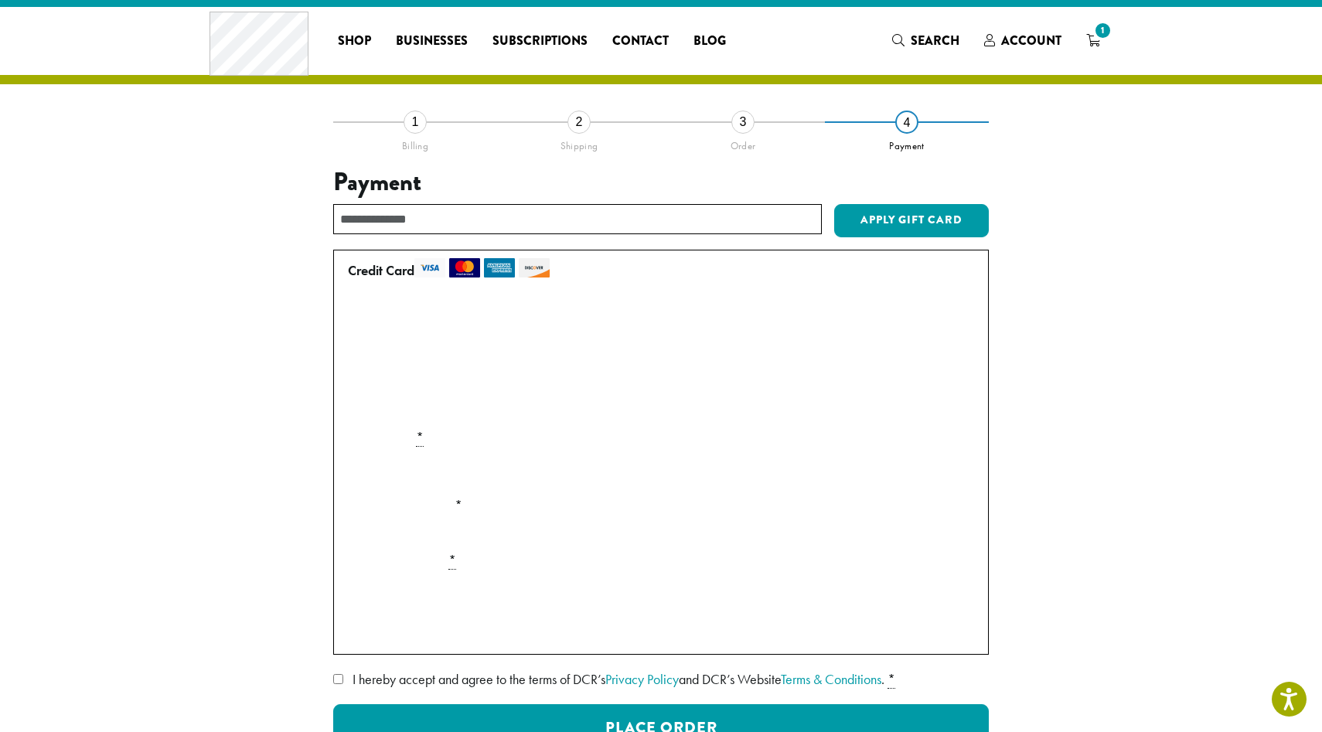
click at [401, 469] on div "Payment Info" at bounding box center [661, 471] width 639 height 43
click at [354, 381] on label "• • • 3357 (expires 04/30)" at bounding box center [658, 380] width 620 height 25
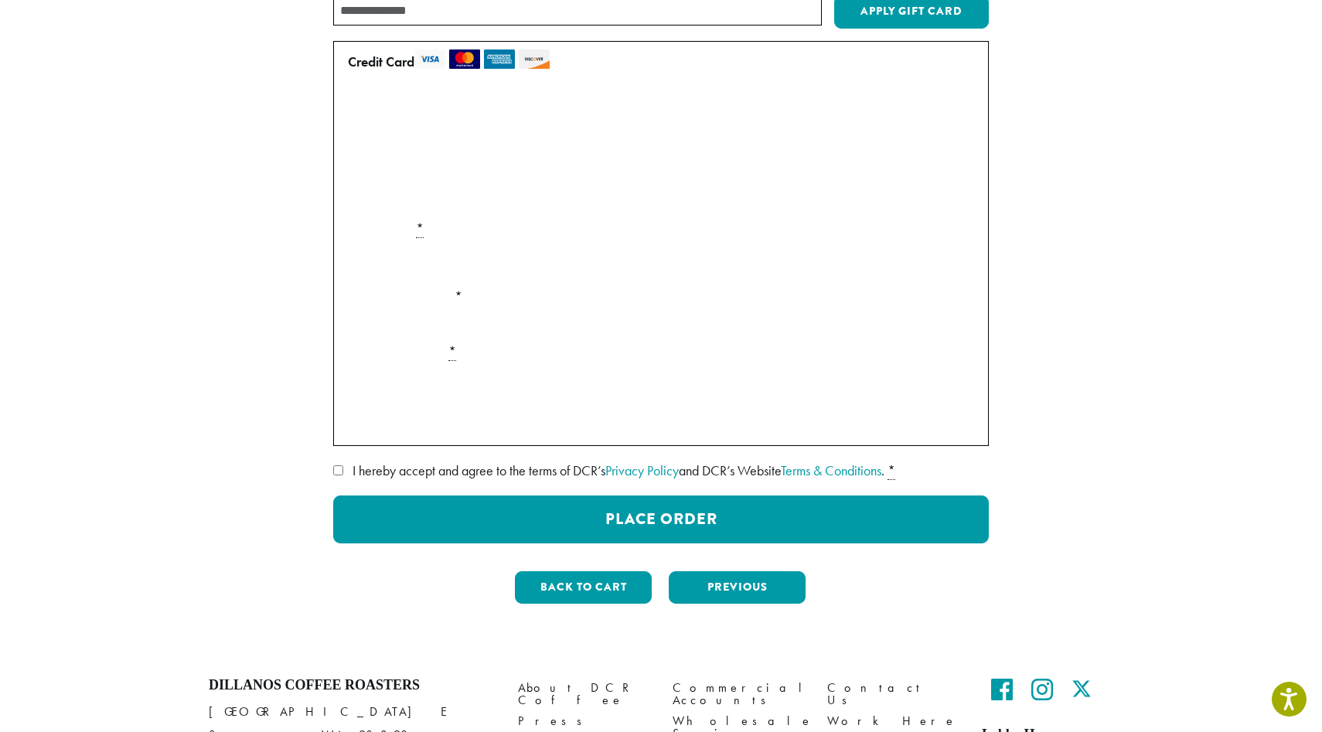
scroll to position [248, 0]
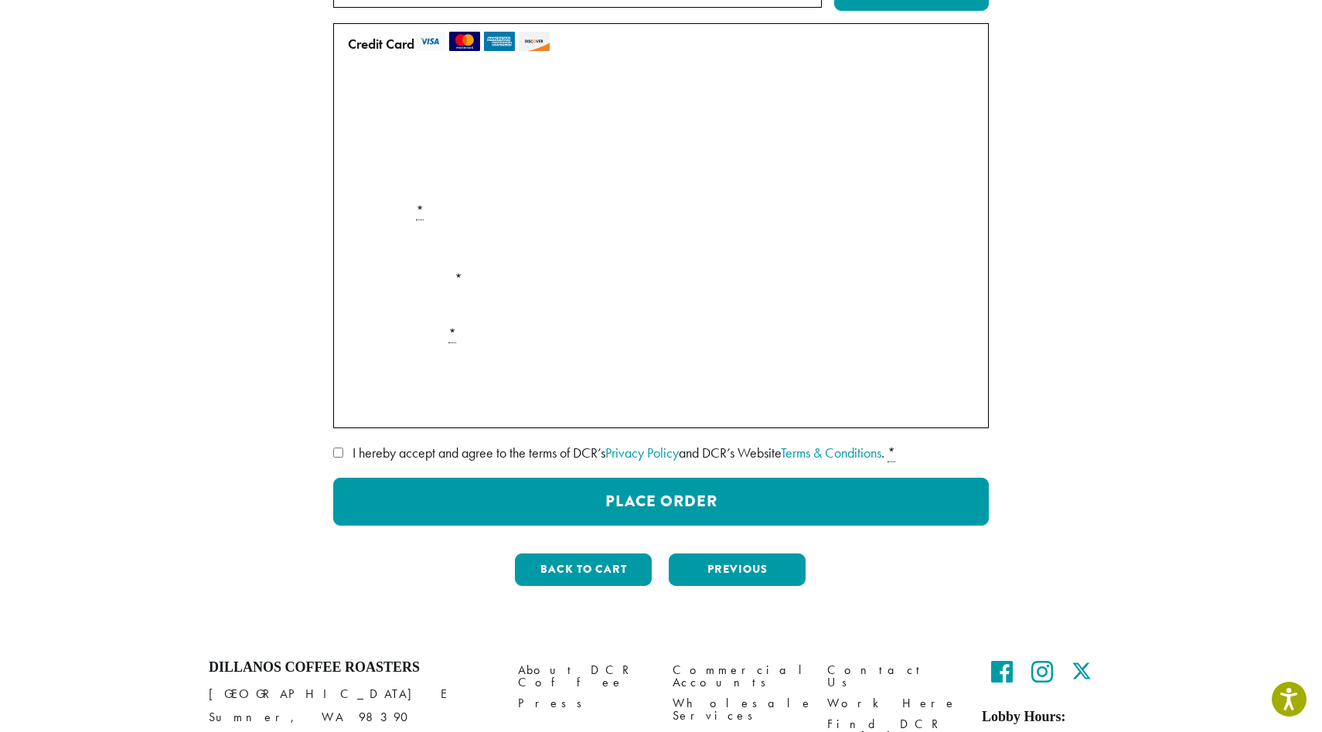
click at [273, 289] on div "**********" at bounding box center [661, 247] width 882 height 704
click at [310, 298] on div "**********" at bounding box center [661, 247] width 882 height 704
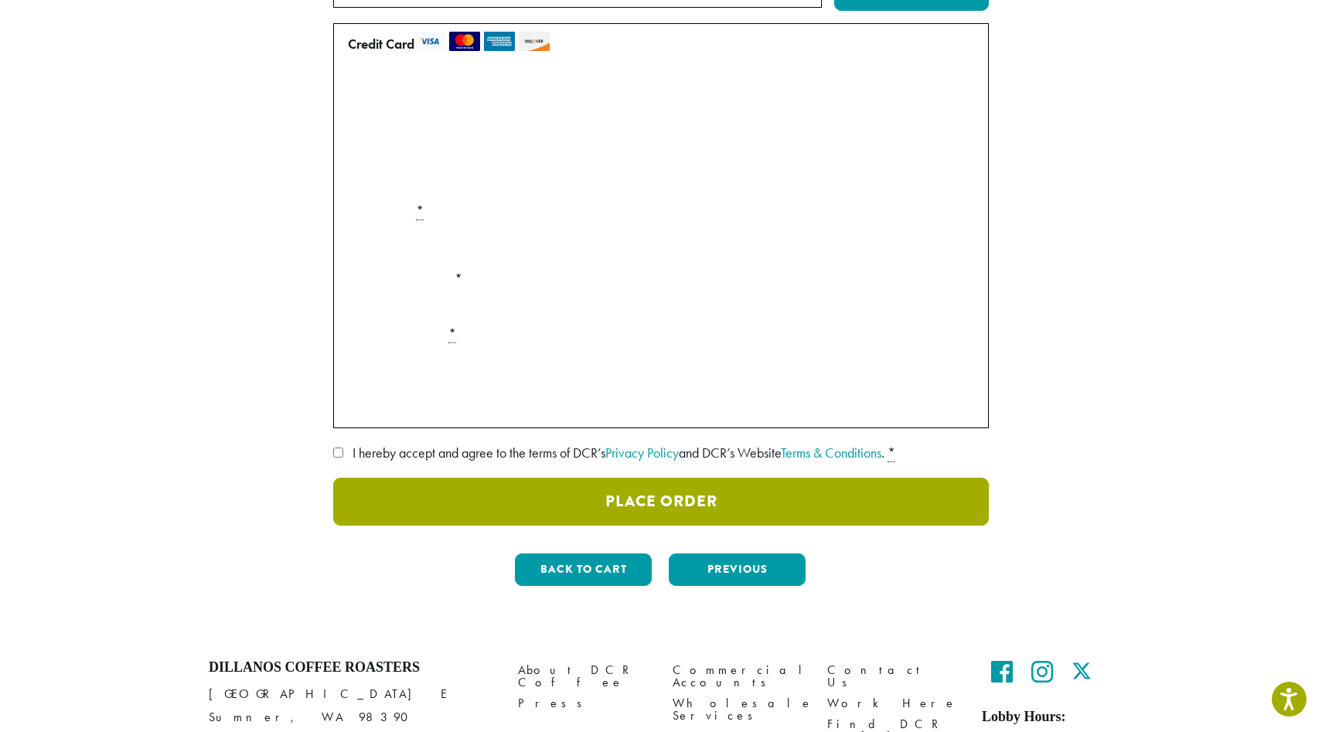
click at [432, 523] on button "Place Order" at bounding box center [661, 502] width 656 height 48
